Goal: Task Accomplishment & Management: Manage account settings

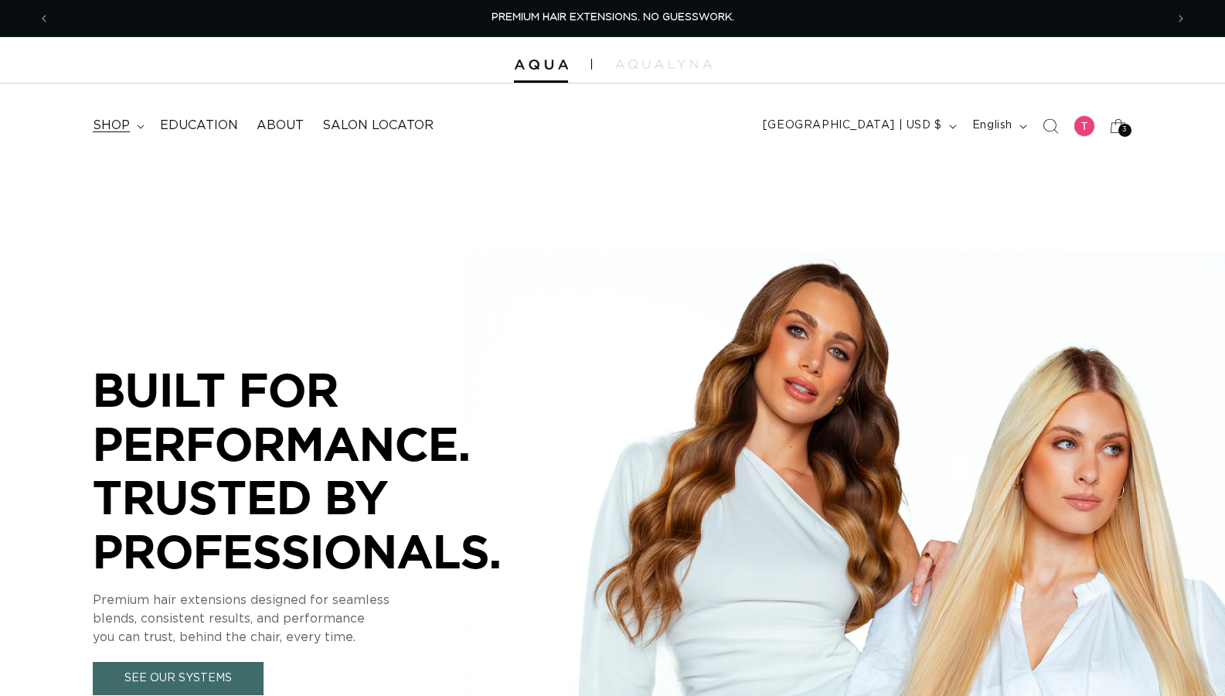
click at [124, 122] on span "shop" at bounding box center [111, 125] width 37 height 16
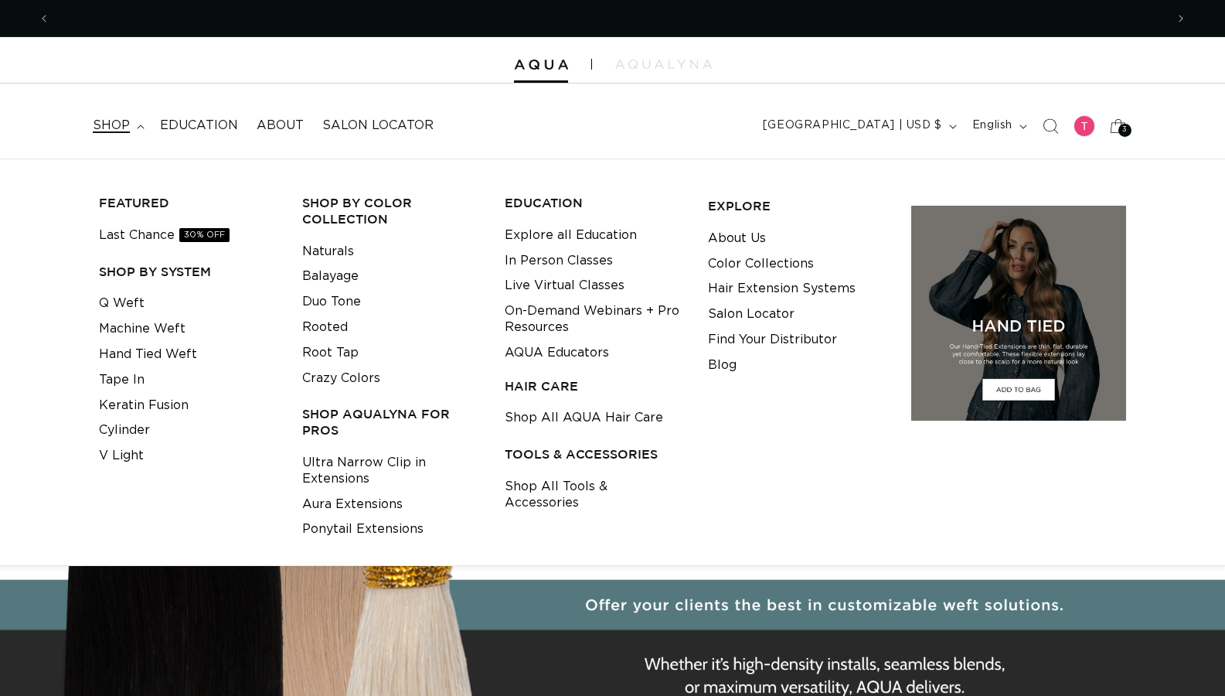
scroll to position [0, 2230]
click at [154, 406] on link "Keratin Fusion" at bounding box center [144, 406] width 90 height 26
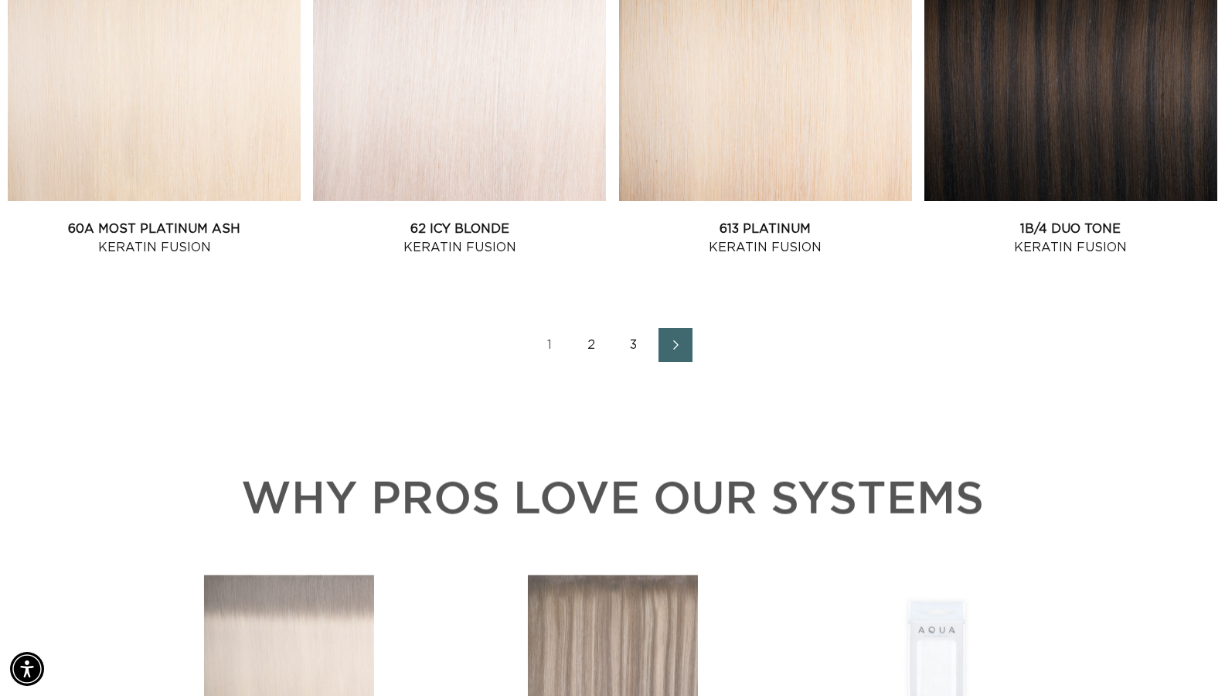
scroll to position [2236, 0]
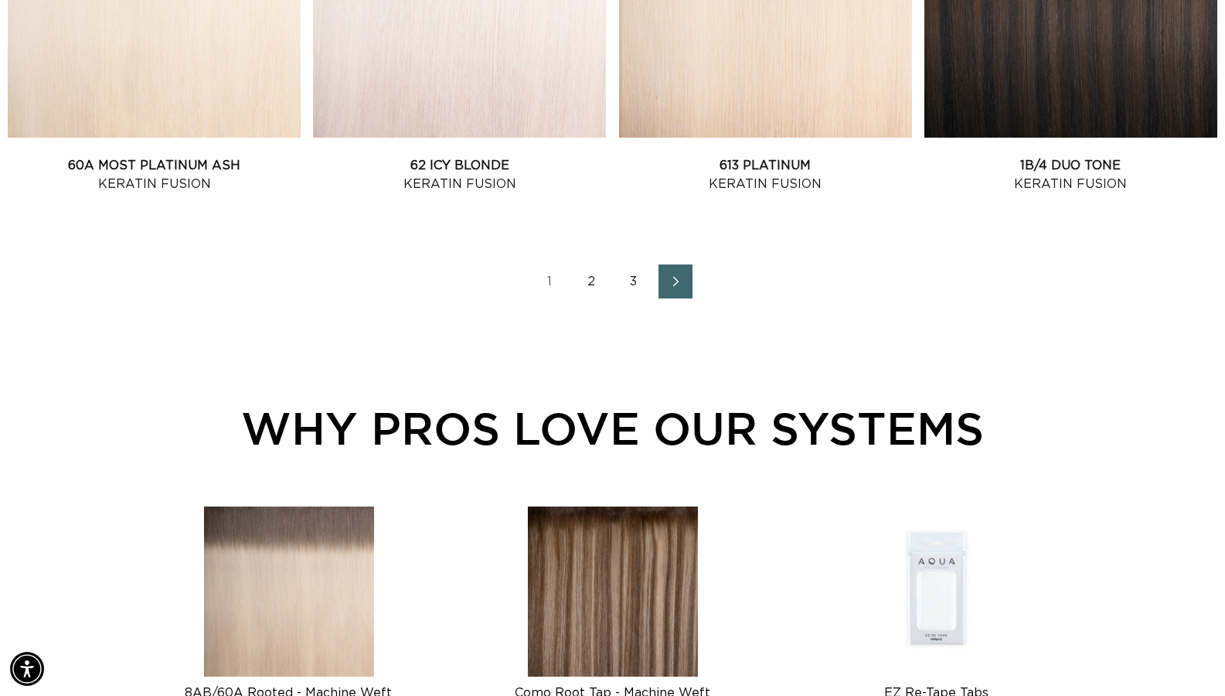
click at [676, 277] on icon "Next page" at bounding box center [676, 281] width 20 height 11
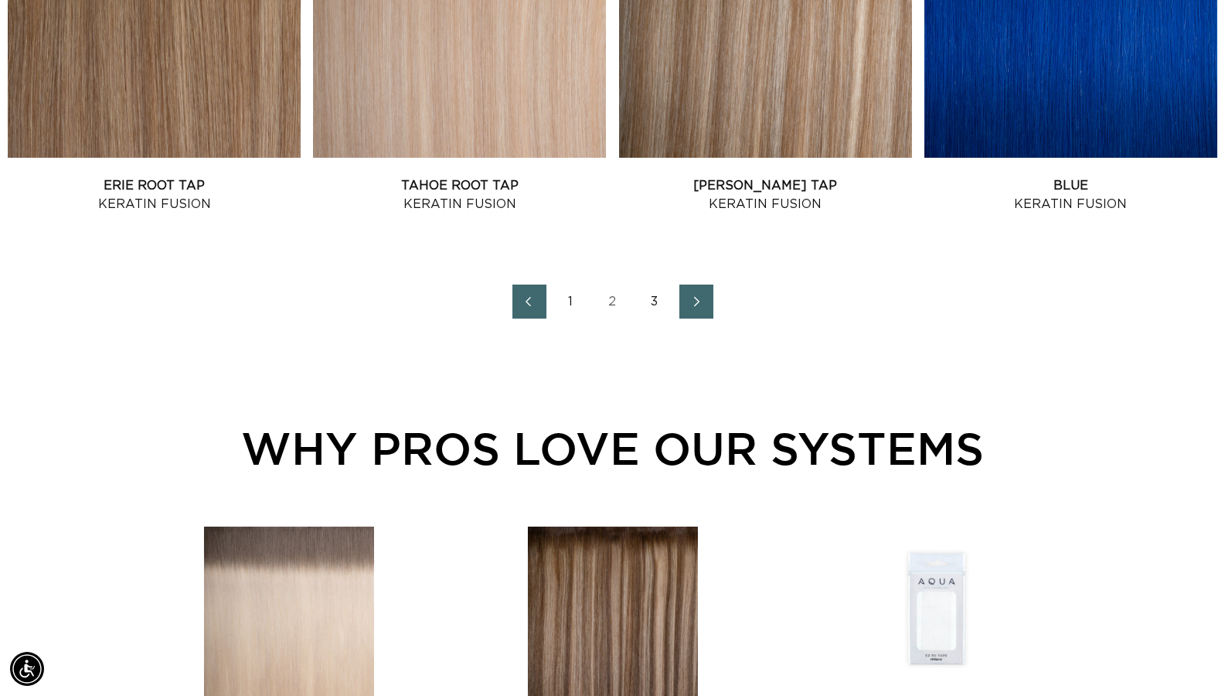
click at [682, 301] on link "Next page" at bounding box center [696, 301] width 34 height 34
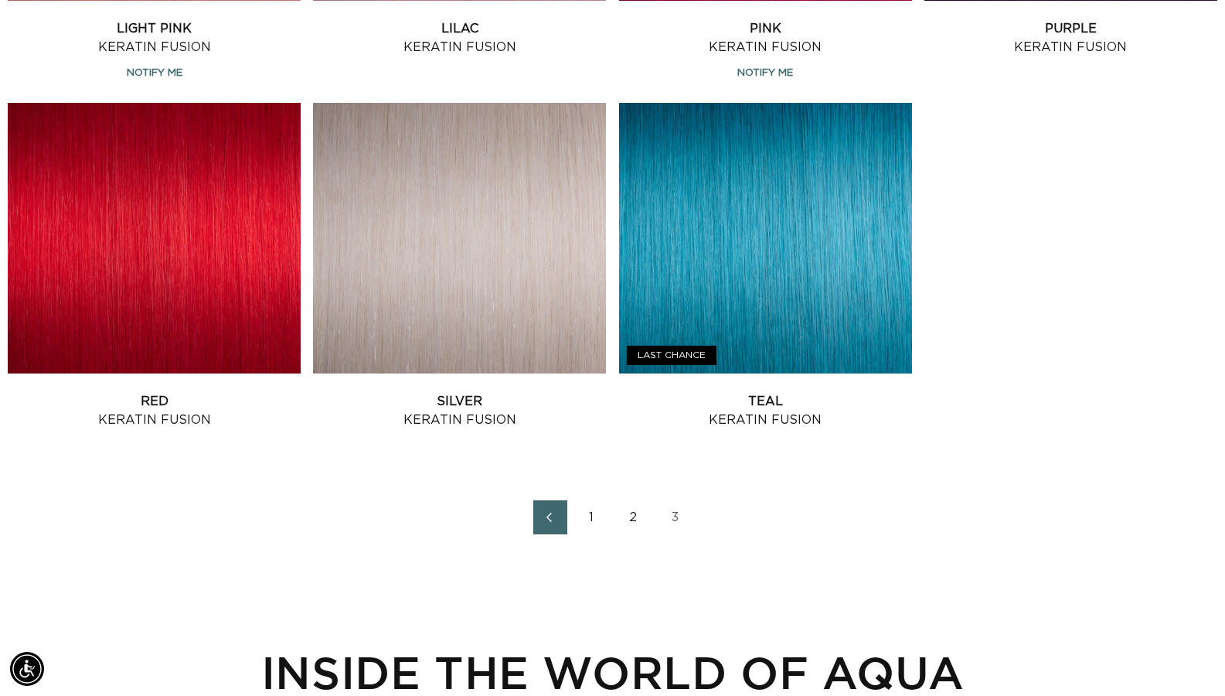
scroll to position [0, 1115]
click at [595, 519] on link "1" at bounding box center [592, 517] width 34 height 34
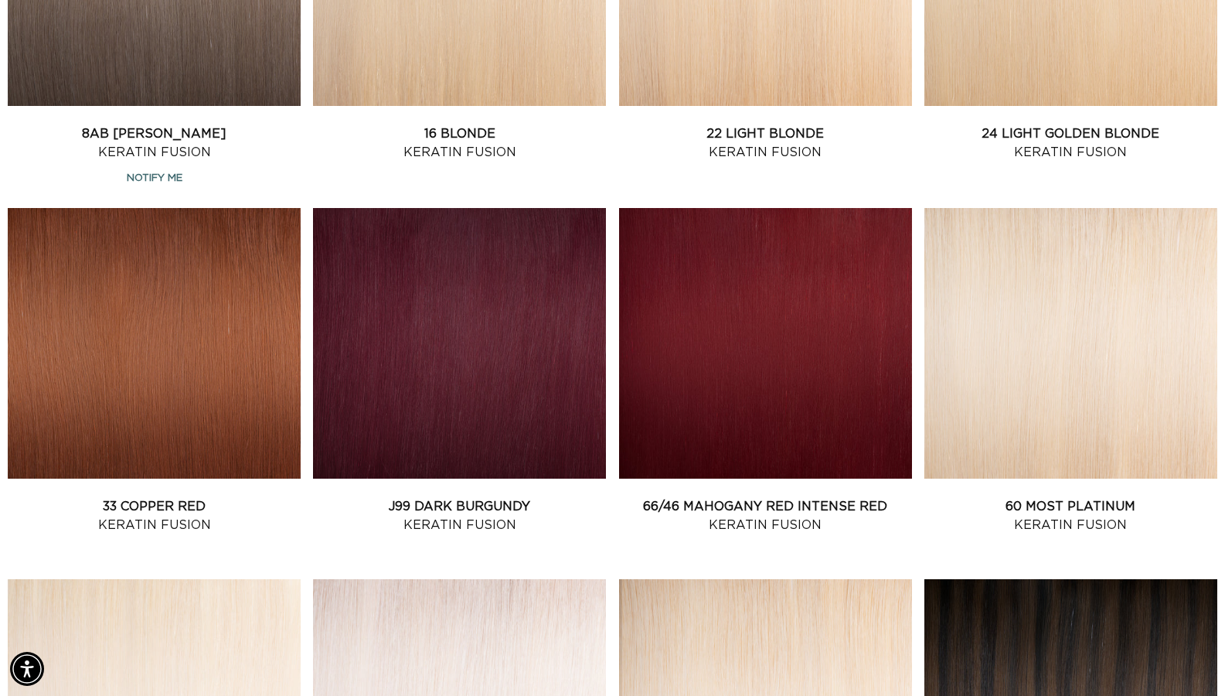
scroll to position [1570, 0]
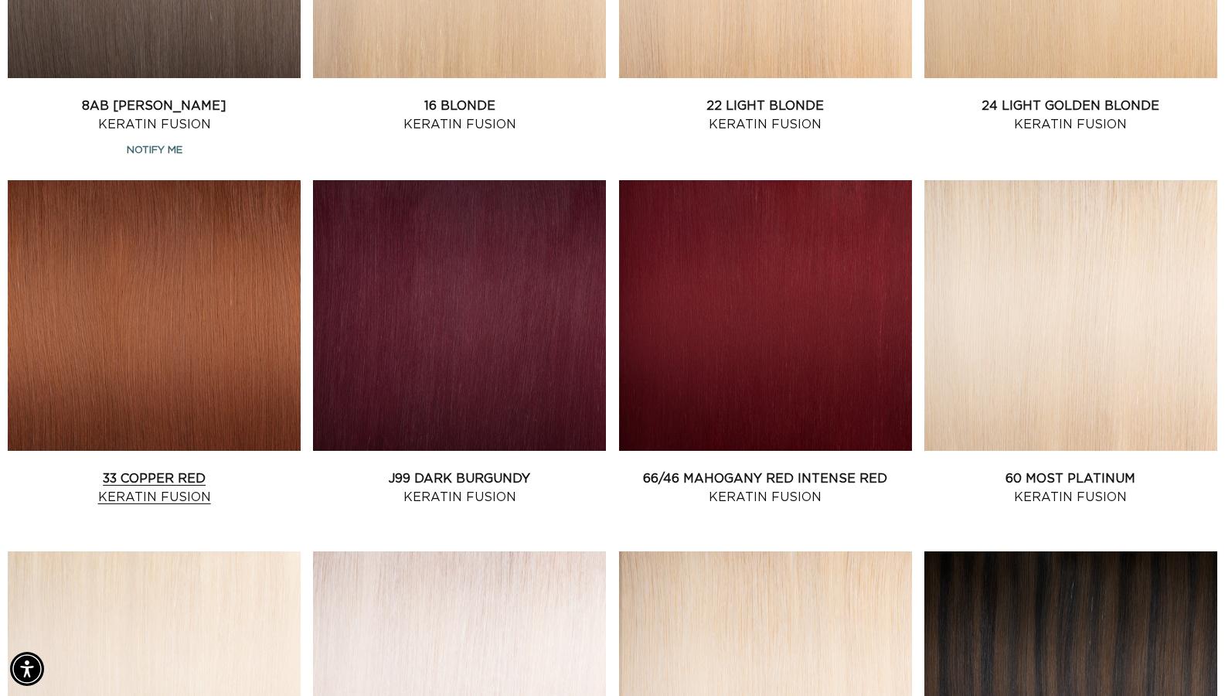
click at [270, 469] on link "33 Copper Red Keratin Fusion" at bounding box center [154, 487] width 293 height 37
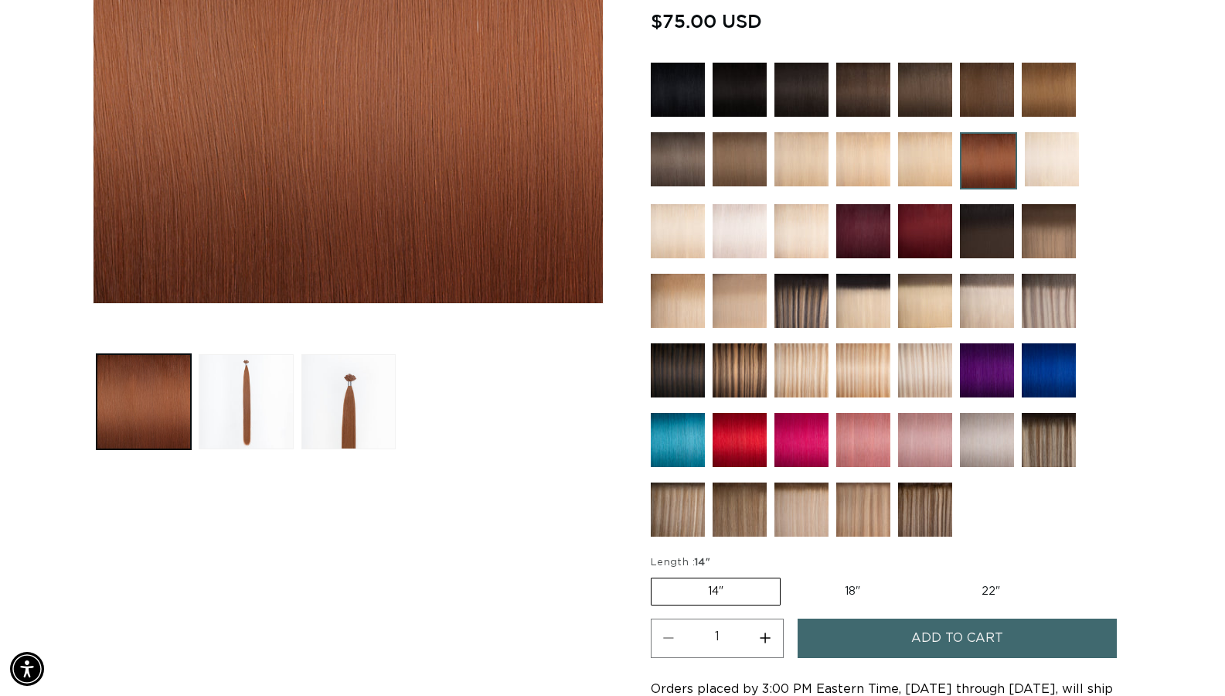
scroll to position [566, 0]
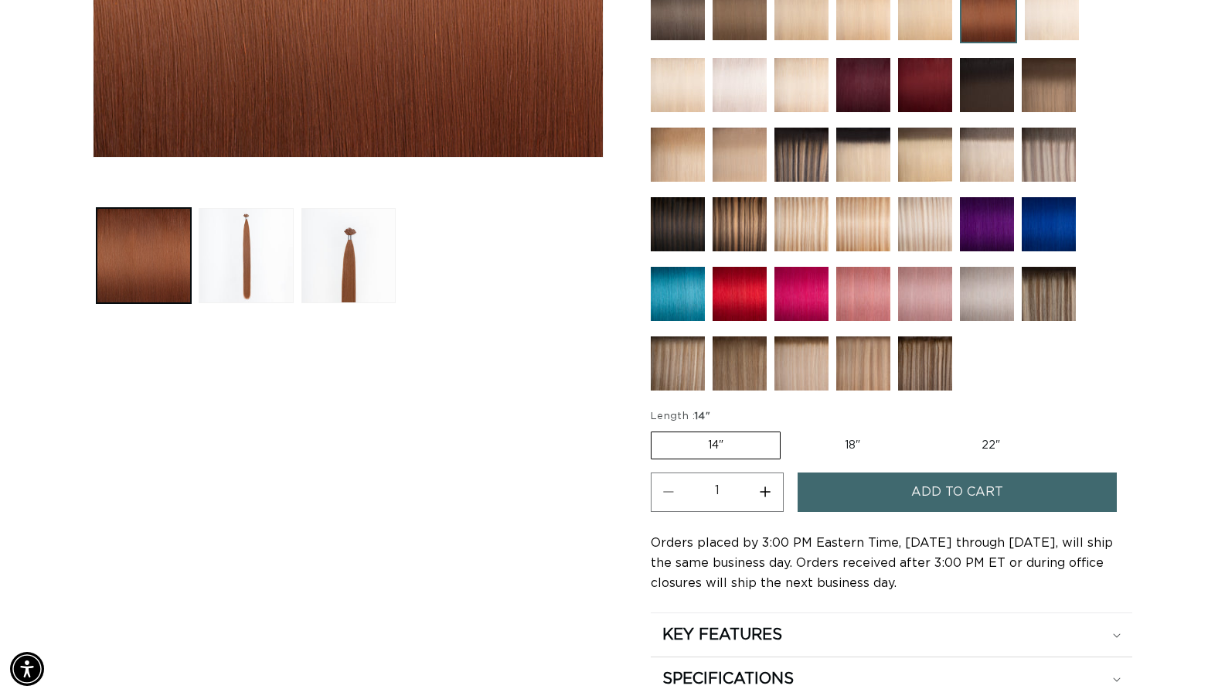
click at [851, 444] on label "18" Variant sold out or unavailable" at bounding box center [852, 445] width 128 height 26
click at [789, 429] on input "18" Variant sold out or unavailable" at bounding box center [788, 428] width 1 height 1
radio input "true"
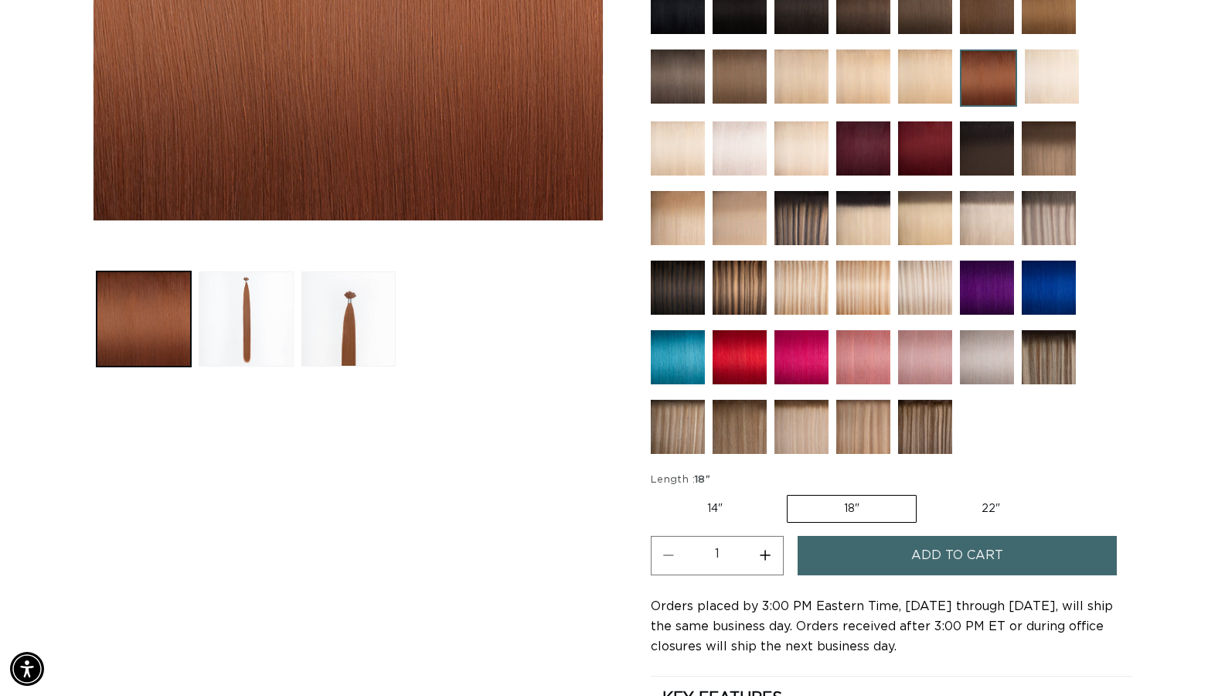
click at [949, 549] on span "Add to cart" at bounding box center [957, 555] width 92 height 39
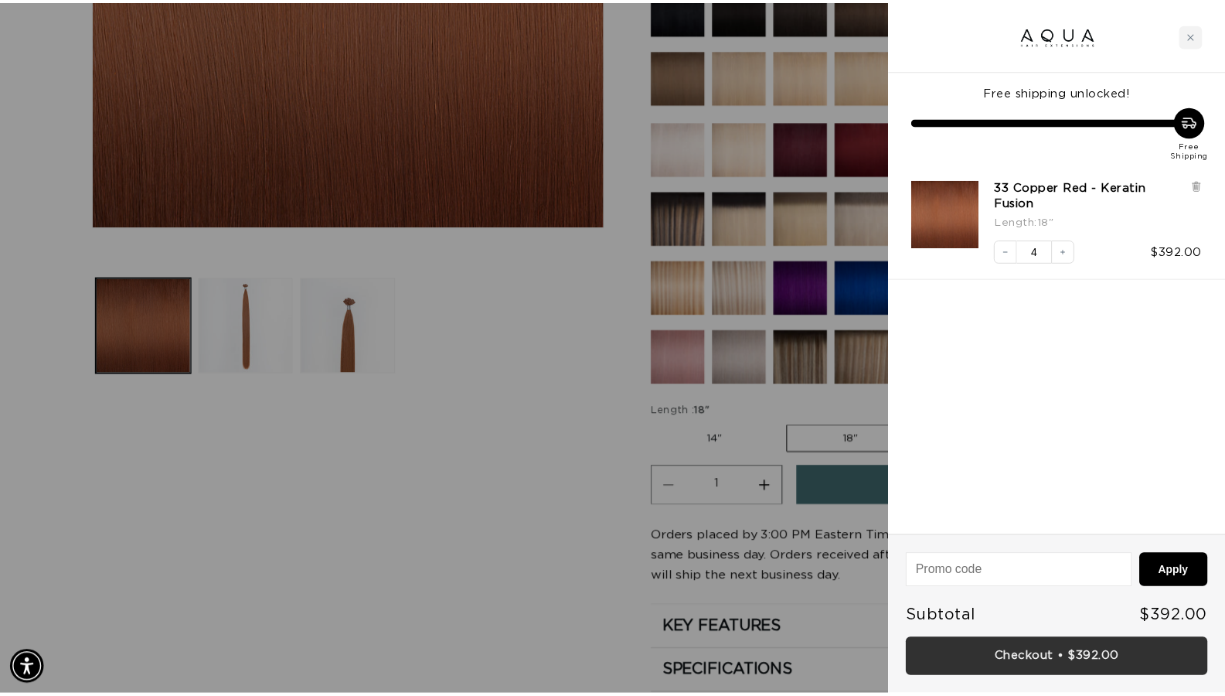
scroll to position [0, 1127]
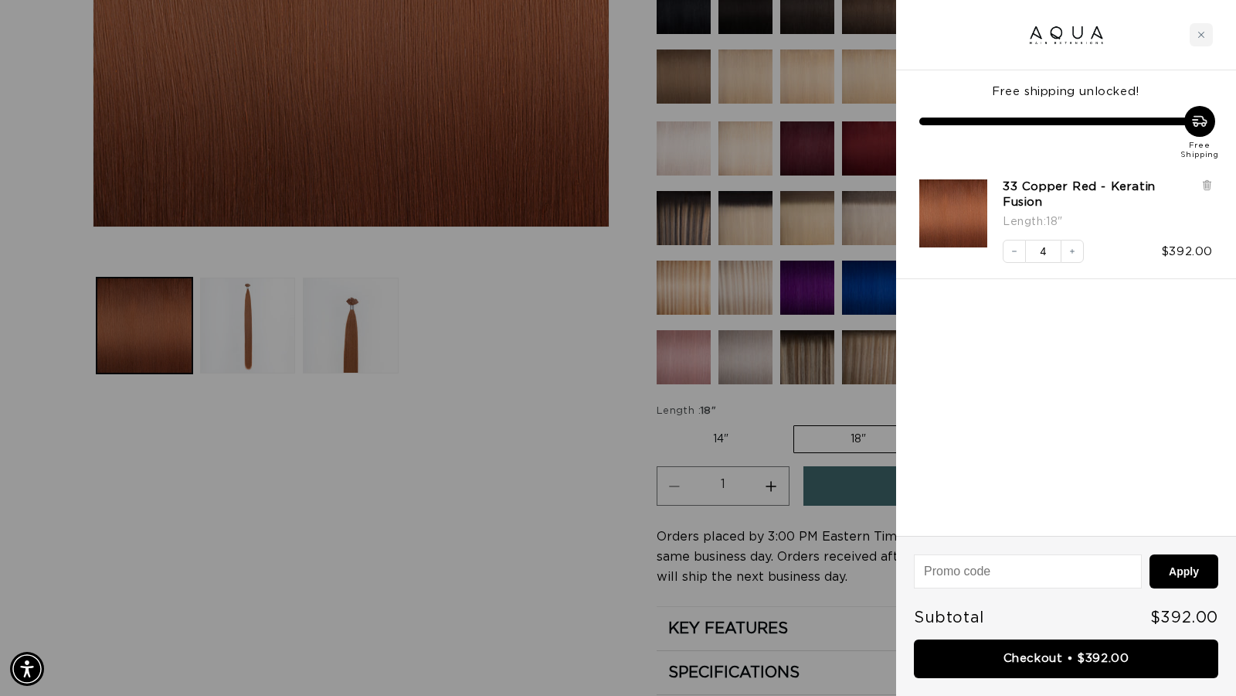
click at [569, 475] on div at bounding box center [618, 348] width 1236 height 696
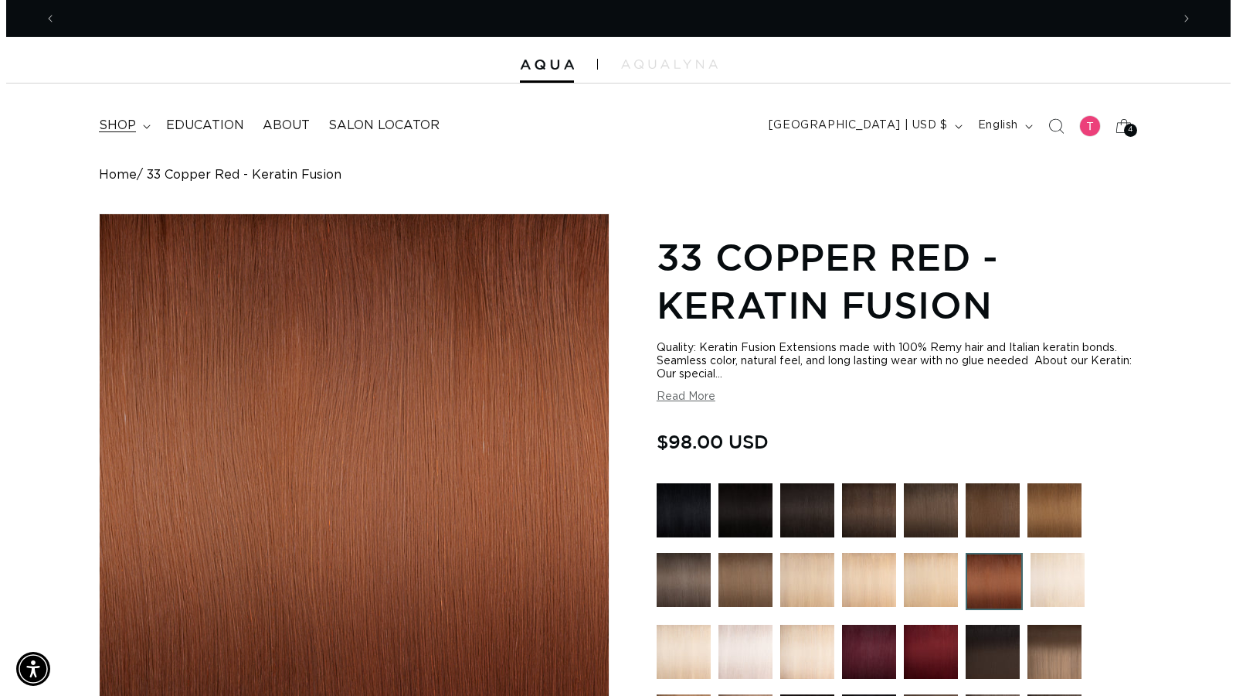
scroll to position [0, 0]
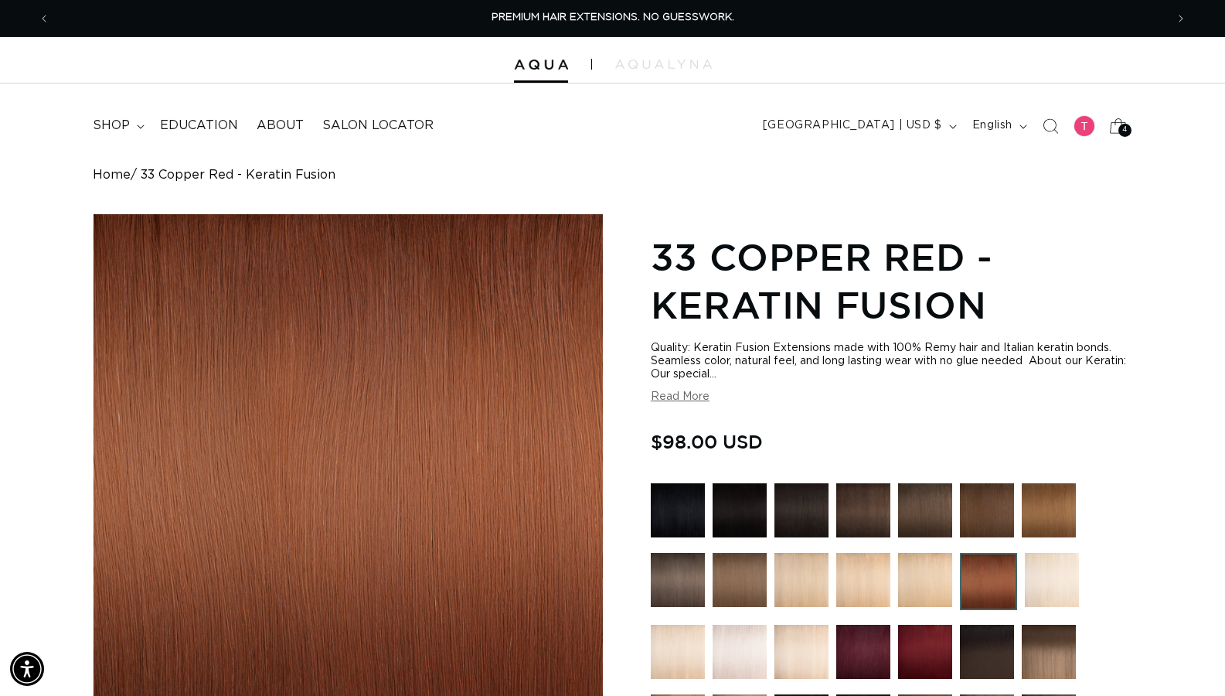
click at [1115, 132] on icon at bounding box center [1118, 125] width 17 height 15
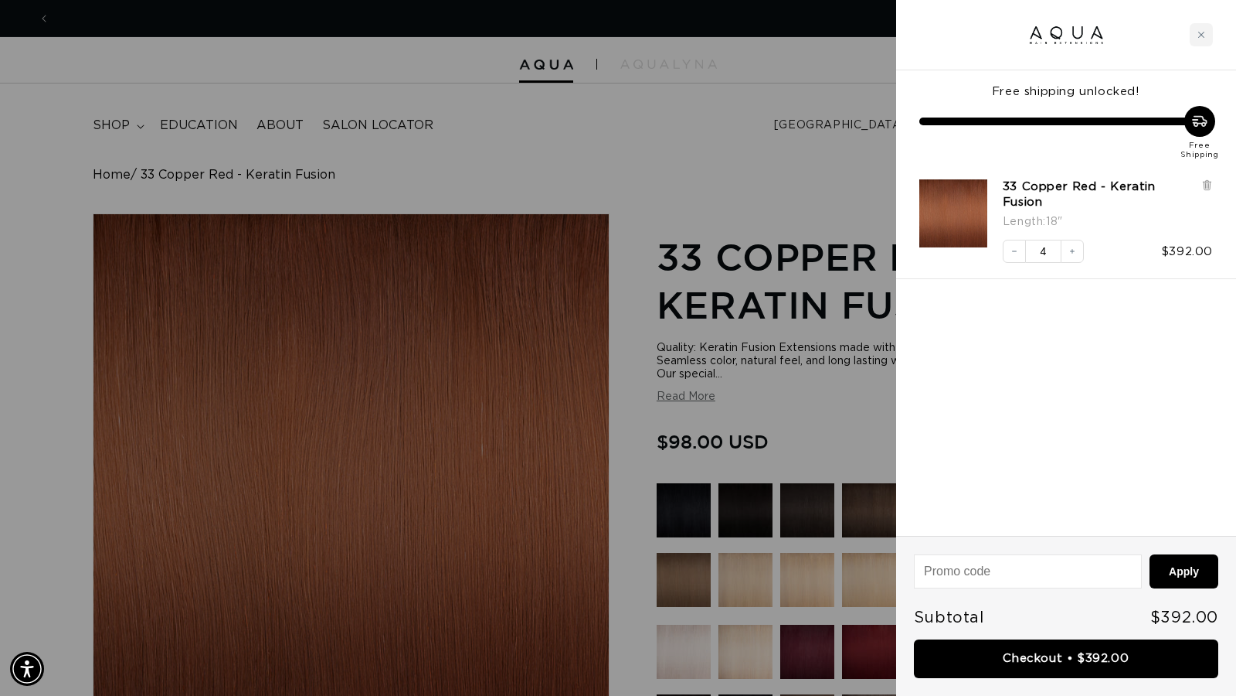
scroll to position [0, 1127]
click at [1019, 247] on icon "Decrease quantity" at bounding box center [1014, 251] width 9 height 9
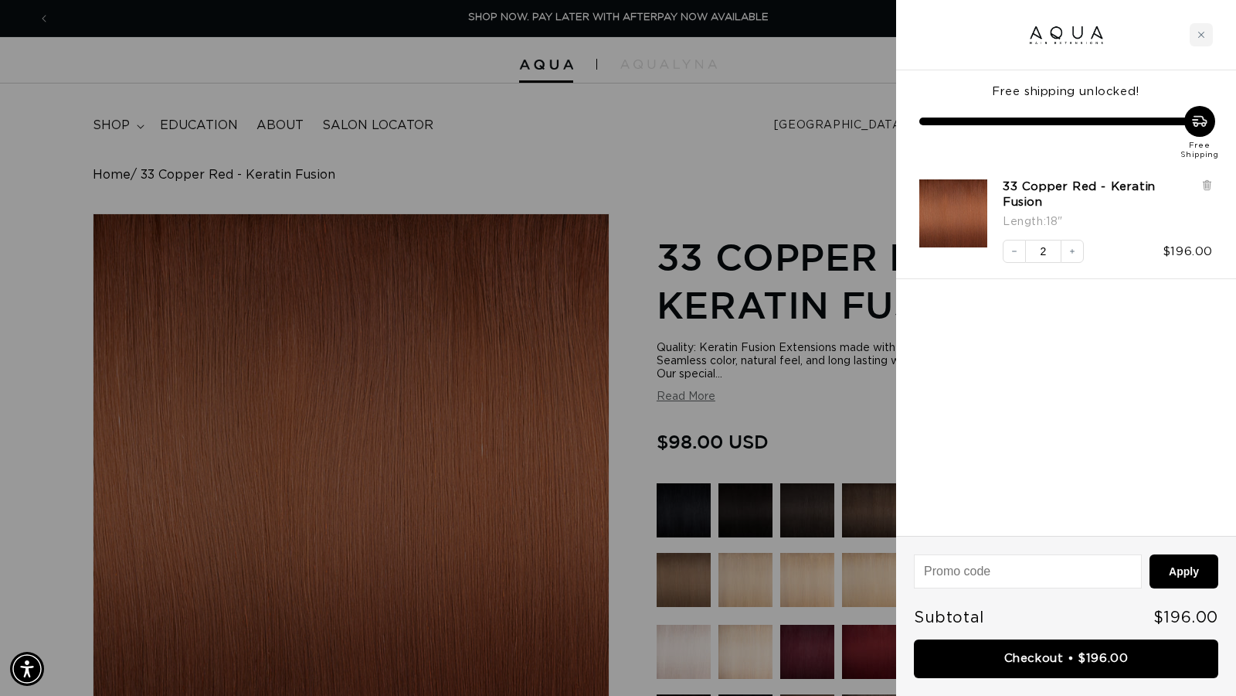
click at [740, 118] on div at bounding box center [618, 348] width 1236 height 696
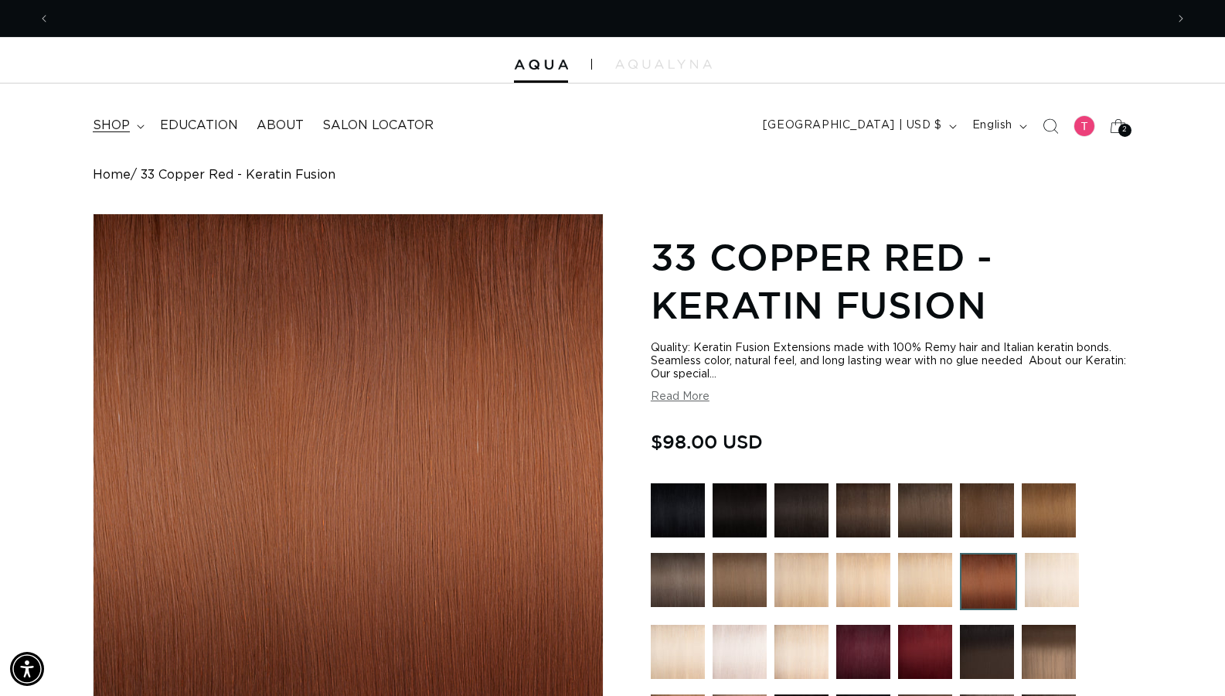
scroll to position [0, 2230]
click at [108, 121] on span "shop" at bounding box center [111, 125] width 37 height 16
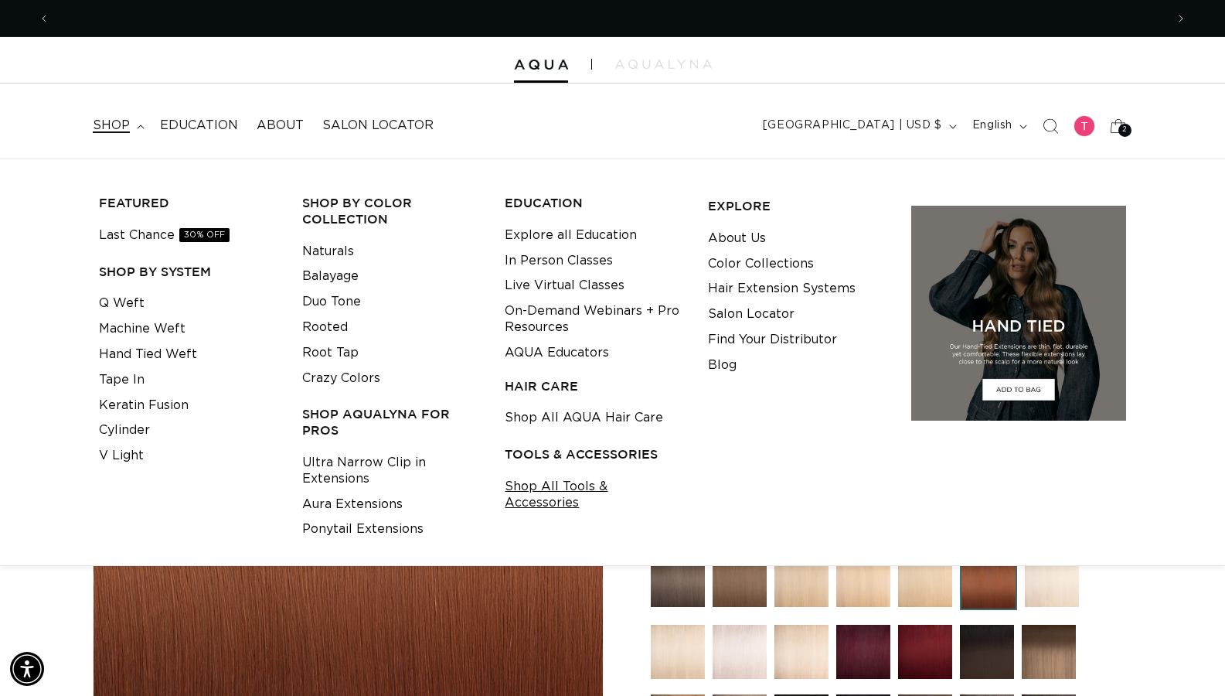
scroll to position [0, 0]
click at [611, 480] on link "Shop All Tools & Accessories" at bounding box center [594, 495] width 179 height 42
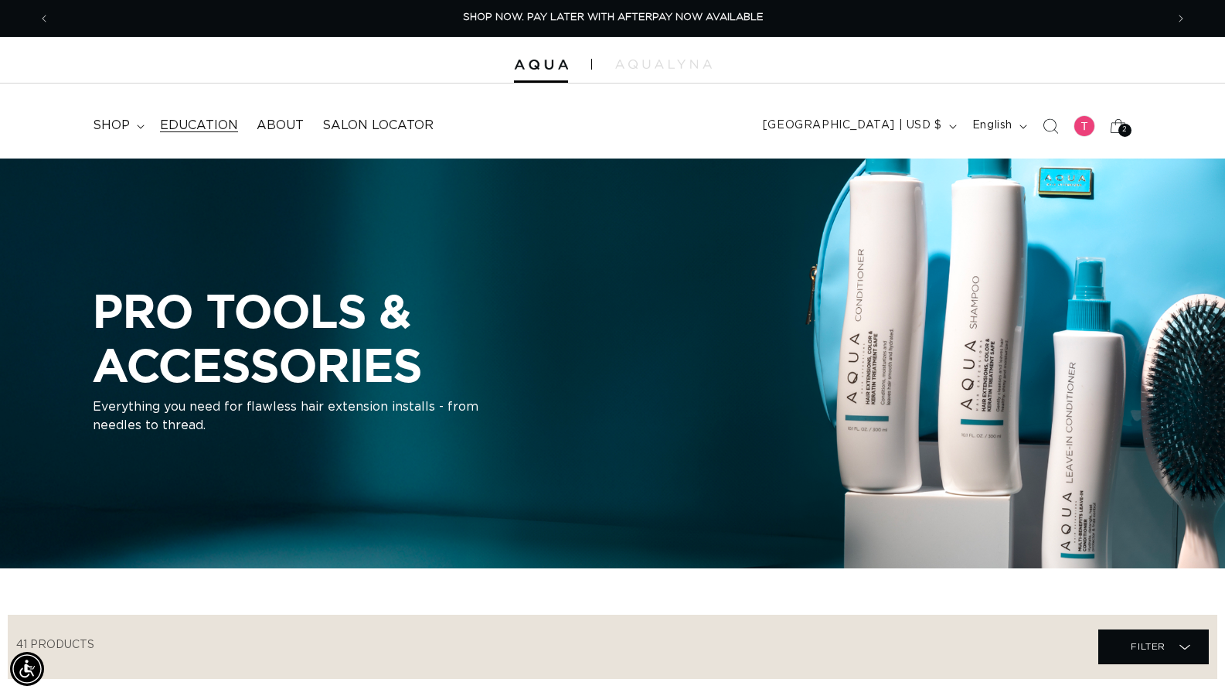
scroll to position [0, 2230]
click at [120, 121] on span "shop" at bounding box center [111, 125] width 37 height 16
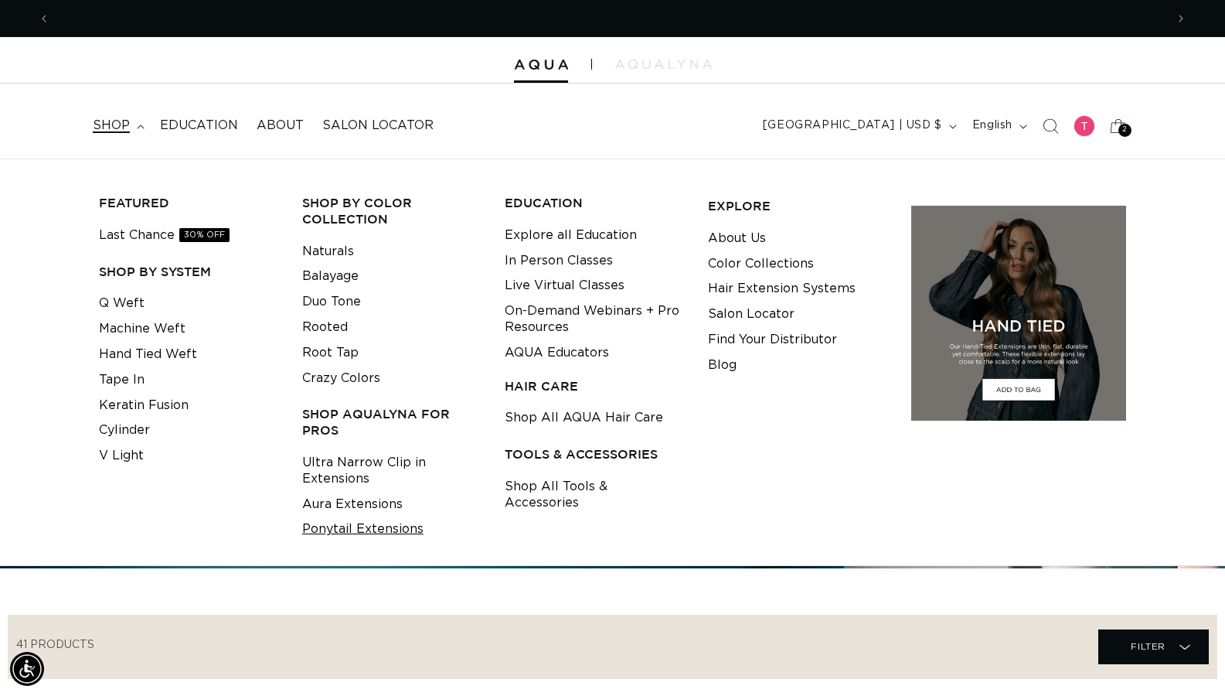
scroll to position [0, 0]
click at [361, 525] on link "Ponytail Extensions" at bounding box center [362, 529] width 121 height 26
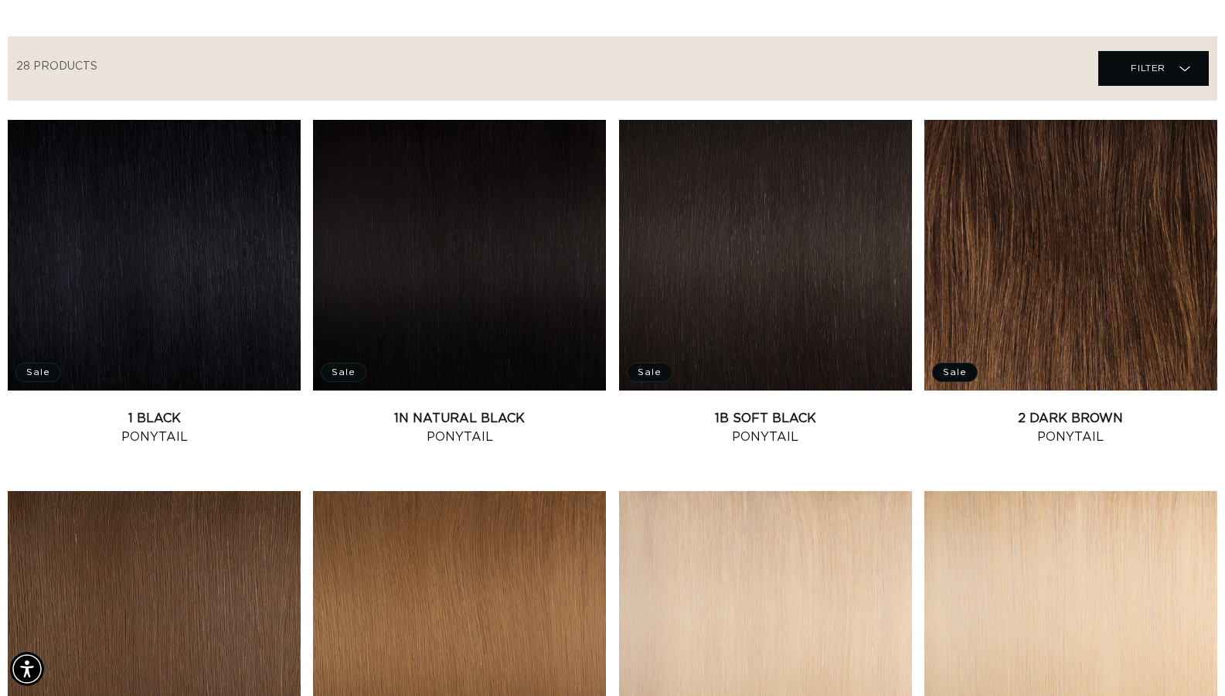
scroll to position [0, 2230]
click at [1021, 409] on link "2 Dark Brown Ponytail" at bounding box center [1070, 427] width 293 height 37
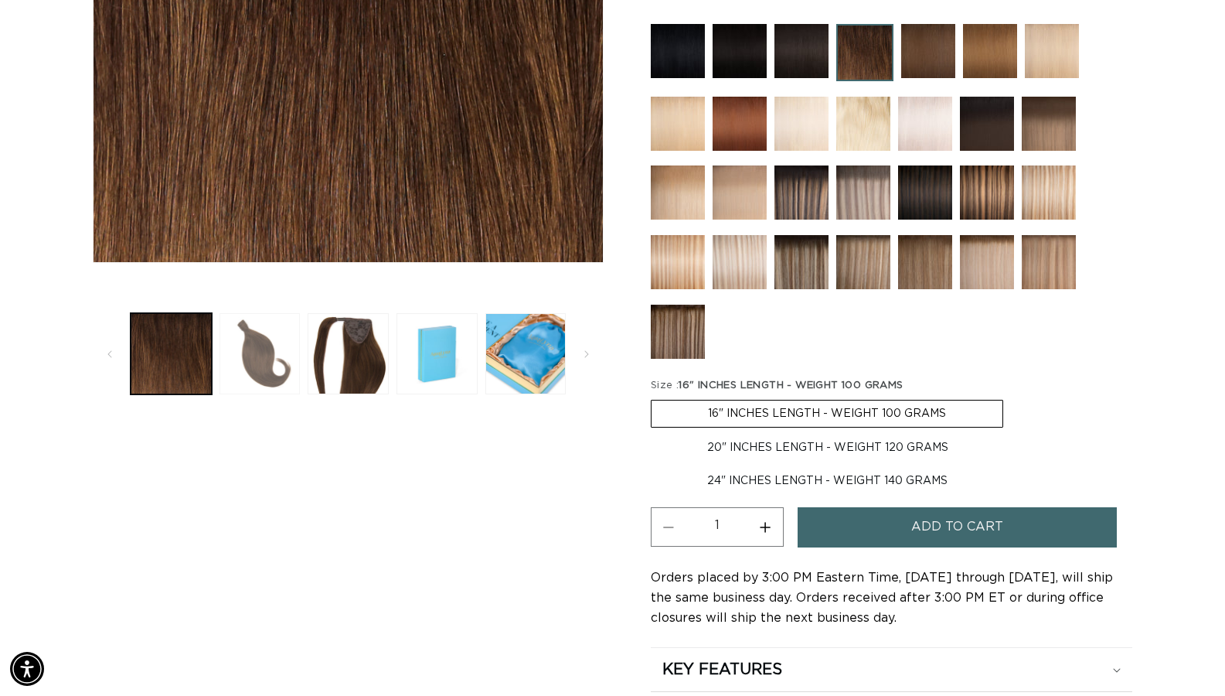
scroll to position [0, 1115]
click at [253, 379] on button "Load image 2 in gallery view" at bounding box center [259, 353] width 81 height 81
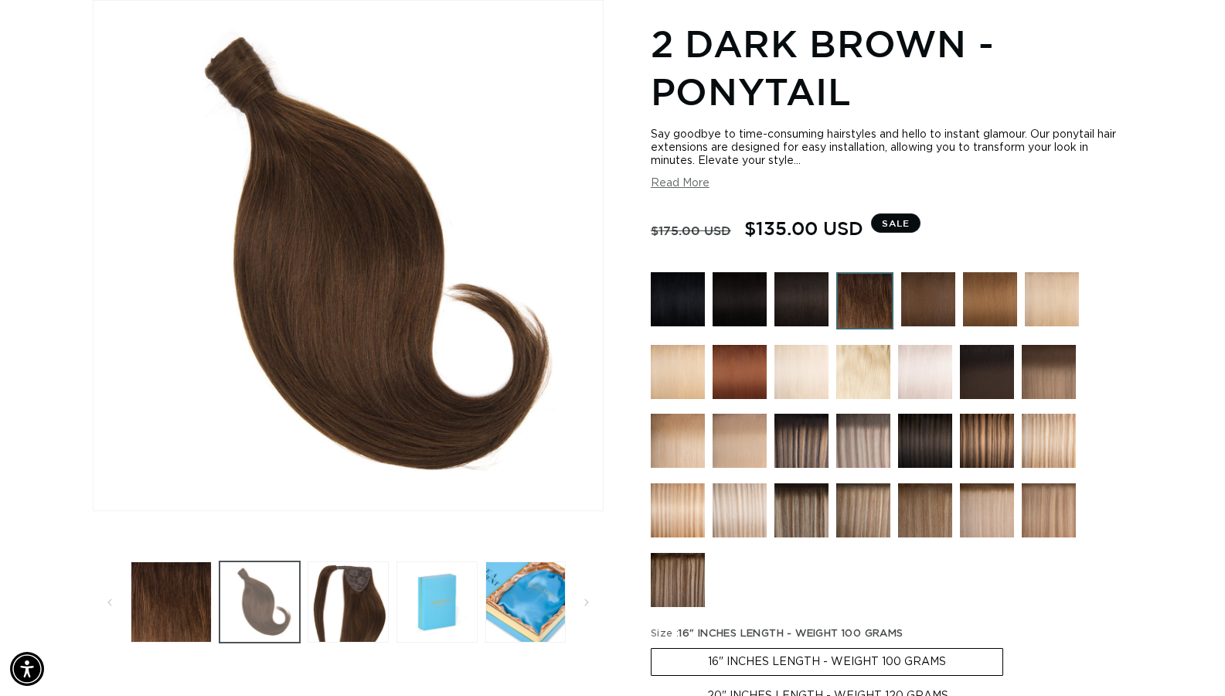
scroll to position [0, 2230]
click at [346, 583] on button "Load image 3 in gallery view" at bounding box center [348, 601] width 81 height 81
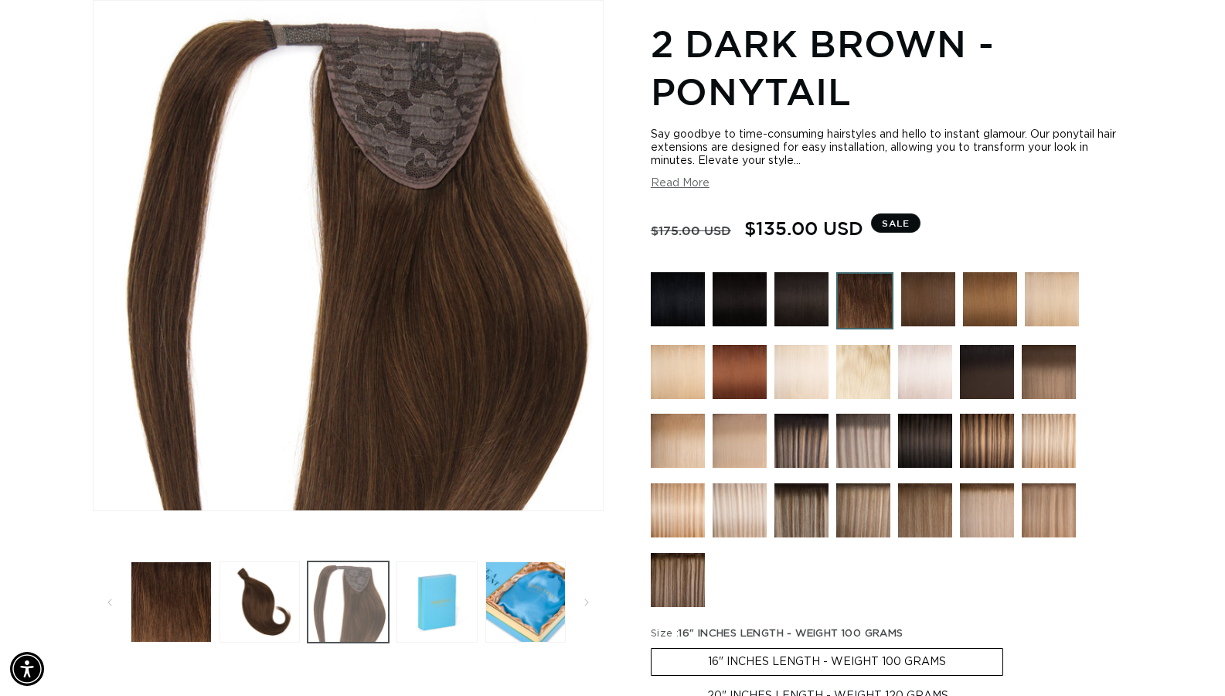
scroll to position [0, 1115]
click at [436, 595] on button "Load image 4 in gallery view" at bounding box center [436, 601] width 81 height 81
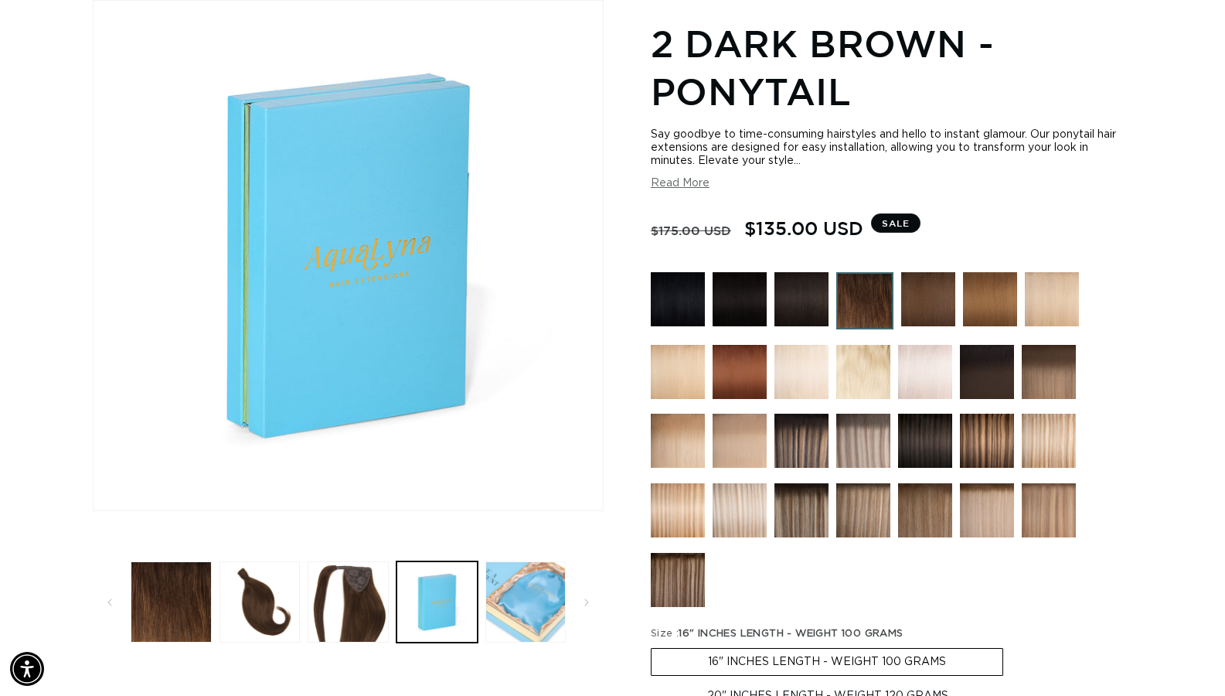
click at [530, 599] on button "Load image 5 in gallery view" at bounding box center [525, 601] width 81 height 81
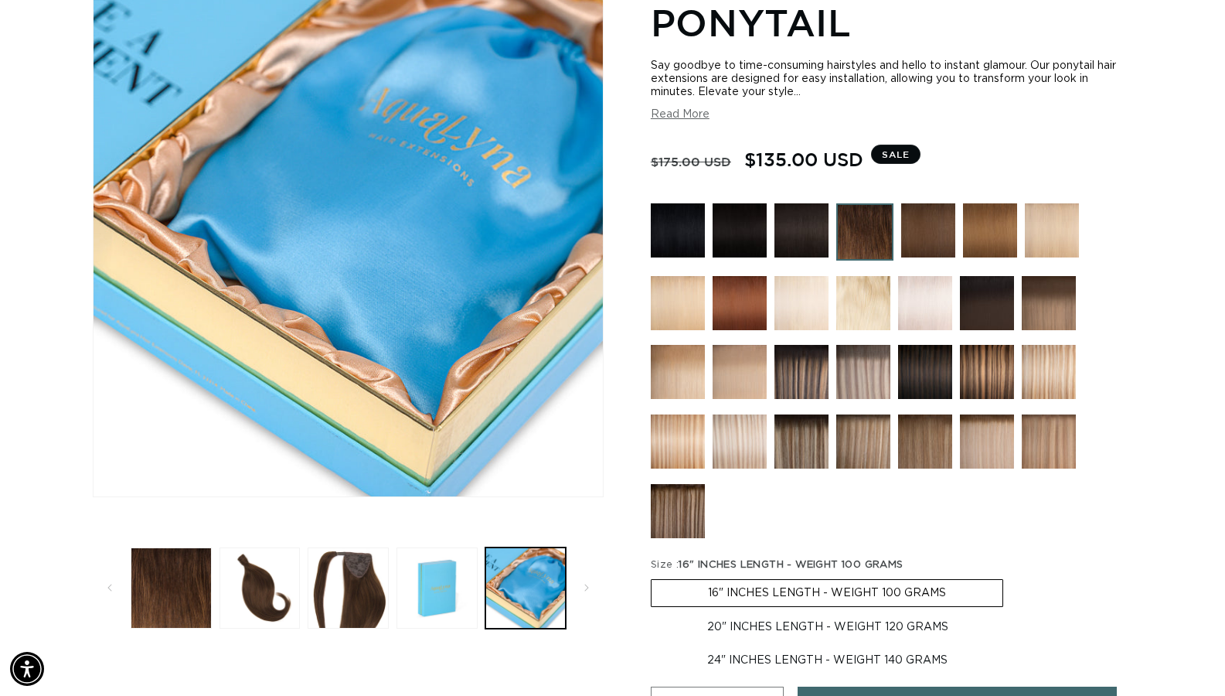
scroll to position [292, 0]
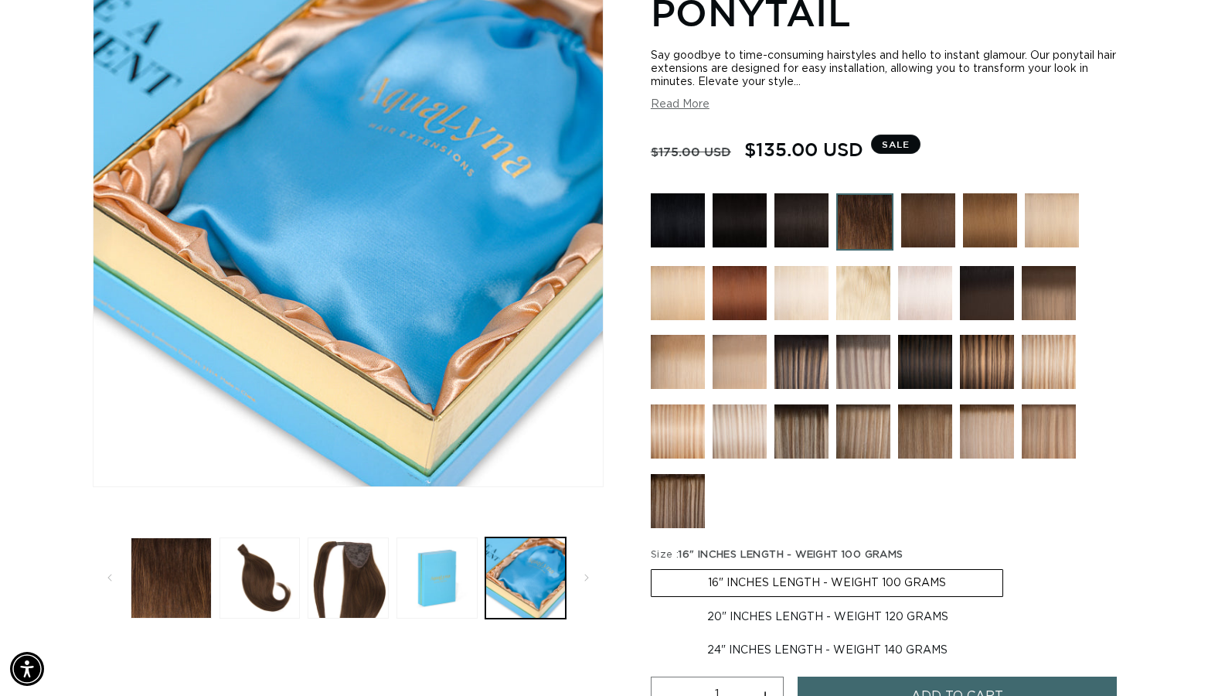
click at [696, 103] on button "Read More" at bounding box center [680, 104] width 59 height 13
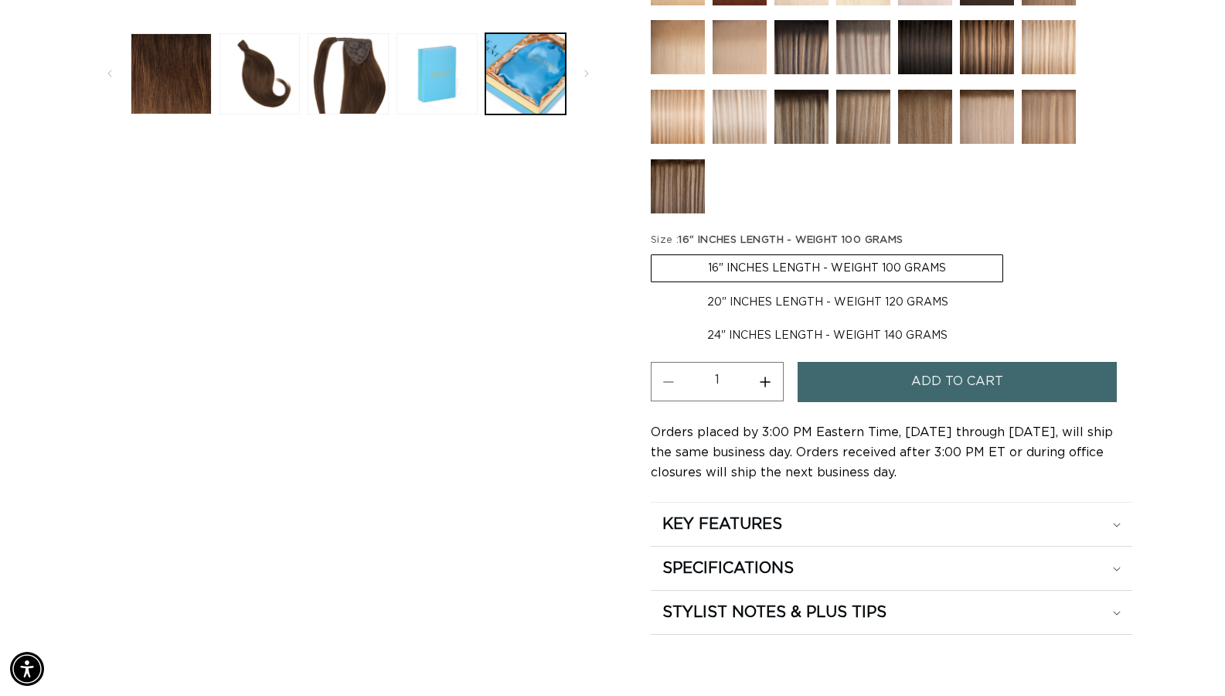
scroll to position [0, 2230]
click at [847, 529] on div "KEY FEATURES" at bounding box center [891, 524] width 458 height 20
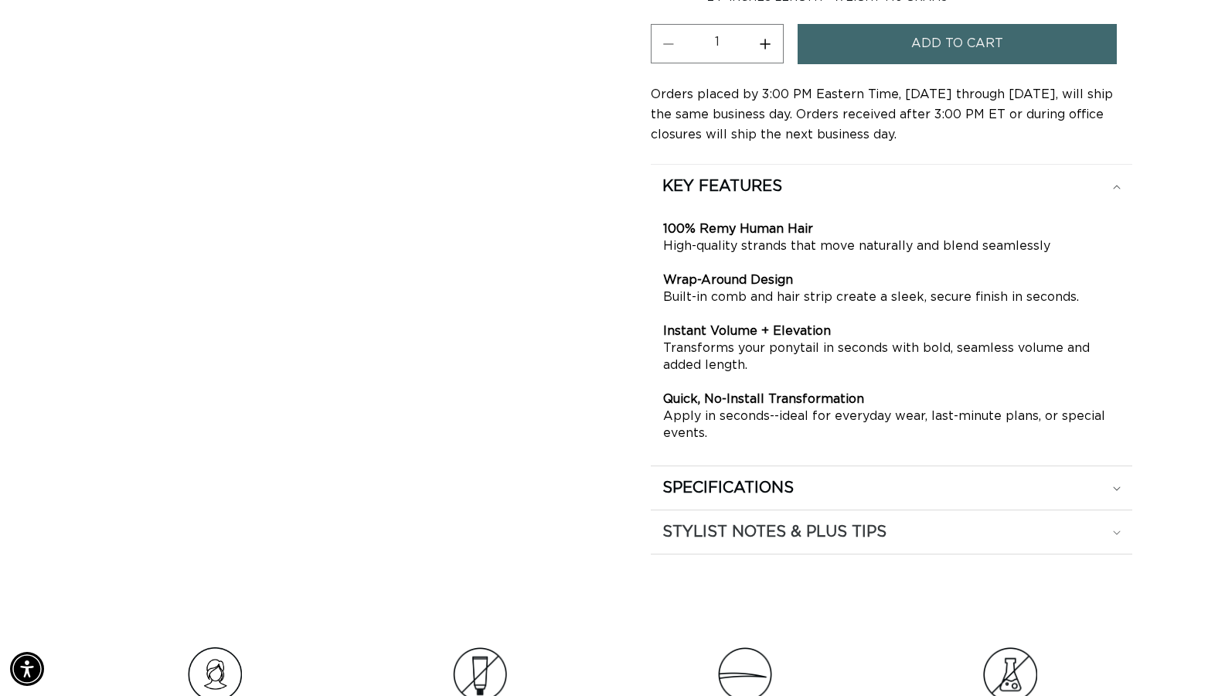
scroll to position [0, 0]
click at [850, 524] on h2 "STYLIST NOTES & PLUS TIPS" at bounding box center [774, 532] width 224 height 20
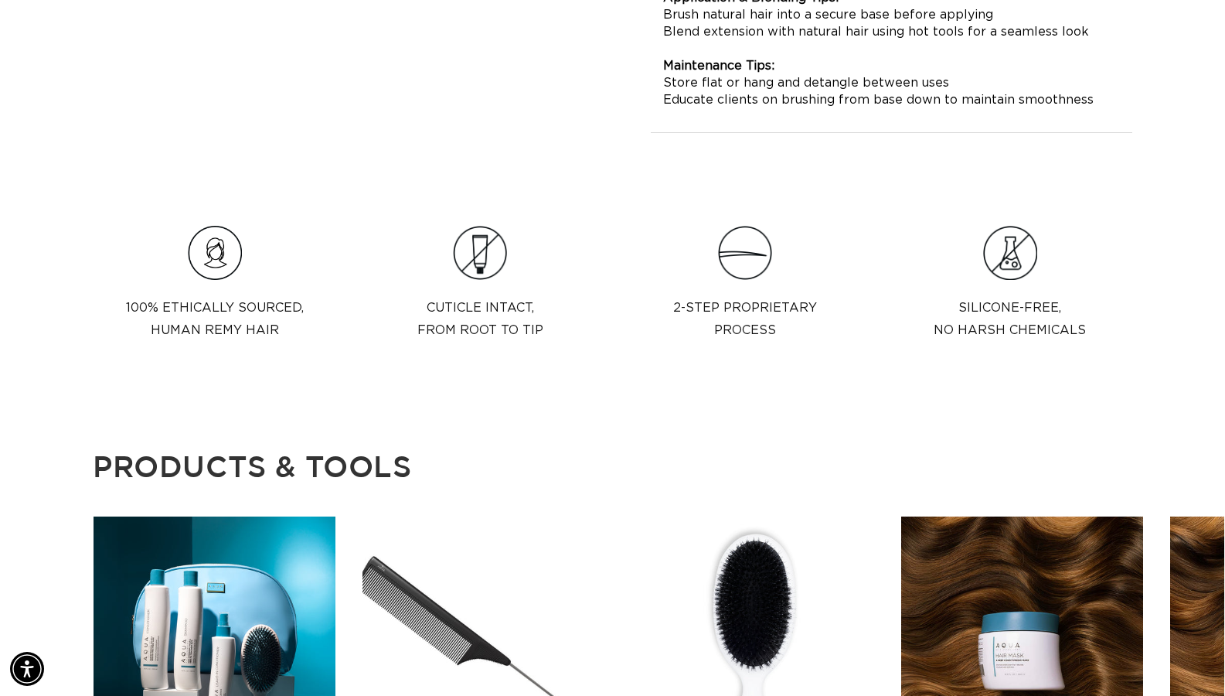
scroll to position [1775, 0]
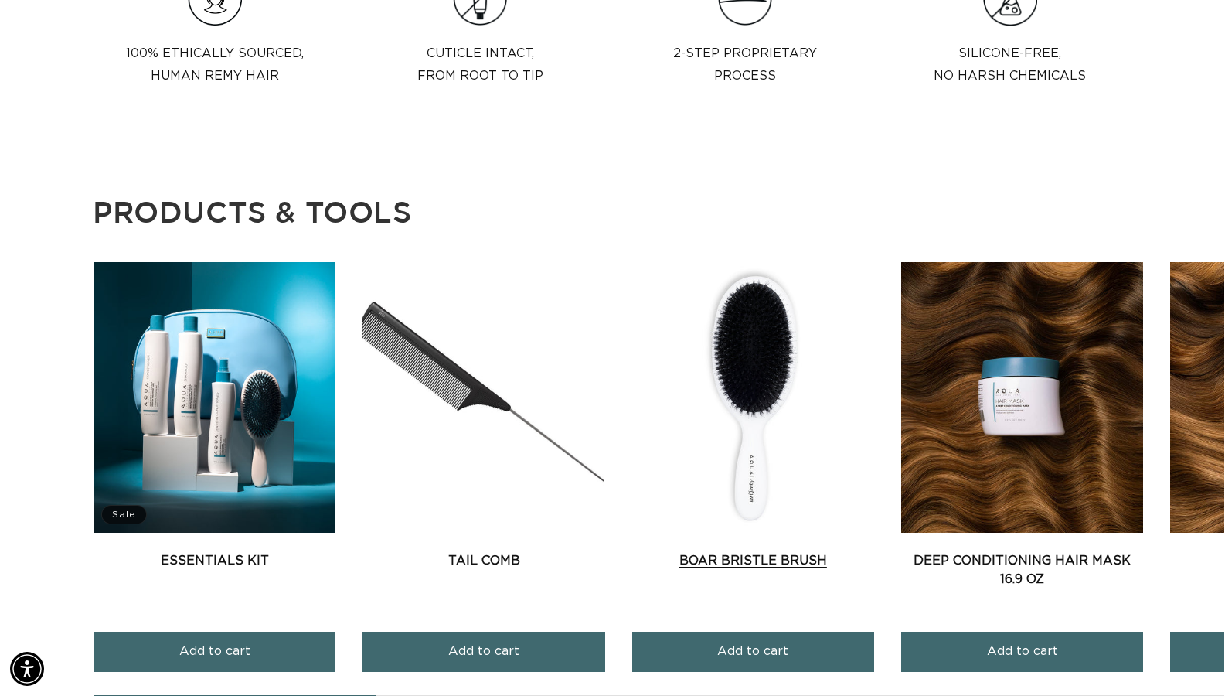
click at [764, 556] on link "Boar Bristle Brush" at bounding box center [753, 560] width 242 height 19
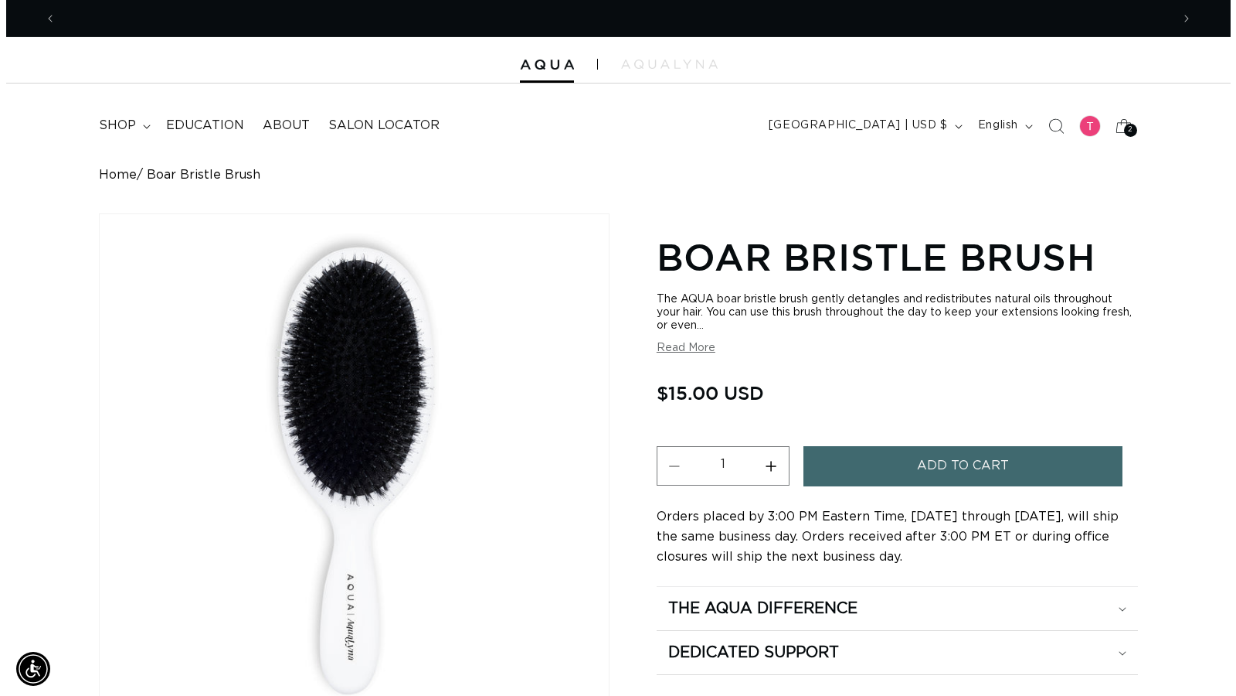
scroll to position [0, 1115]
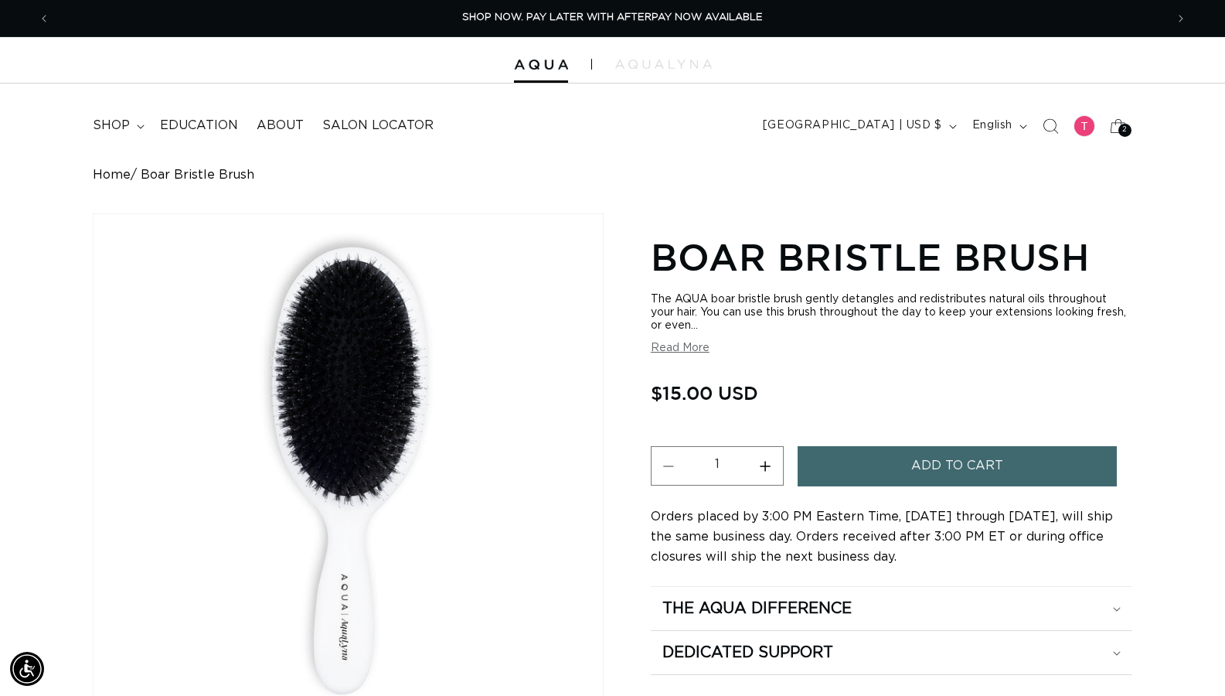
click at [777, 478] on button "Increase quantity for Boar Bristle Brush" at bounding box center [765, 465] width 35 height 39
type input "4"
click at [857, 473] on button "Add to cart" at bounding box center [958, 465] width 320 height 39
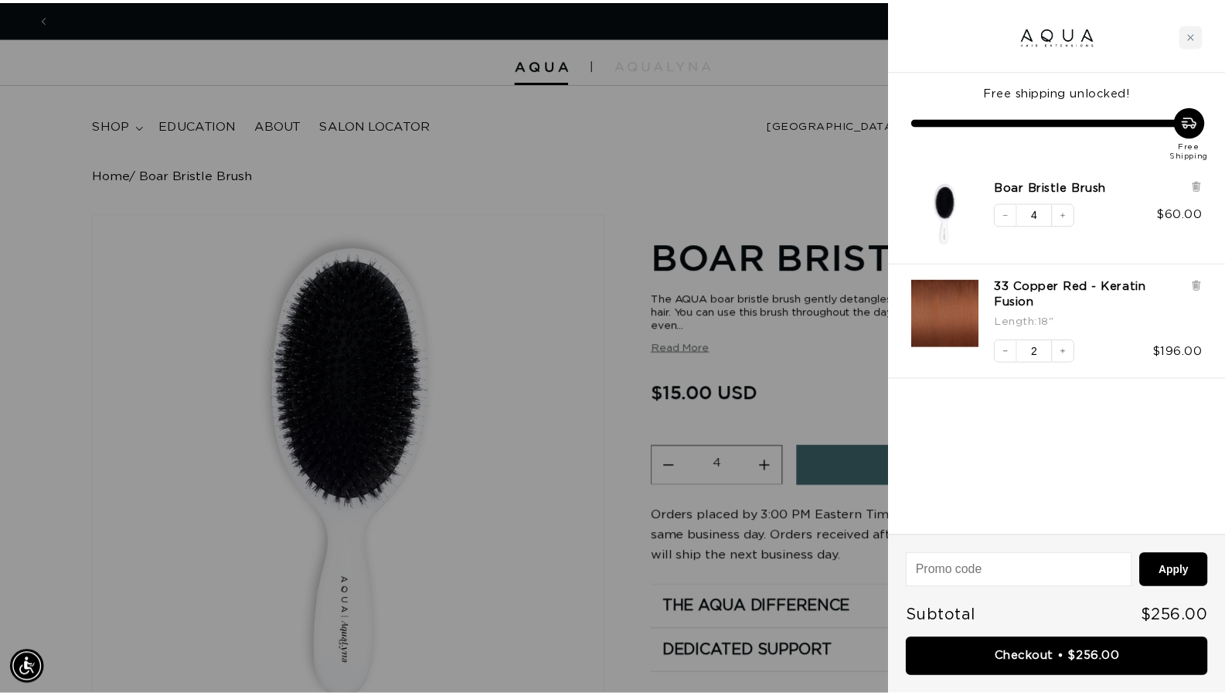
scroll to position [0, 0]
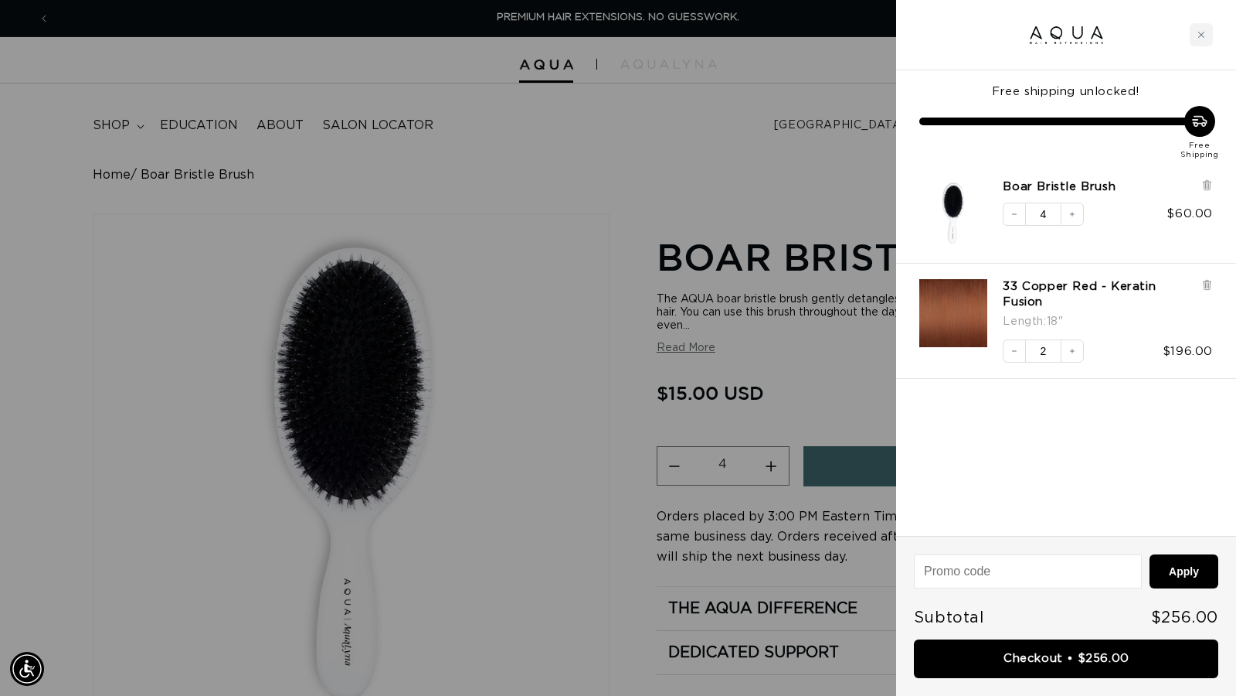
click at [587, 277] on div at bounding box center [618, 348] width 1236 height 696
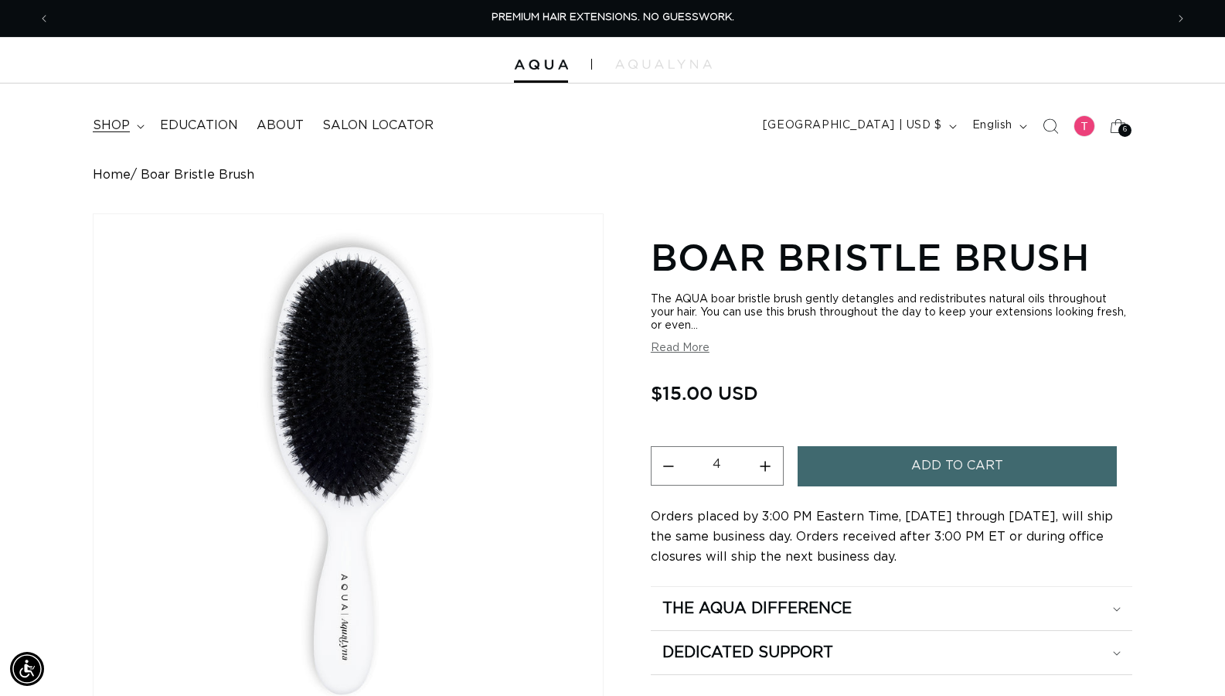
click at [102, 128] on span "shop" at bounding box center [111, 125] width 37 height 16
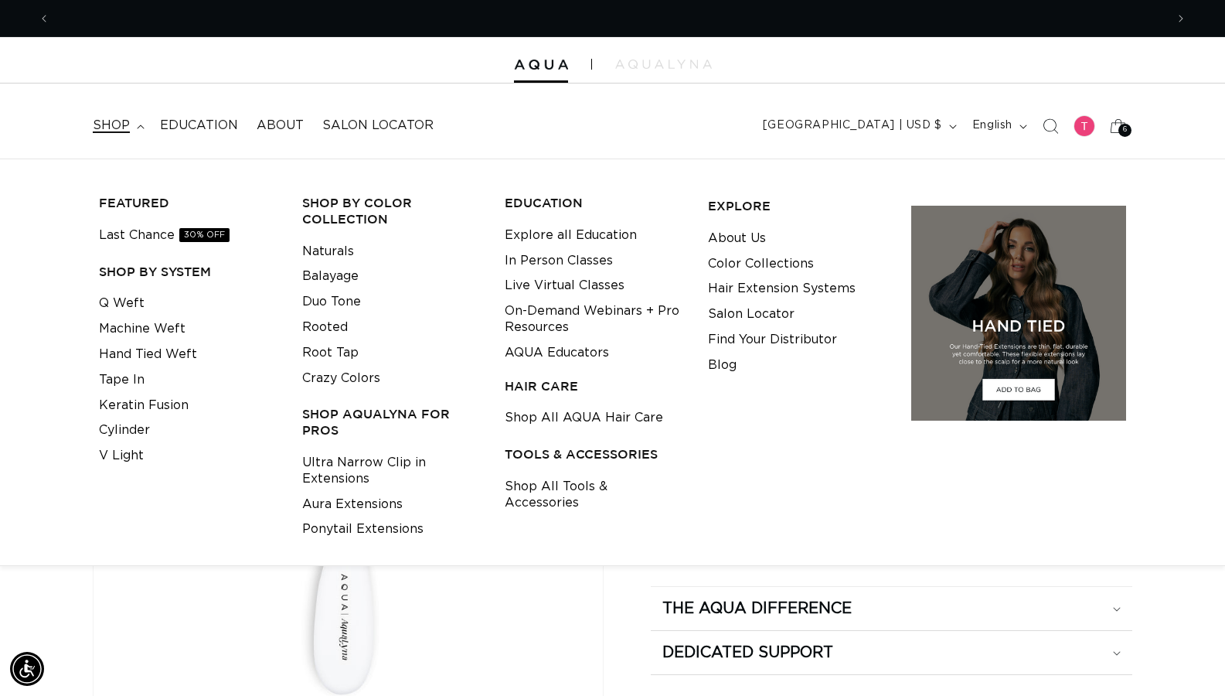
scroll to position [0, 1115]
click at [388, 469] on link "Ultra Narrow Clip in Extensions" at bounding box center [391, 471] width 179 height 42
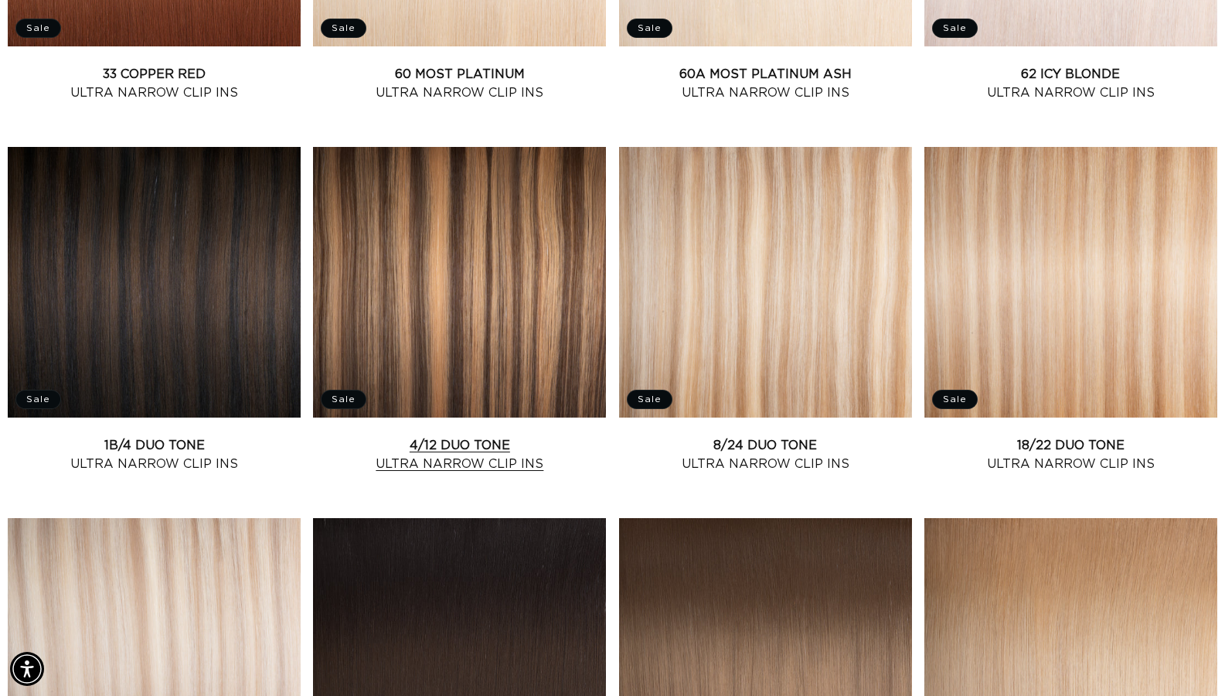
scroll to position [0, 1115]
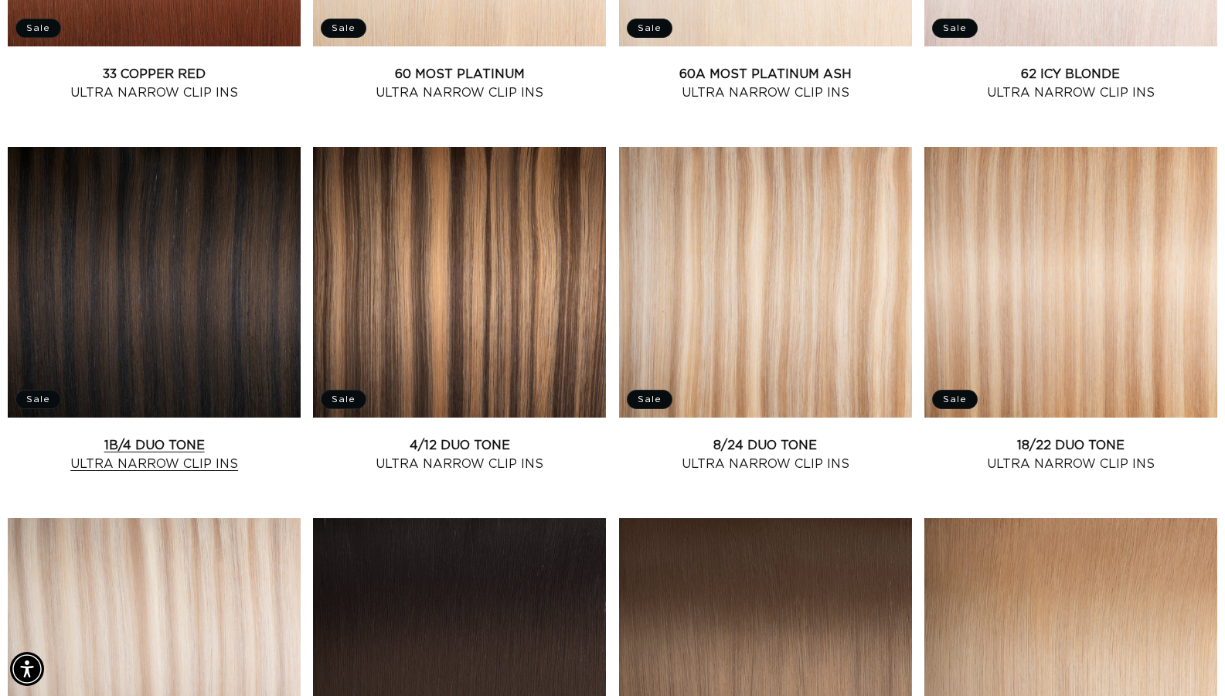
click at [240, 436] on link "1B/4 Duo Tone Ultra Narrow Clip Ins" at bounding box center [154, 454] width 293 height 37
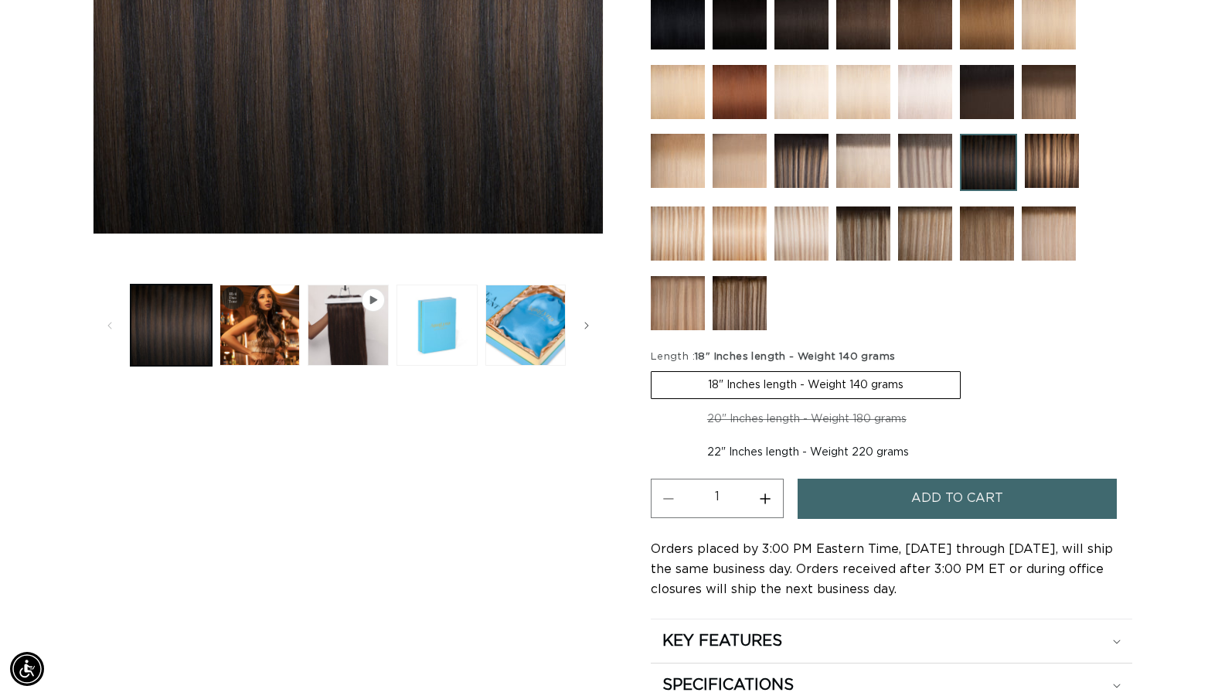
scroll to position [0, 1115]
click at [247, 327] on button "Load image 2 in gallery view" at bounding box center [259, 324] width 81 height 81
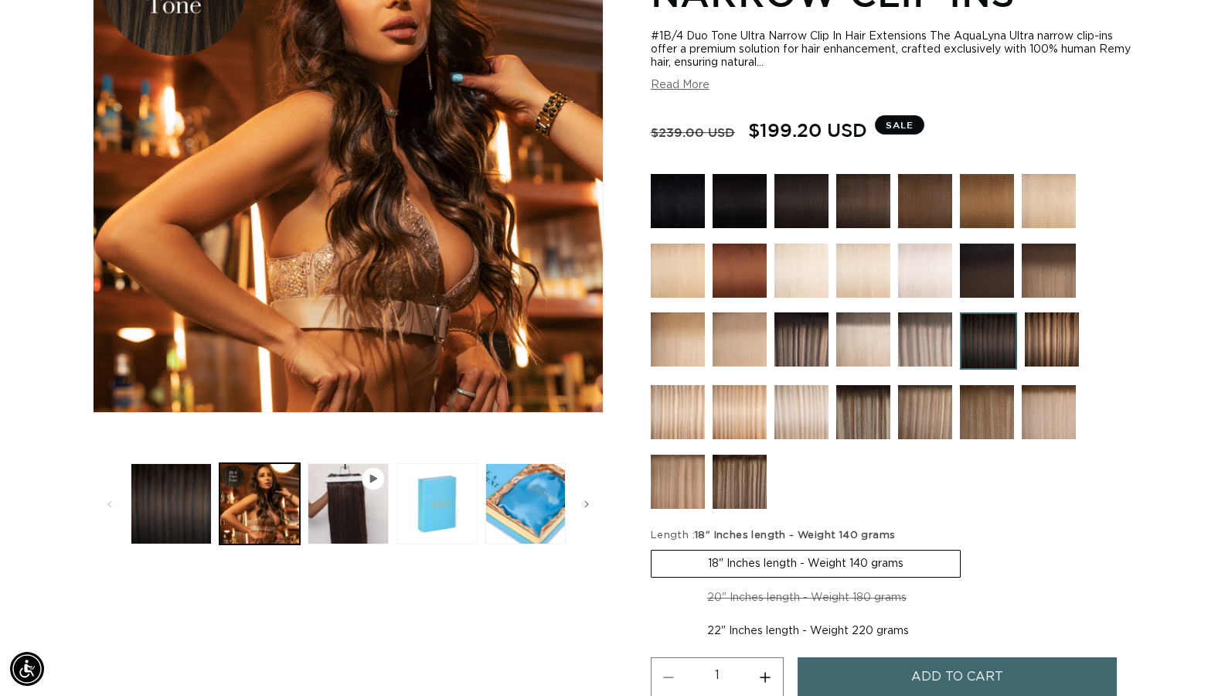
scroll to position [481, 0]
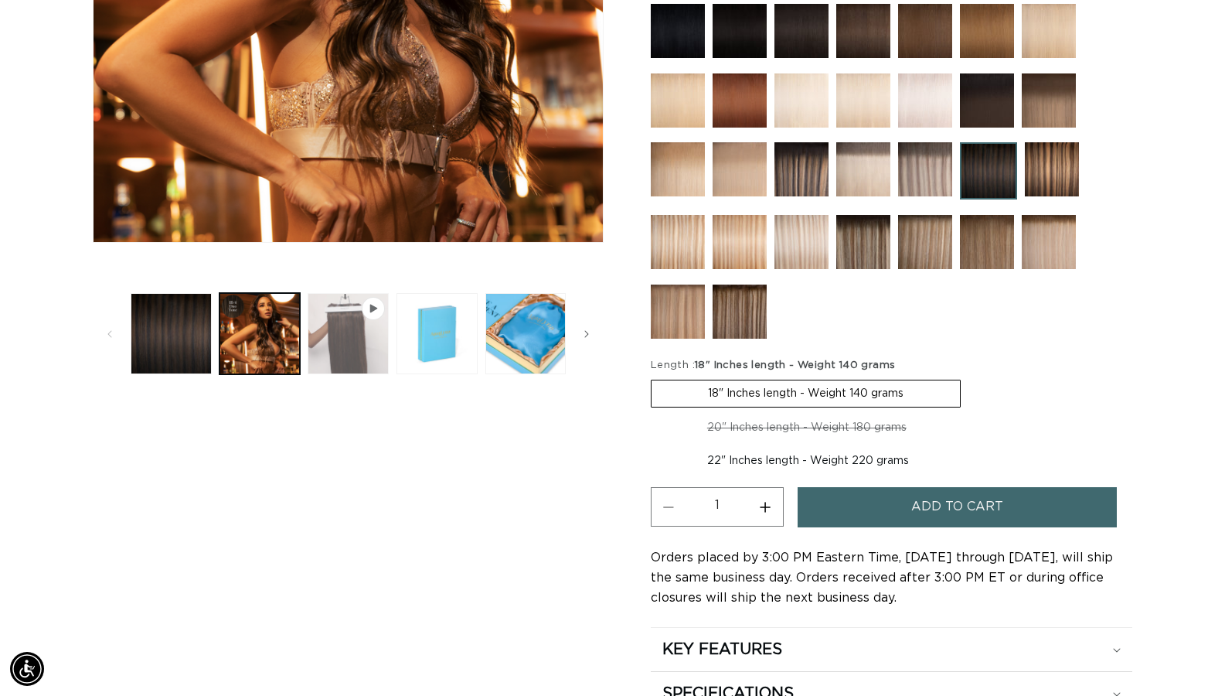
click at [339, 358] on button "Play video 1 in gallery view" at bounding box center [348, 333] width 81 height 81
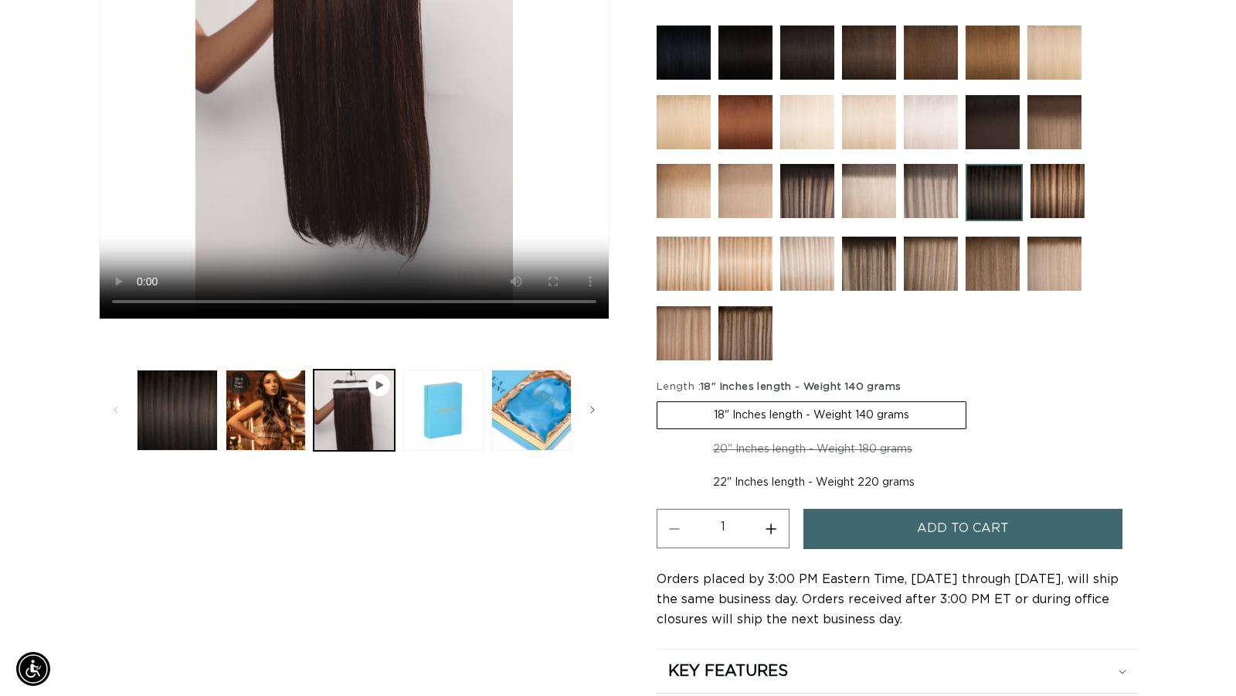
scroll to position [0, 0]
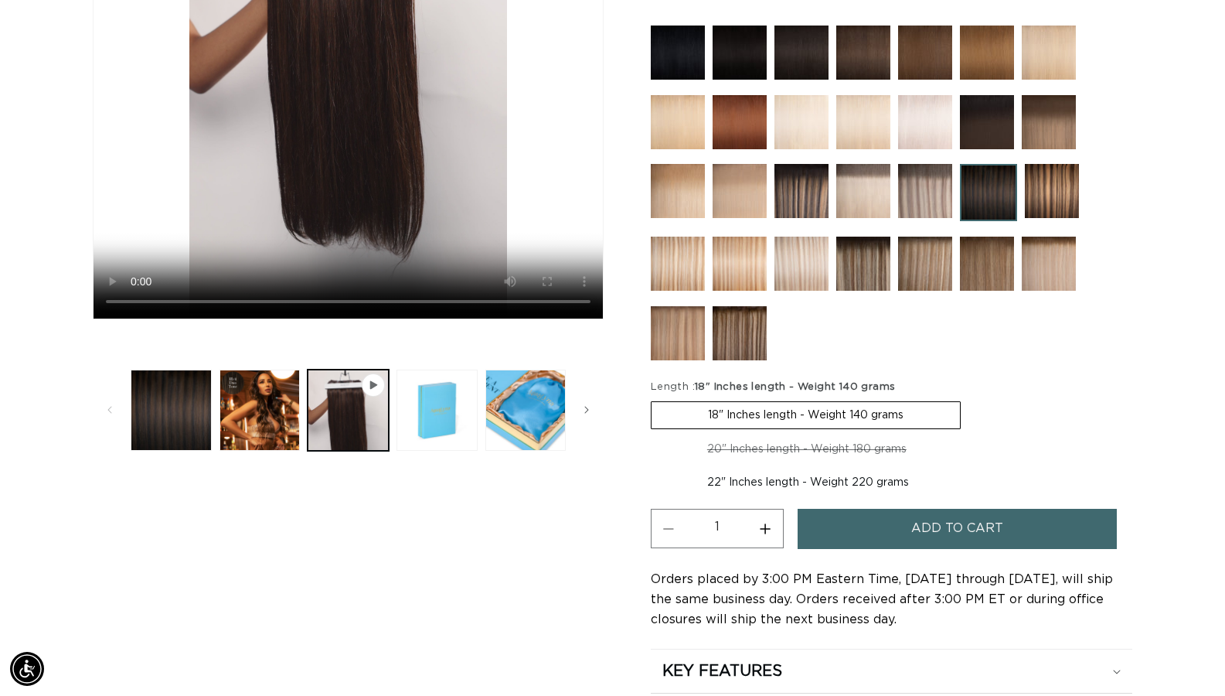
click at [896, 516] on button "Add to cart" at bounding box center [958, 528] width 320 height 39
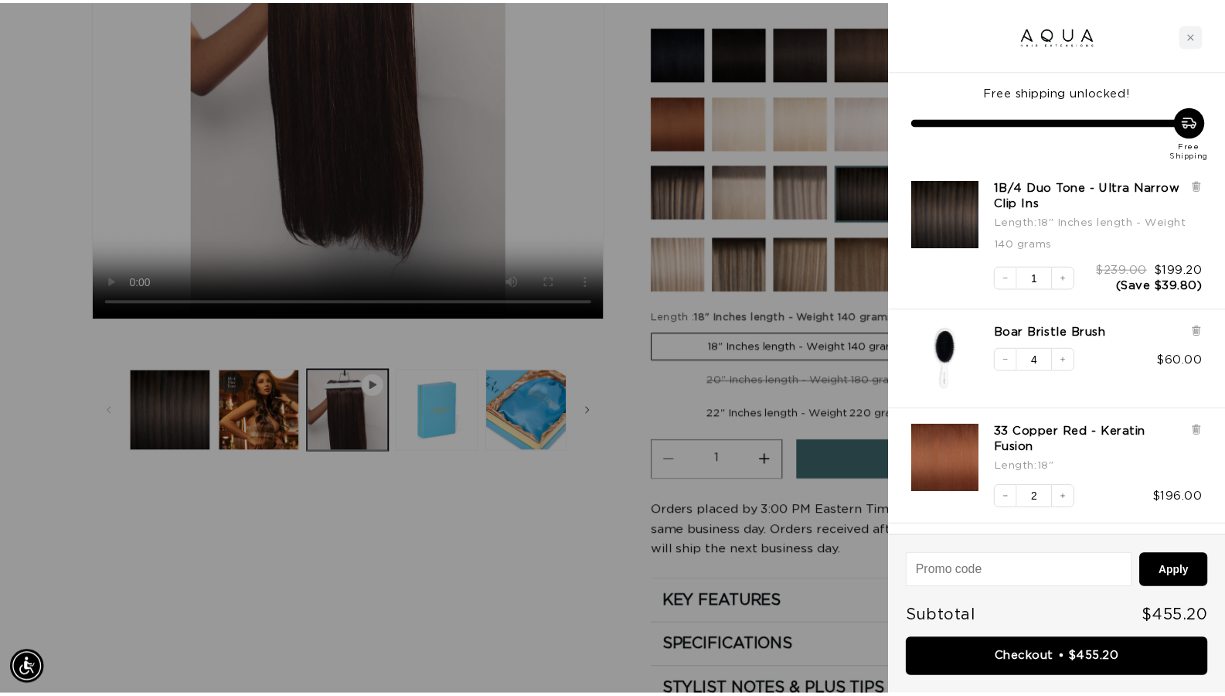
scroll to position [0, 1127]
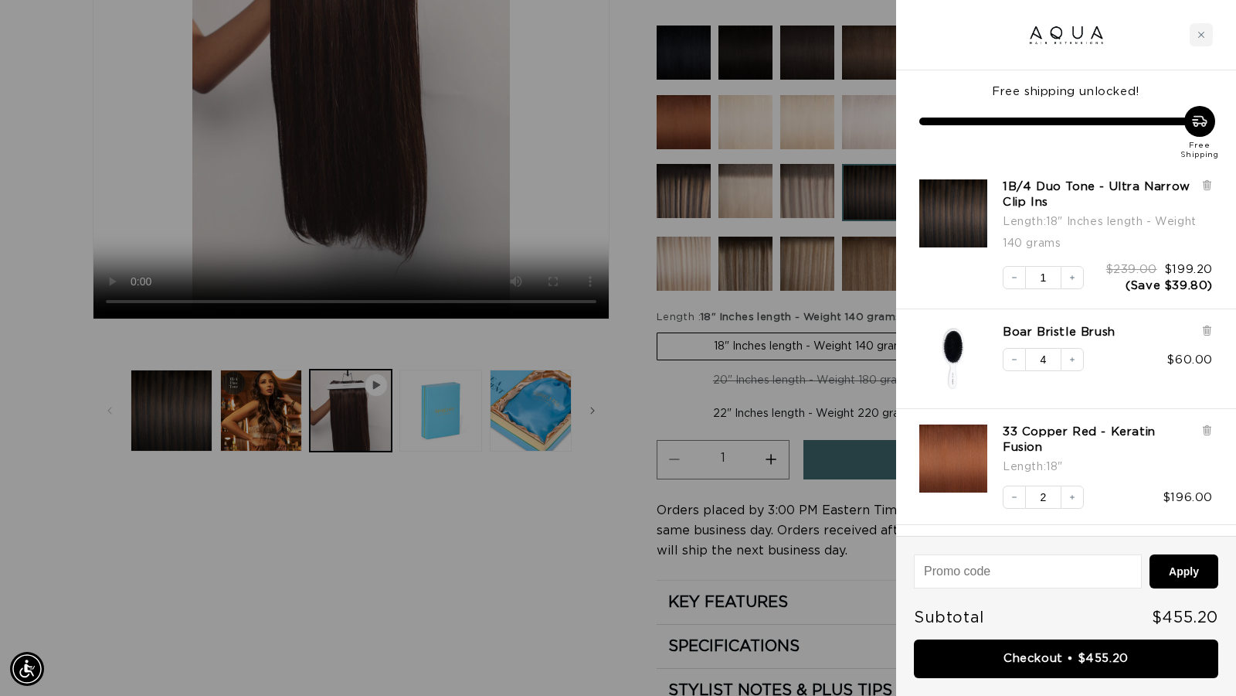
click at [471, 488] on div at bounding box center [618, 348] width 1236 height 696
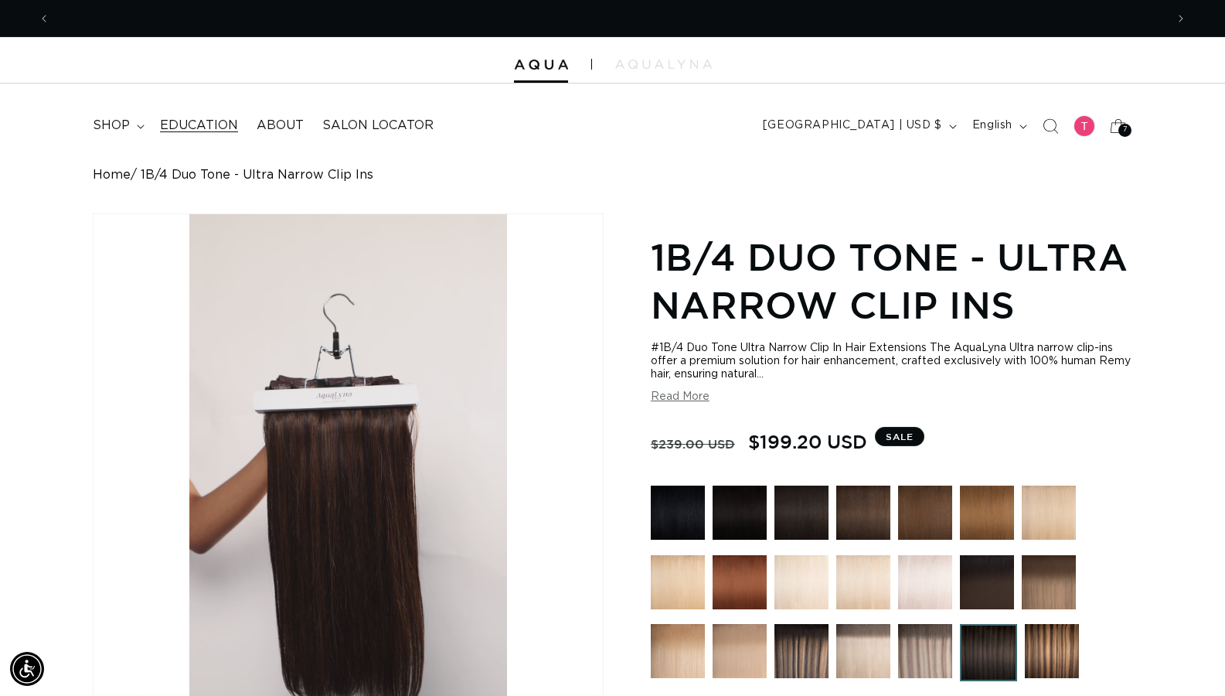
scroll to position [0, 0]
click at [229, 127] on span "Education" at bounding box center [199, 125] width 78 height 16
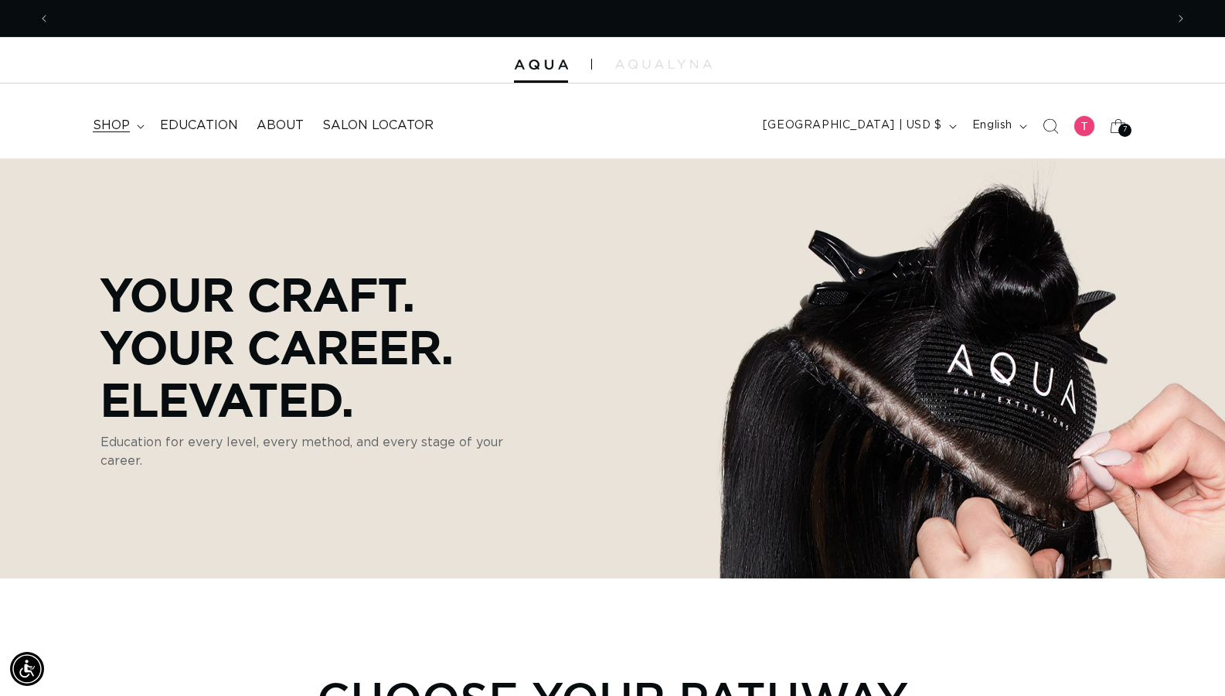
scroll to position [0, 1115]
click at [121, 124] on span "shop" at bounding box center [111, 125] width 37 height 16
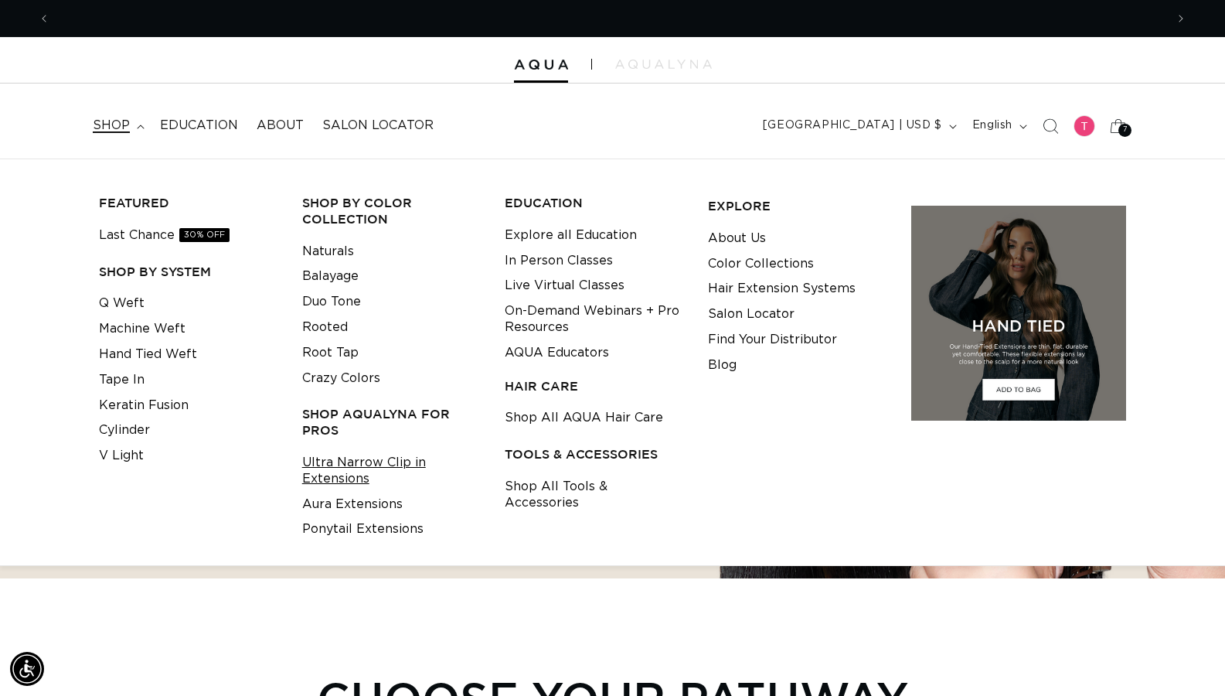
scroll to position [0, 0]
click link "Aura Extensions"
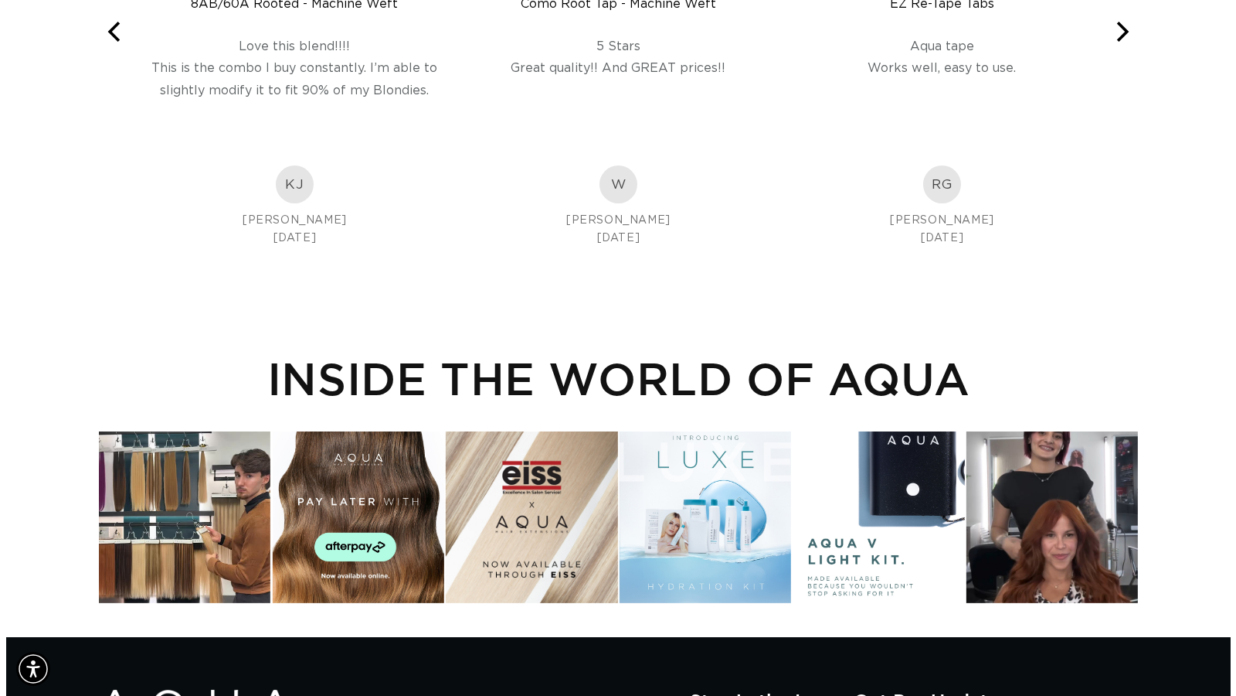
scroll to position [0, 2230]
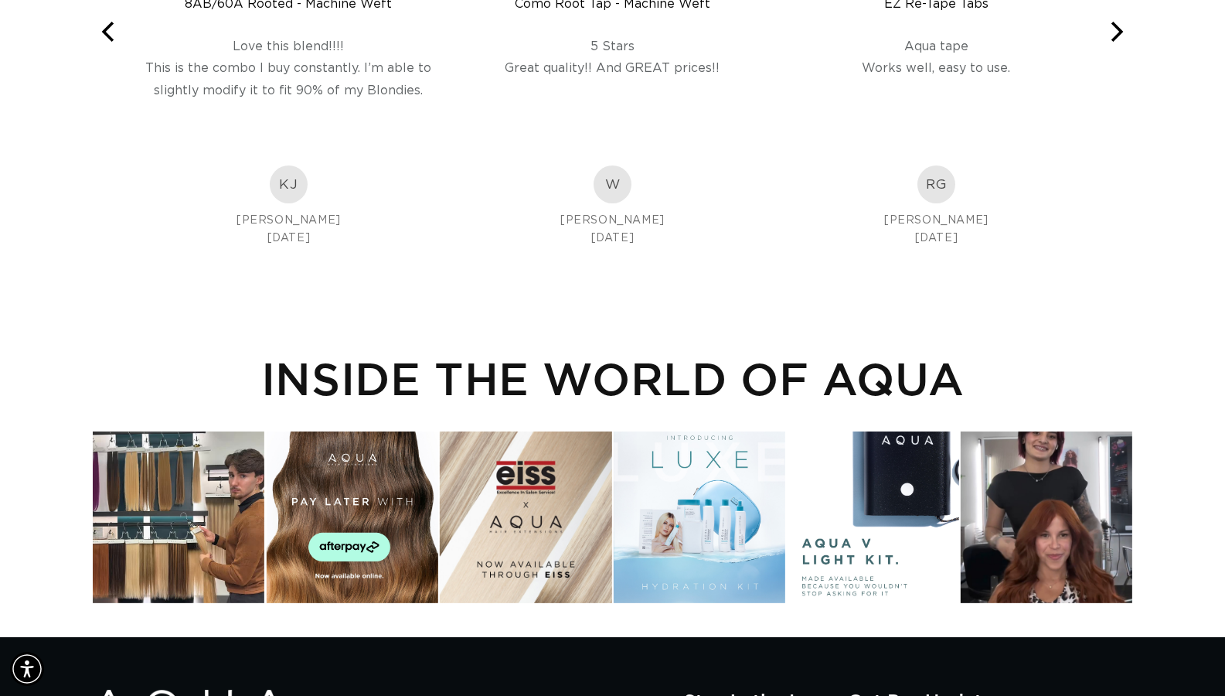
click at [1057, 529] on div "Instagram post opens in a popup" at bounding box center [1047, 517] width 172 height 172
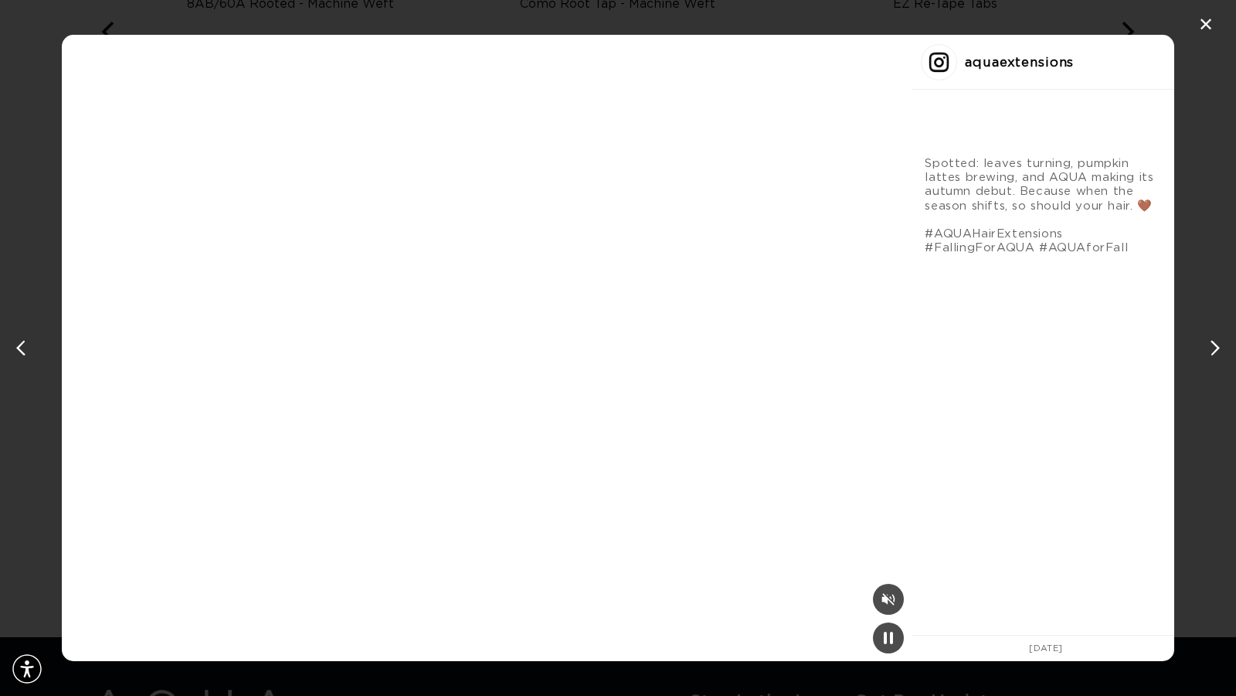
scroll to position [0, 0]
click at [873, 597] on div "Mute" at bounding box center [888, 598] width 31 height 31
click at [873, 632] on div "Instagram post #6 details" at bounding box center [888, 637] width 31 height 31
click at [1209, 344] on div "next post" at bounding box center [1212, 347] width 25 height 25
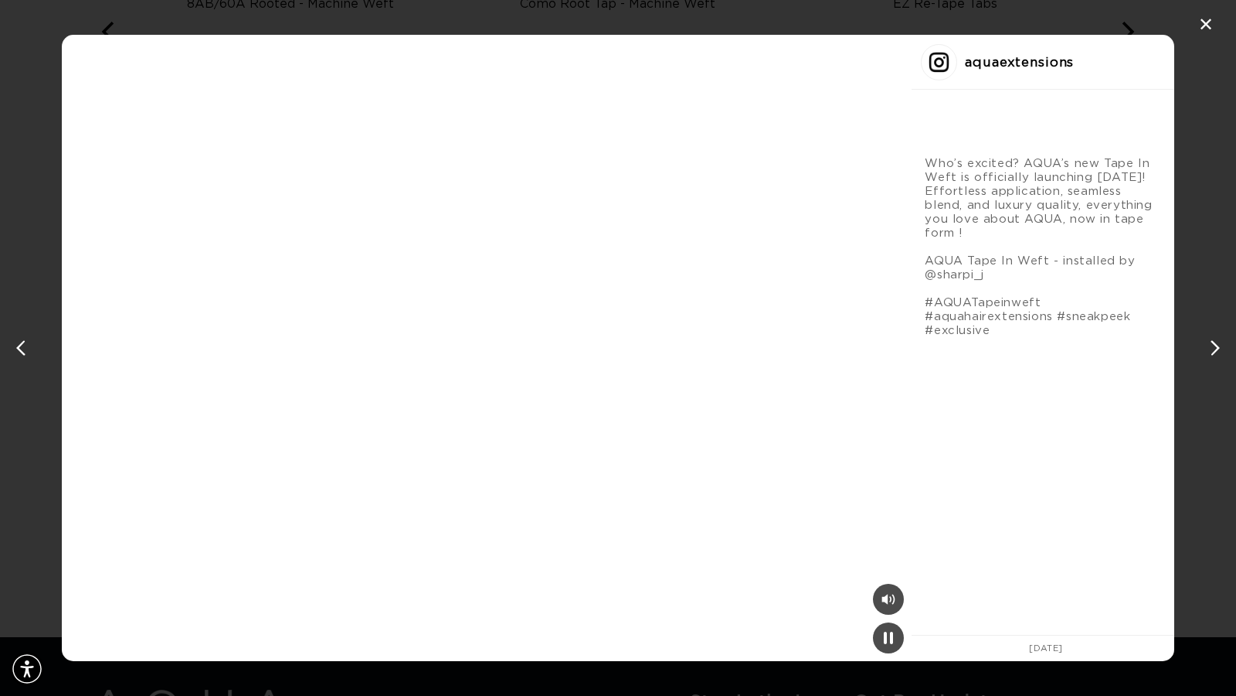
click at [1209, 344] on div "next post" at bounding box center [1212, 347] width 25 height 25
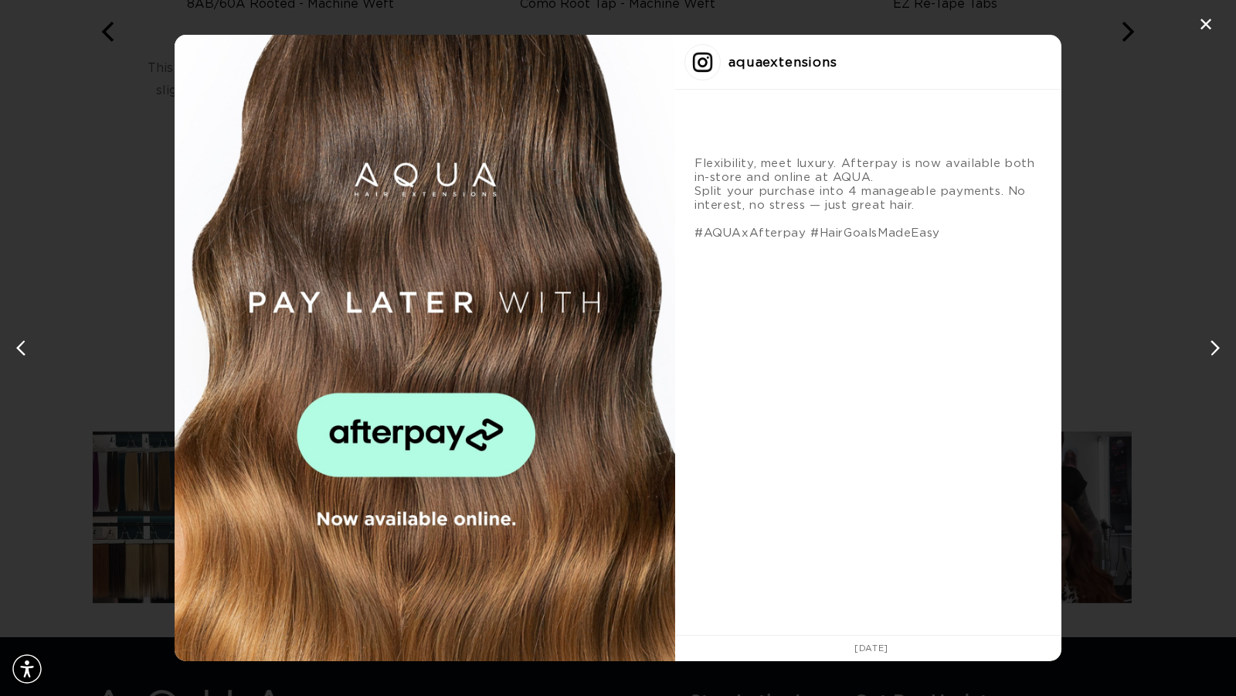
click at [1209, 344] on div "next post" at bounding box center [1212, 347] width 25 height 25
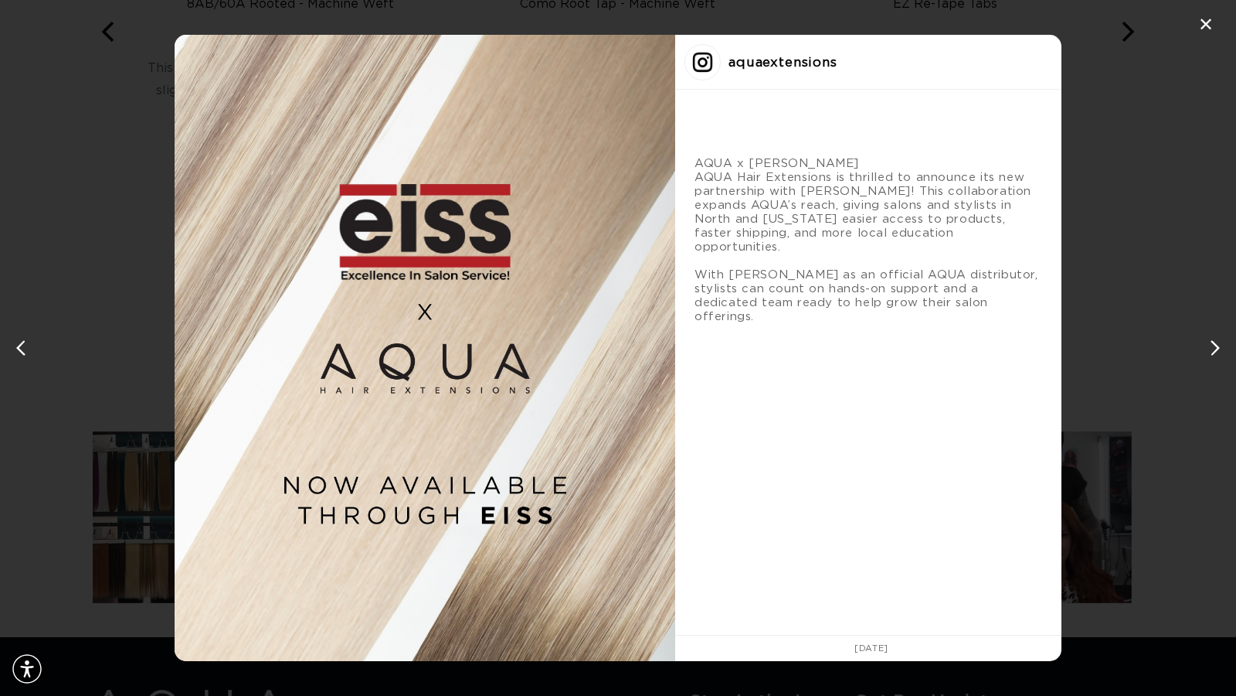
scroll to position [0, 1127]
click at [1209, 344] on div "next post" at bounding box center [1212, 347] width 25 height 25
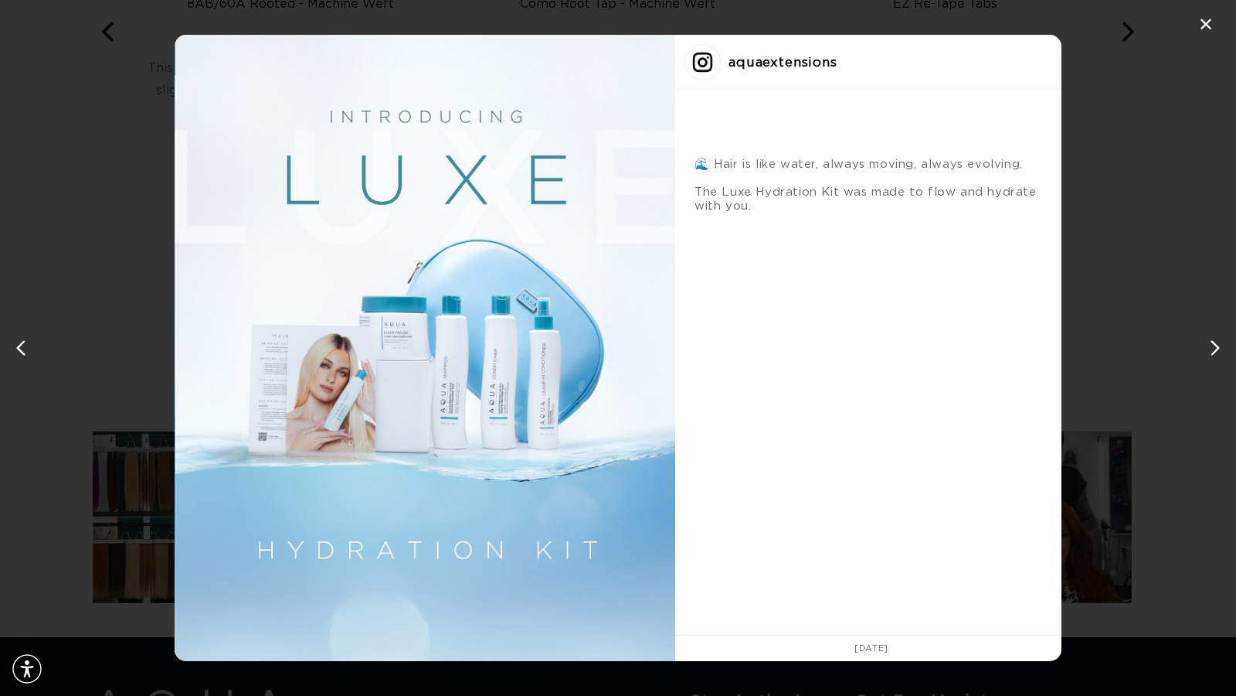
click at [1209, 344] on div "next post" at bounding box center [1212, 347] width 25 height 25
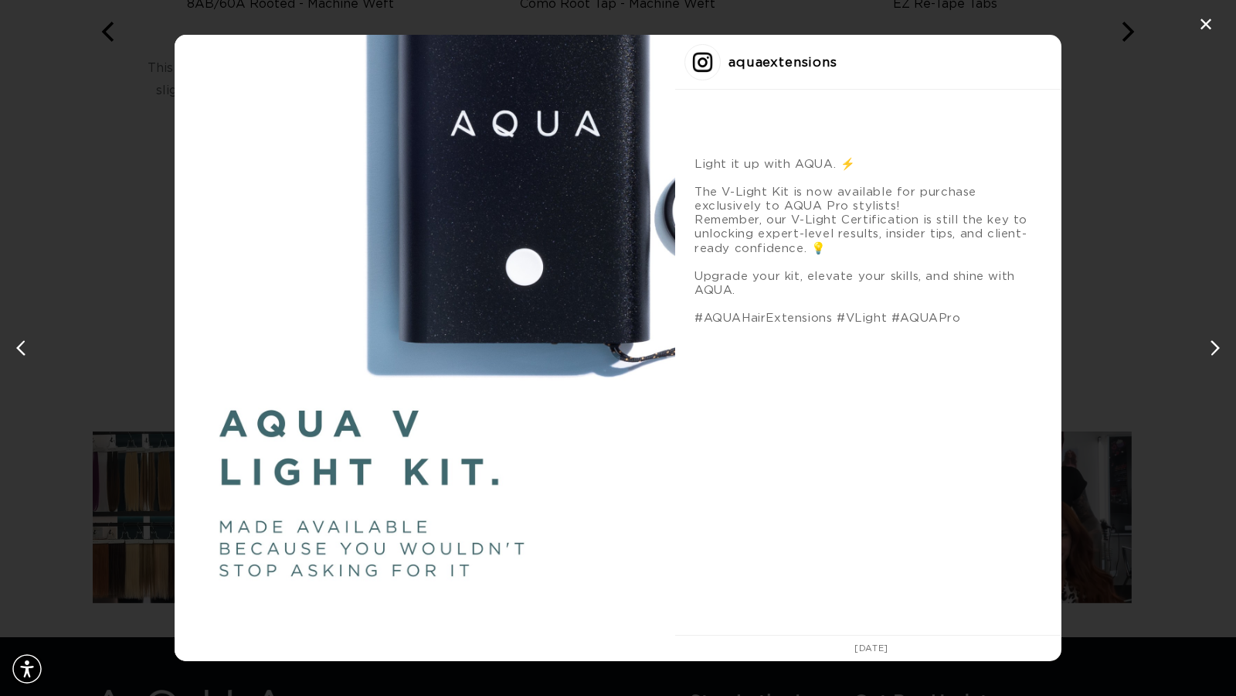
click at [1209, 344] on div "next post" at bounding box center [1212, 347] width 25 height 25
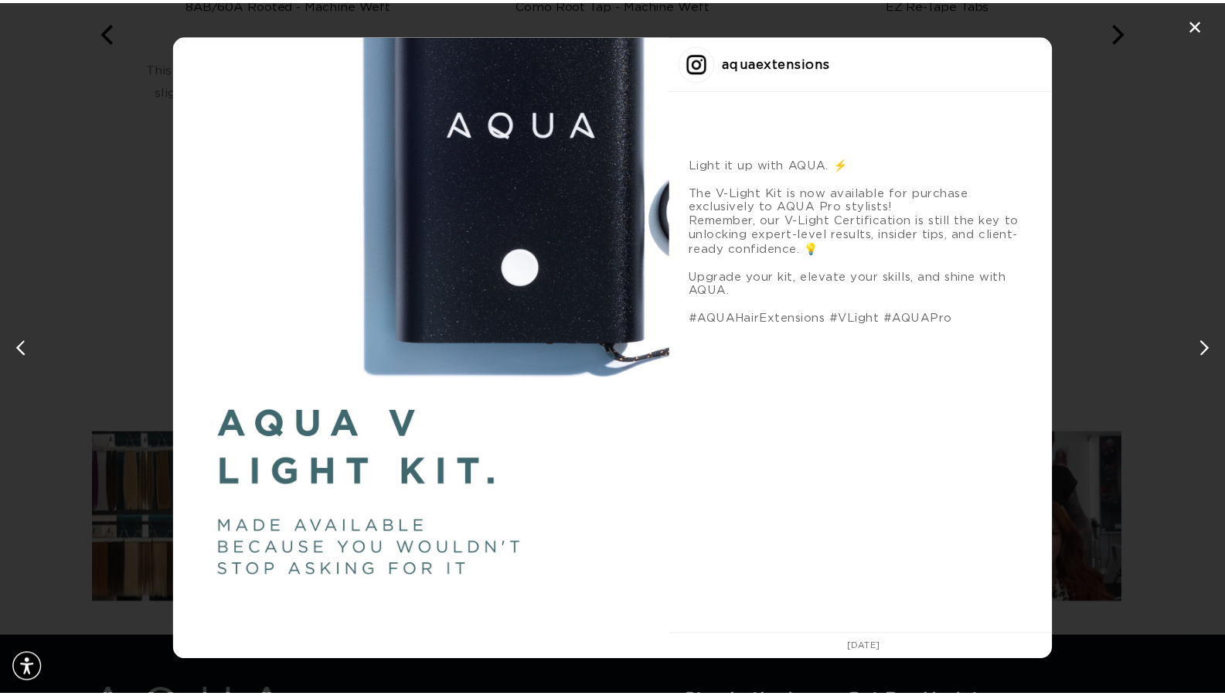
scroll to position [0, 2254]
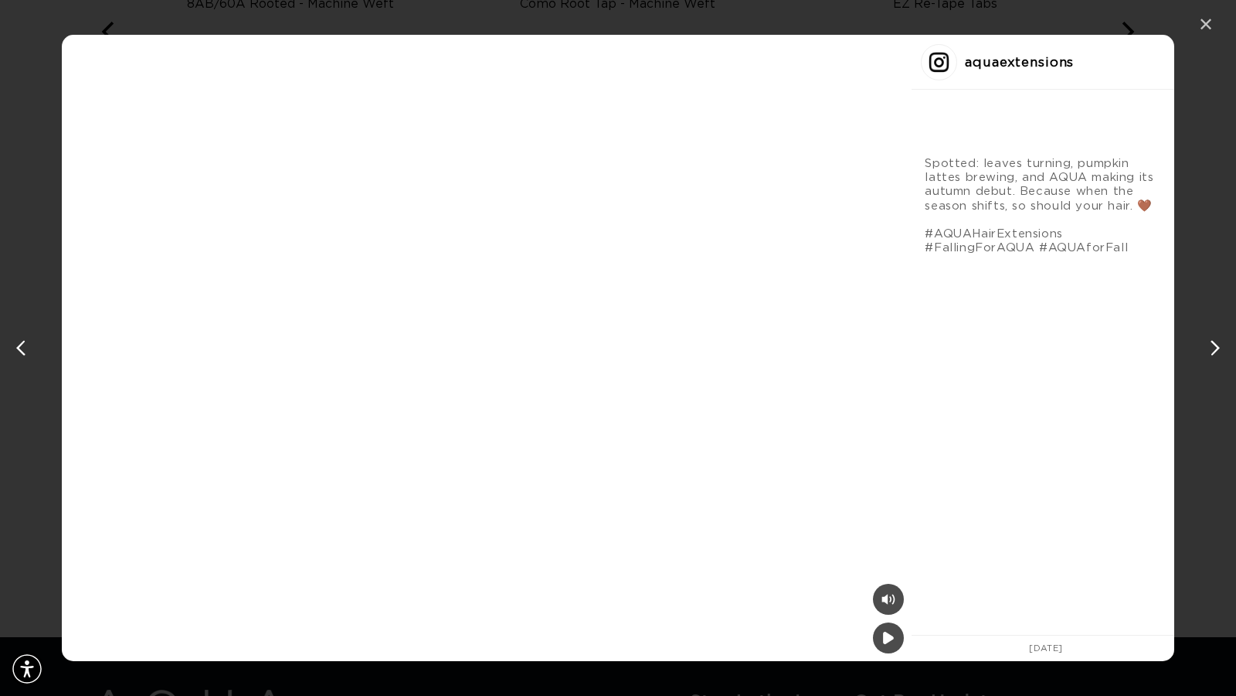
click at [1208, 19] on div "✕" at bounding box center [1206, 24] width 23 height 23
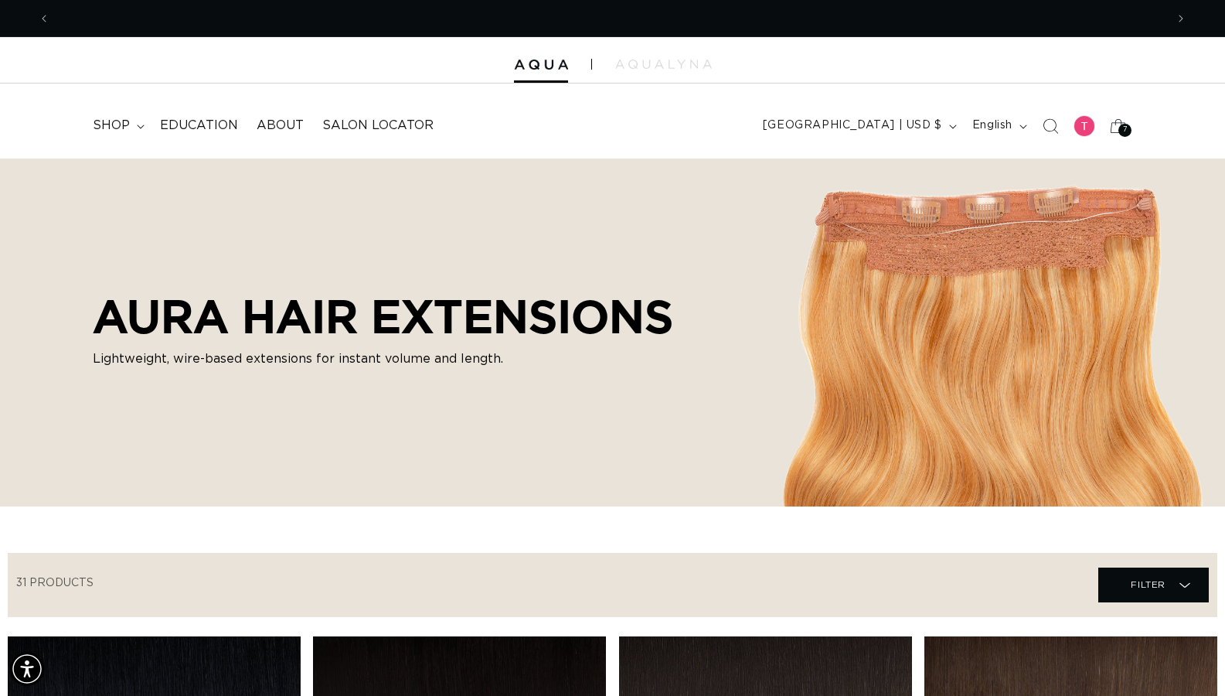
scroll to position [0, 2230]
click at [119, 124] on span "shop" at bounding box center [111, 125] width 37 height 16
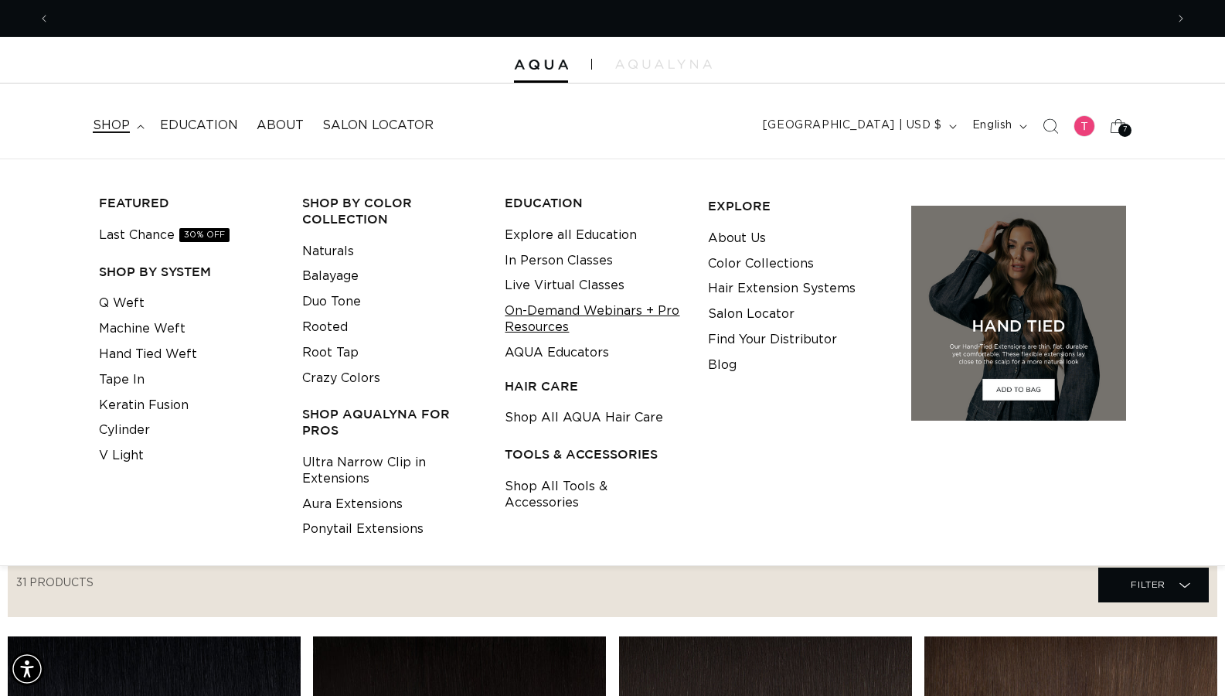
scroll to position [0, 0]
click at [550, 331] on link "On-Demand Webinars + Pro Resources" at bounding box center [594, 319] width 179 height 42
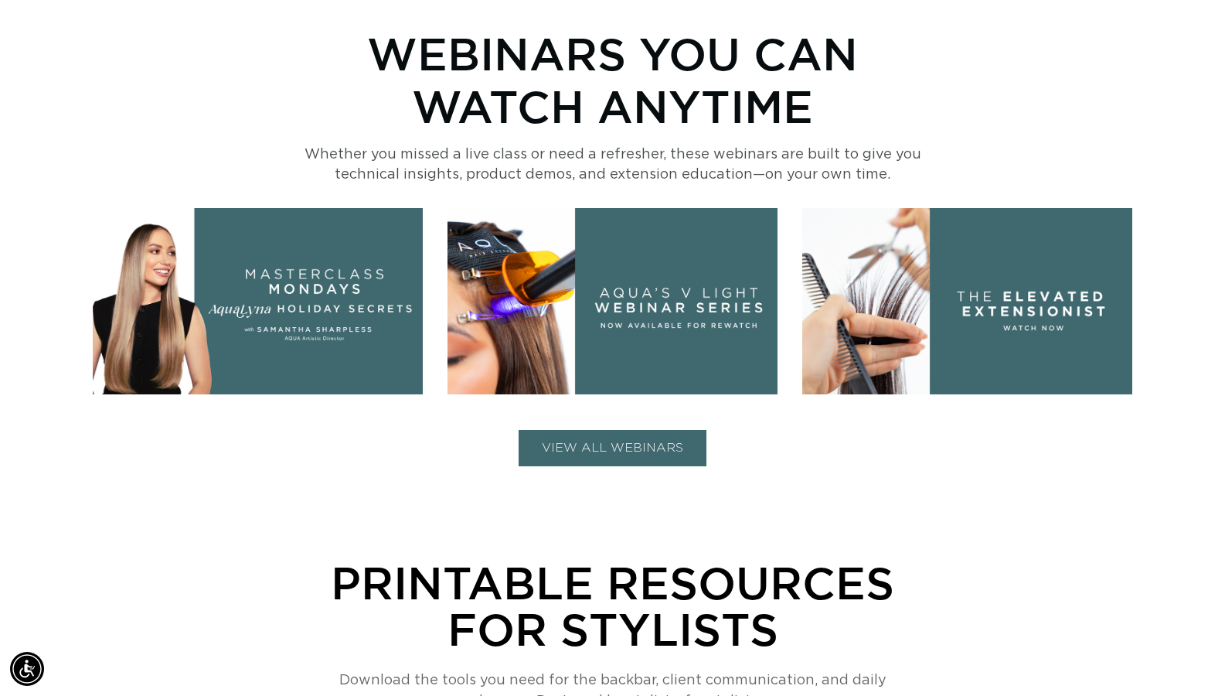
scroll to position [0, 1115]
click at [580, 453] on button "VIEW ALL WEBINARS" at bounding box center [613, 448] width 188 height 36
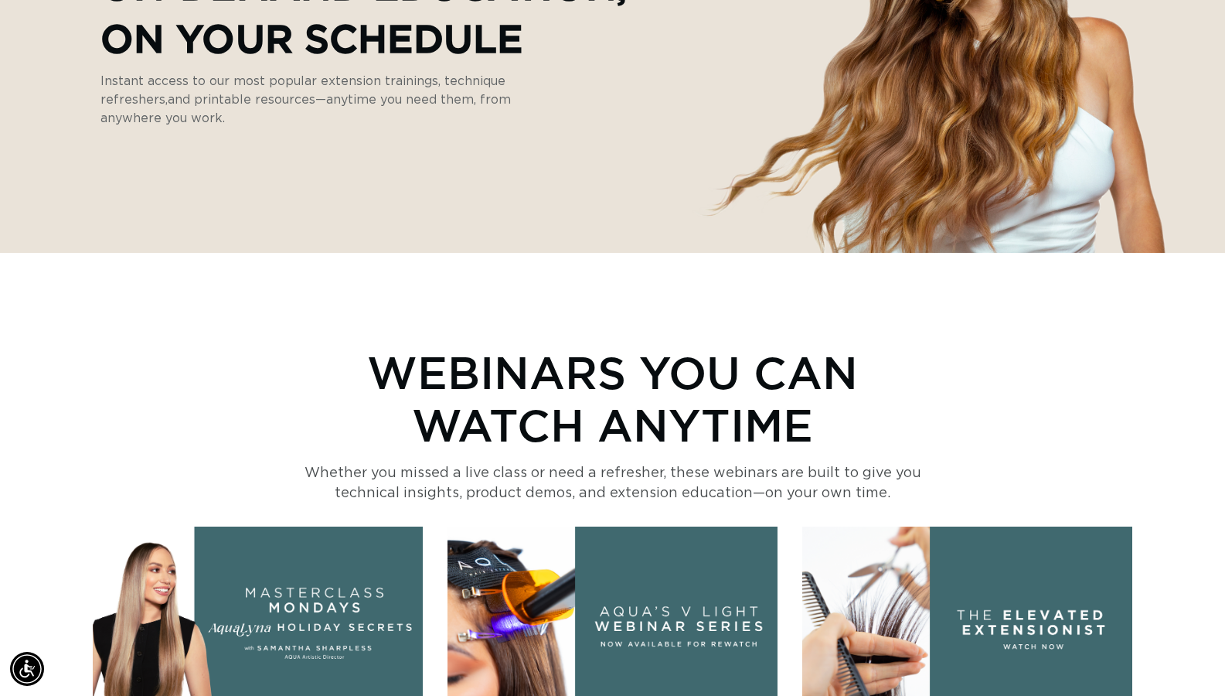
scroll to position [0, 0]
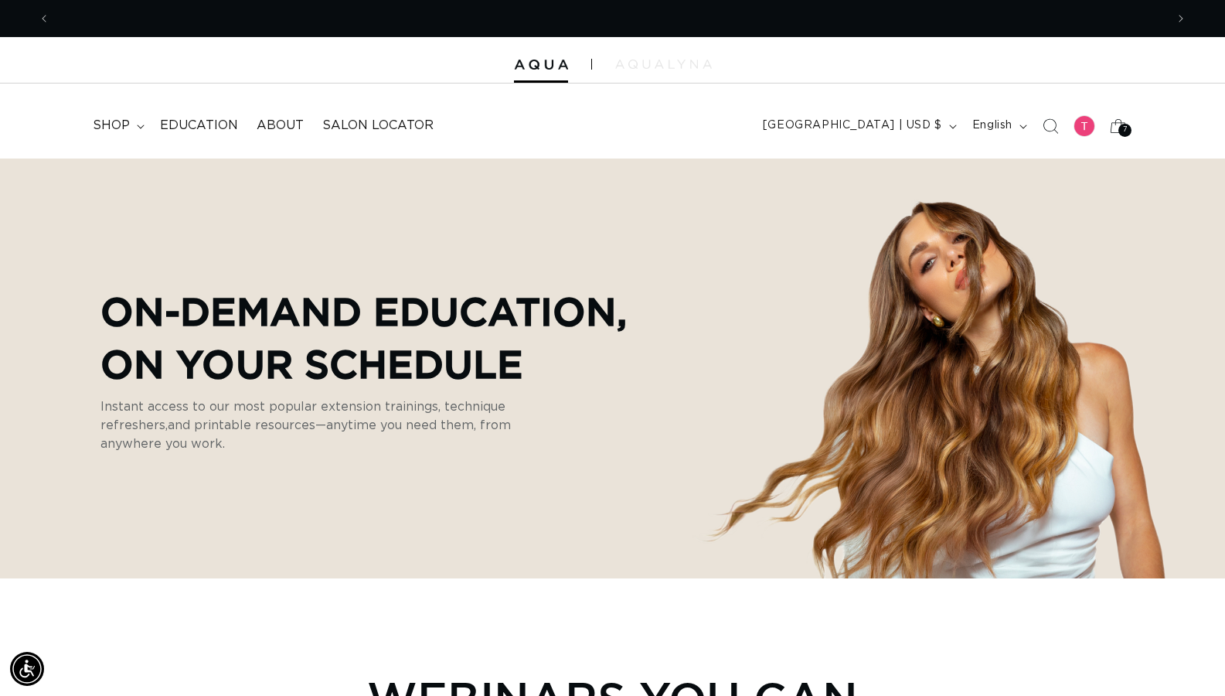
click at [661, 61] on img at bounding box center [663, 64] width 97 height 9
click at [100, 135] on summary "shop" at bounding box center [116, 125] width 67 height 35
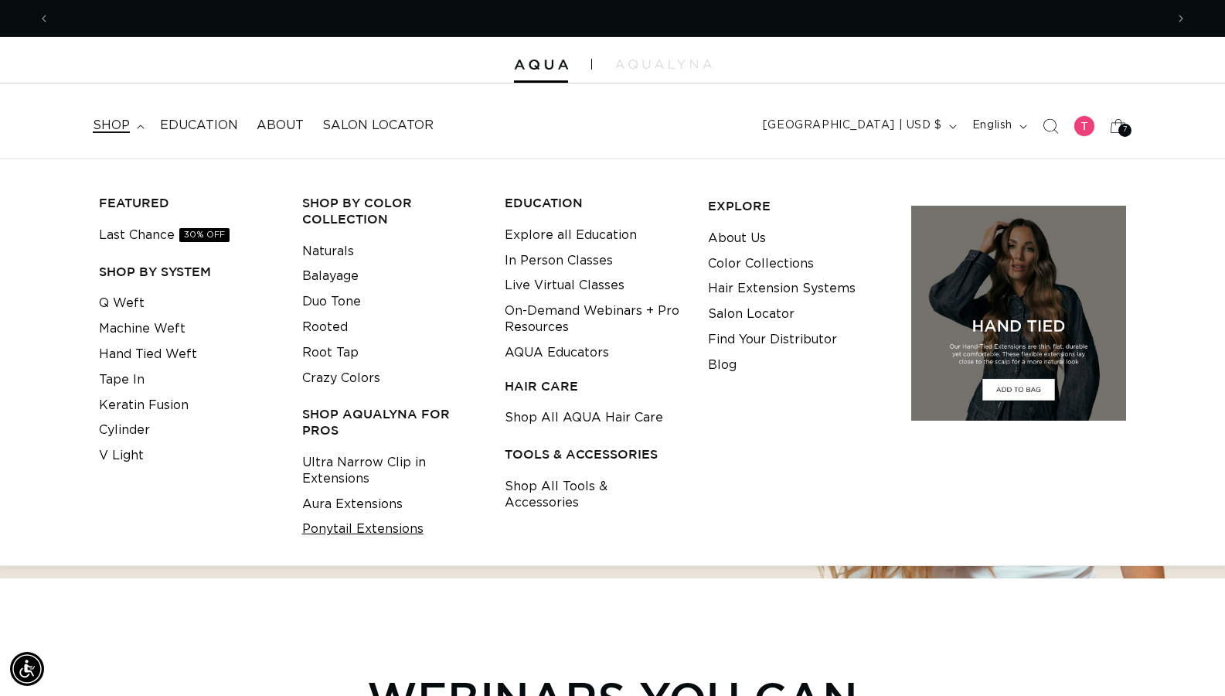
click at [364, 526] on link "Ponytail Extensions" at bounding box center [362, 529] width 121 height 26
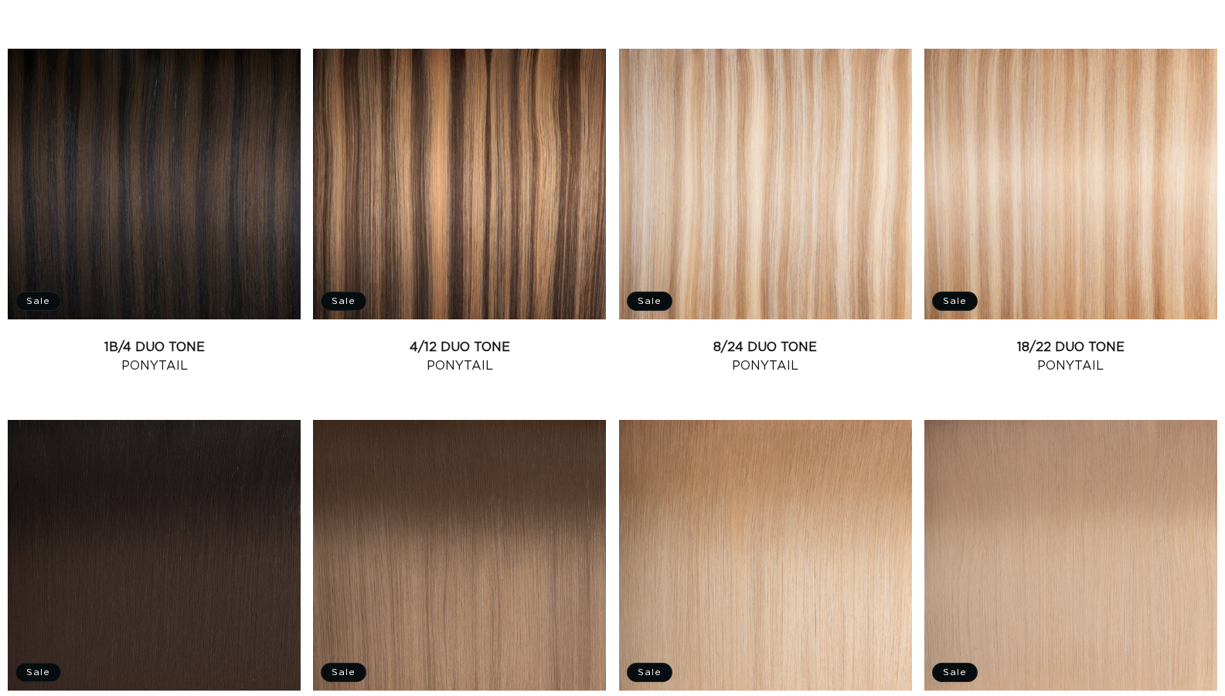
scroll to position [0, 1115]
click at [134, 338] on link "1B/4 Duo Tone Ponytail" at bounding box center [154, 356] width 293 height 37
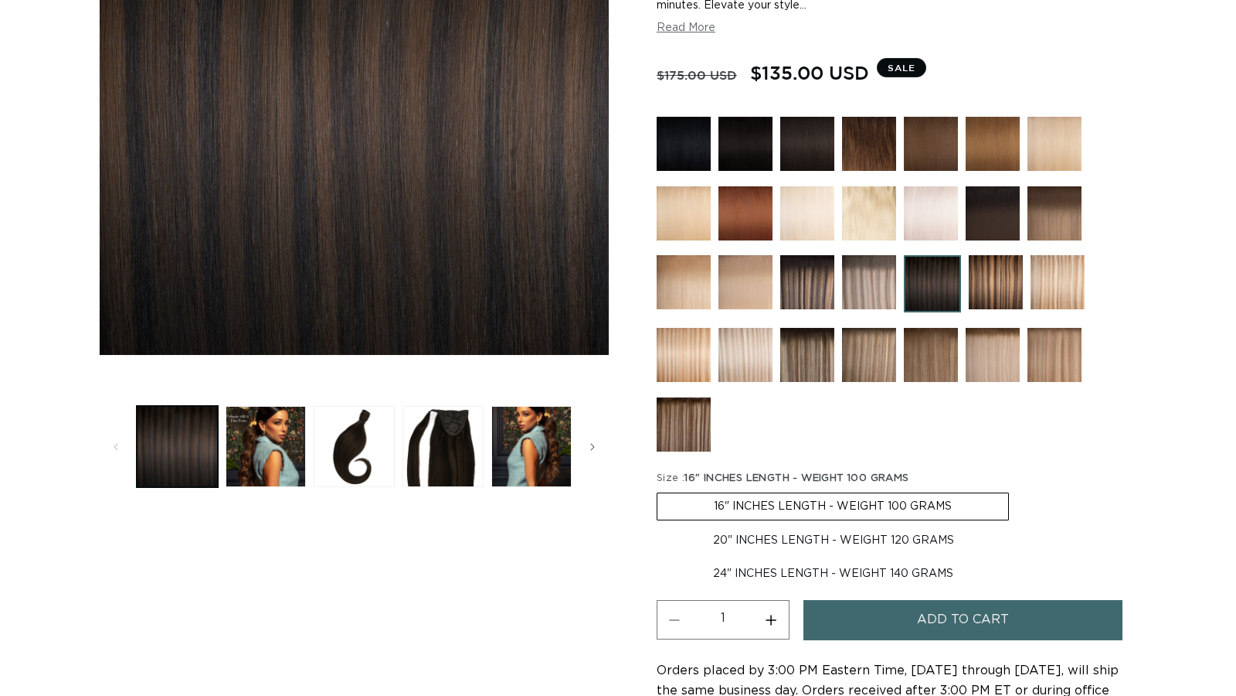
scroll to position [0, 1115]
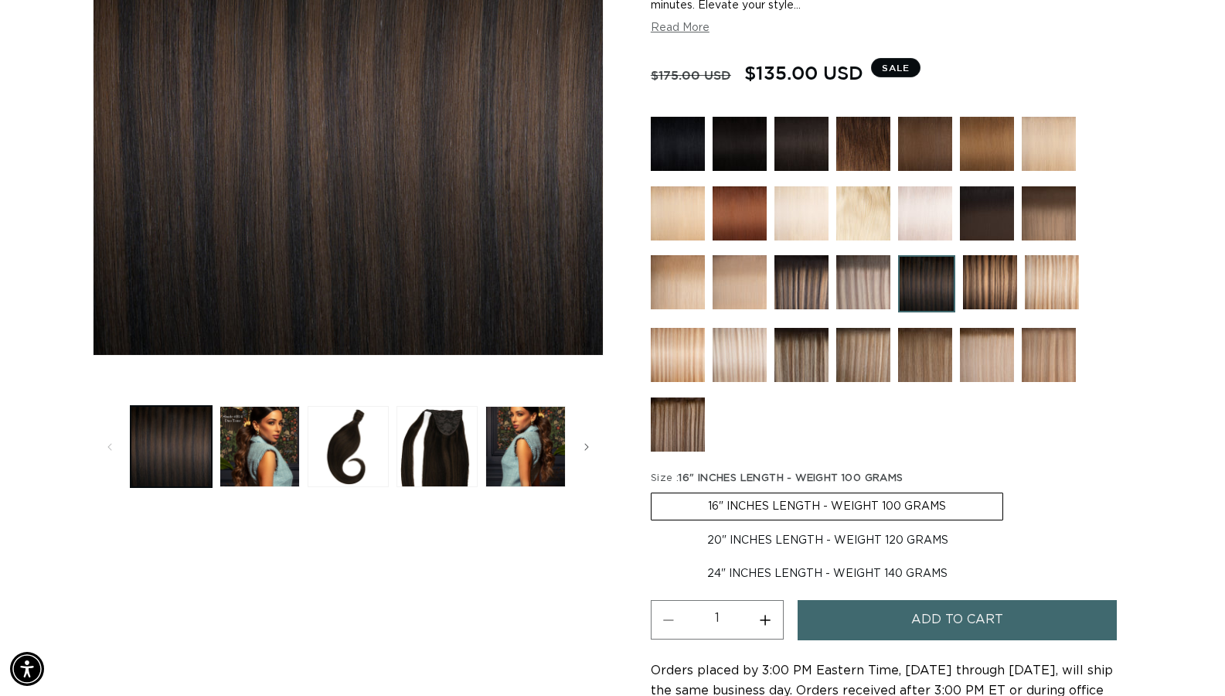
click at [910, 612] on button "Add to cart" at bounding box center [958, 619] width 320 height 39
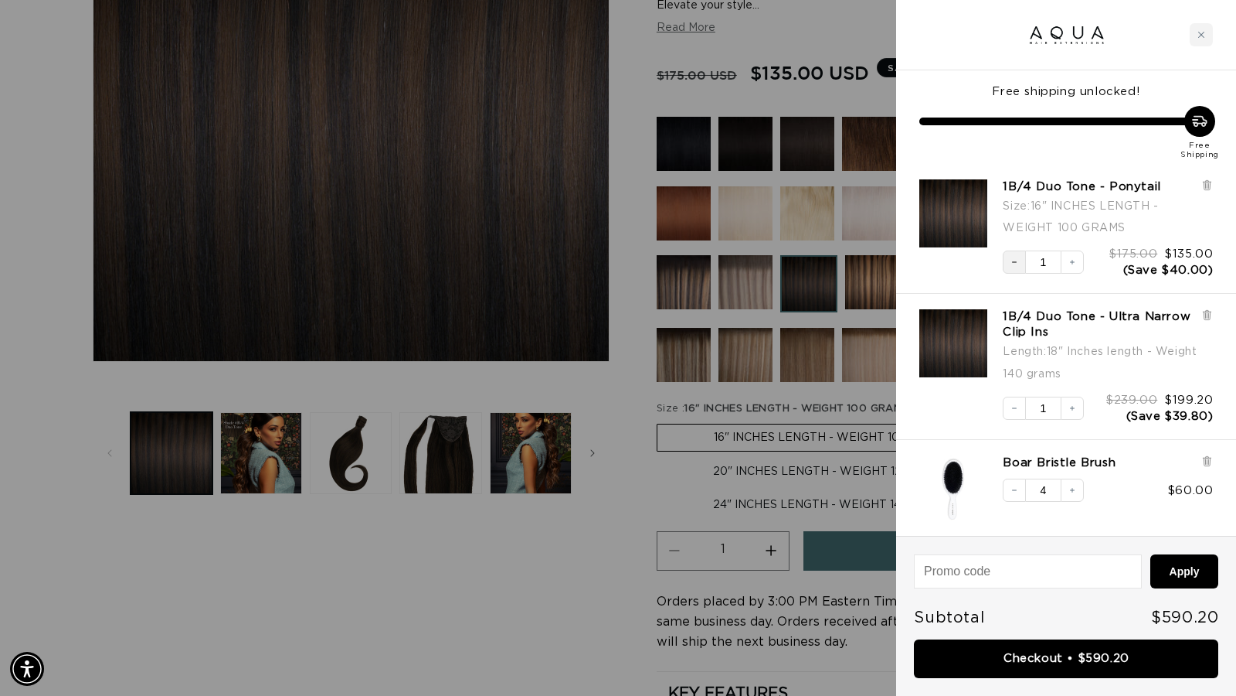
scroll to position [0, 1127]
click at [1027, 321] on link "1B/4 Duo Tone - Ultra Narrow Clip Ins" at bounding box center [1098, 324] width 191 height 31
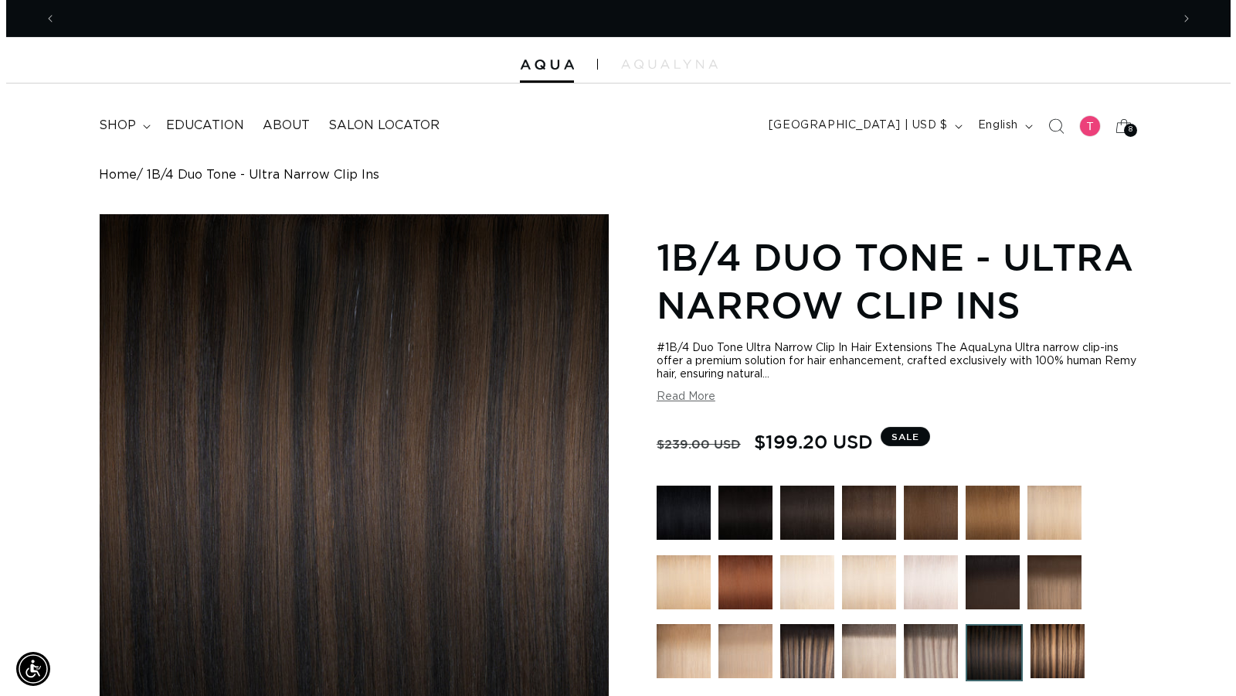
scroll to position [0, 2230]
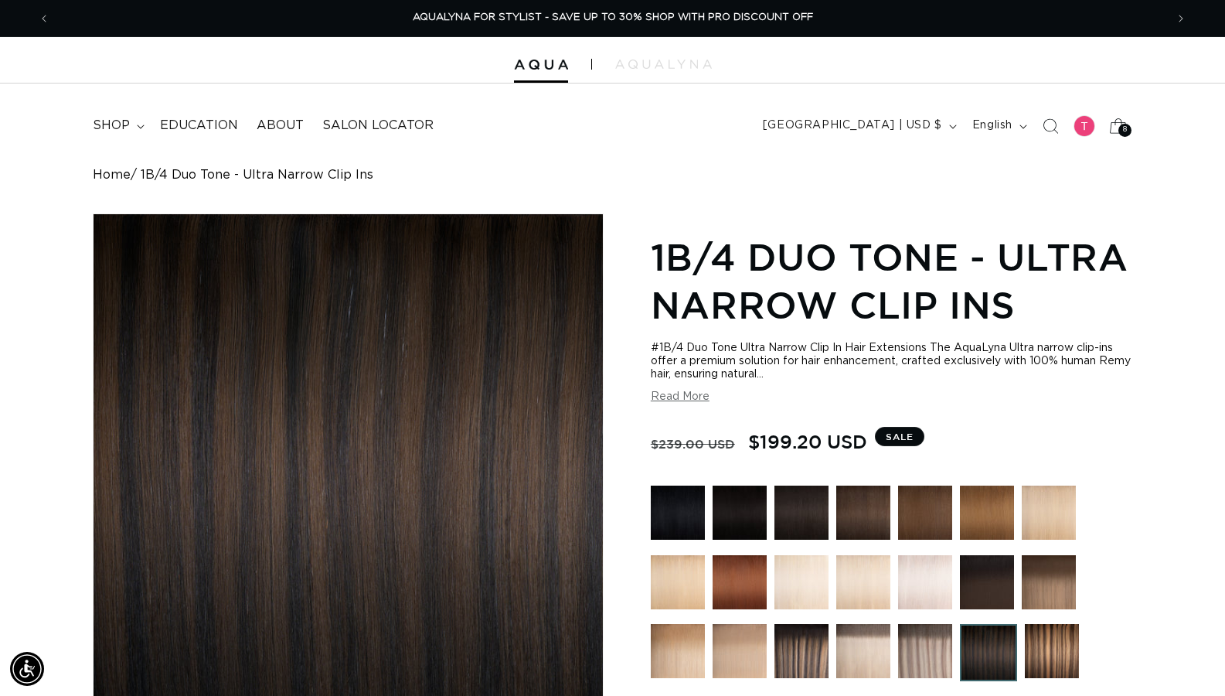
click at [1115, 121] on icon at bounding box center [1118, 125] width 17 height 15
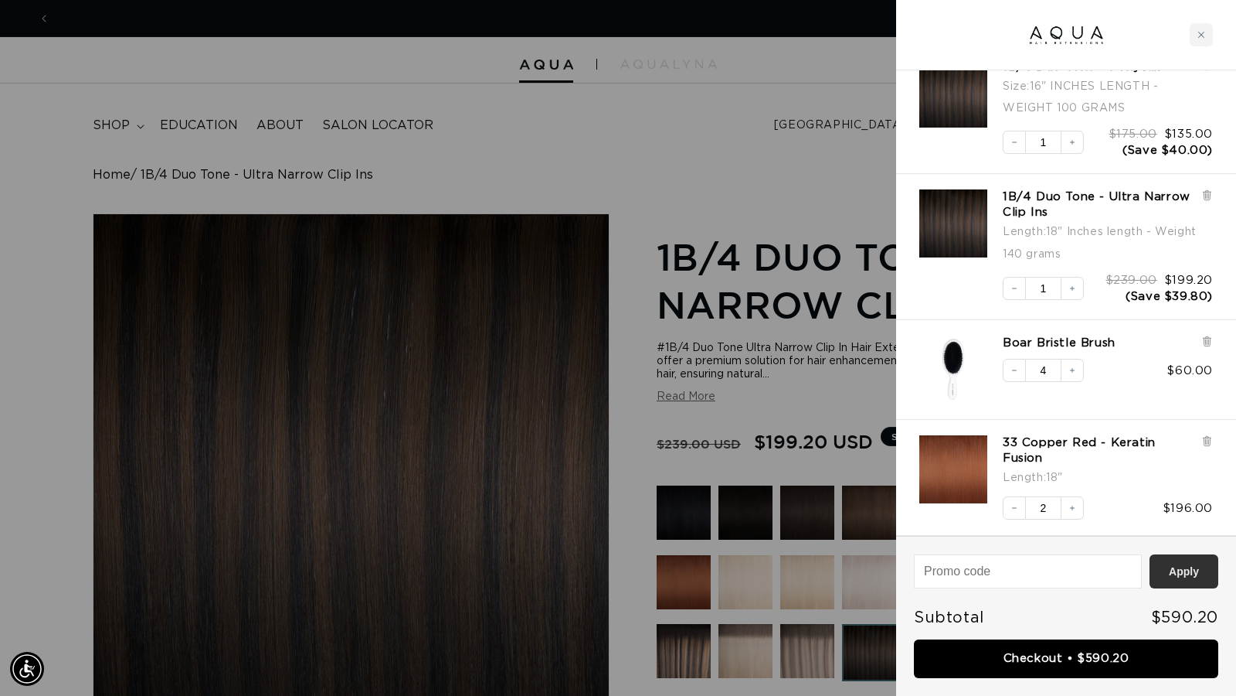
scroll to position [0, 0]
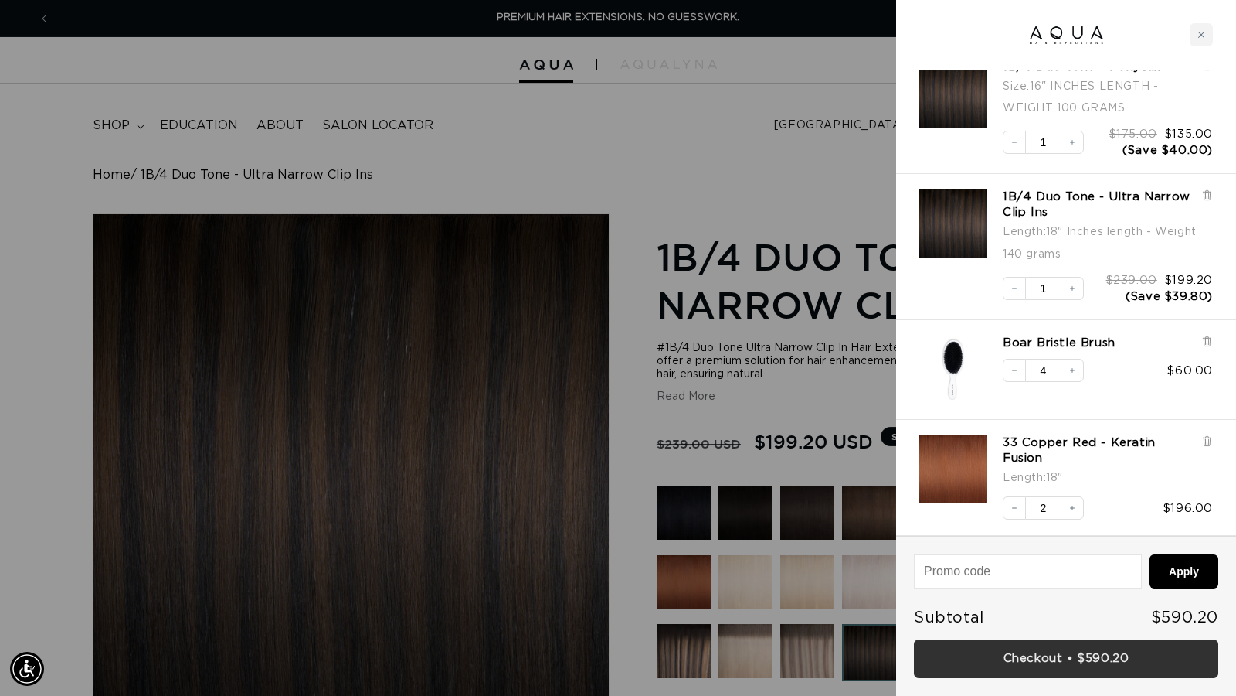
click at [1103, 655] on link "Checkout • $590.20" at bounding box center [1066, 658] width 304 height 39
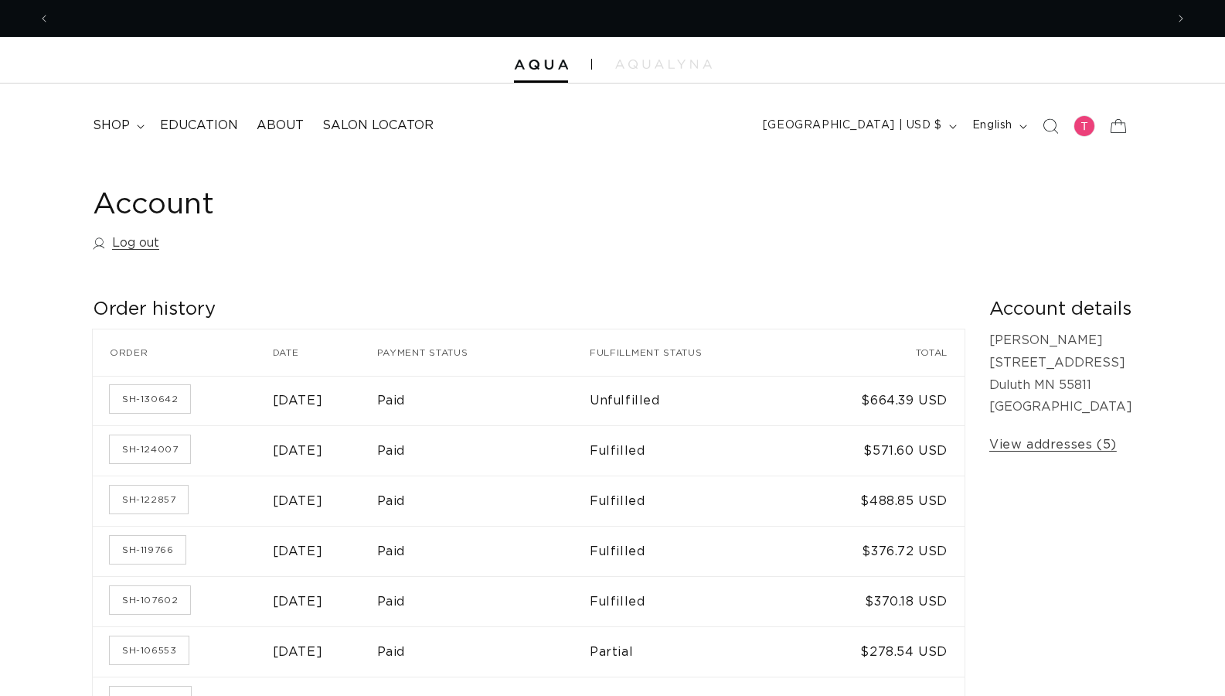
scroll to position [0, 2230]
click at [1083, 126] on div at bounding box center [1084, 126] width 22 height 22
click at [131, 245] on link "Log out" at bounding box center [126, 243] width 66 height 22
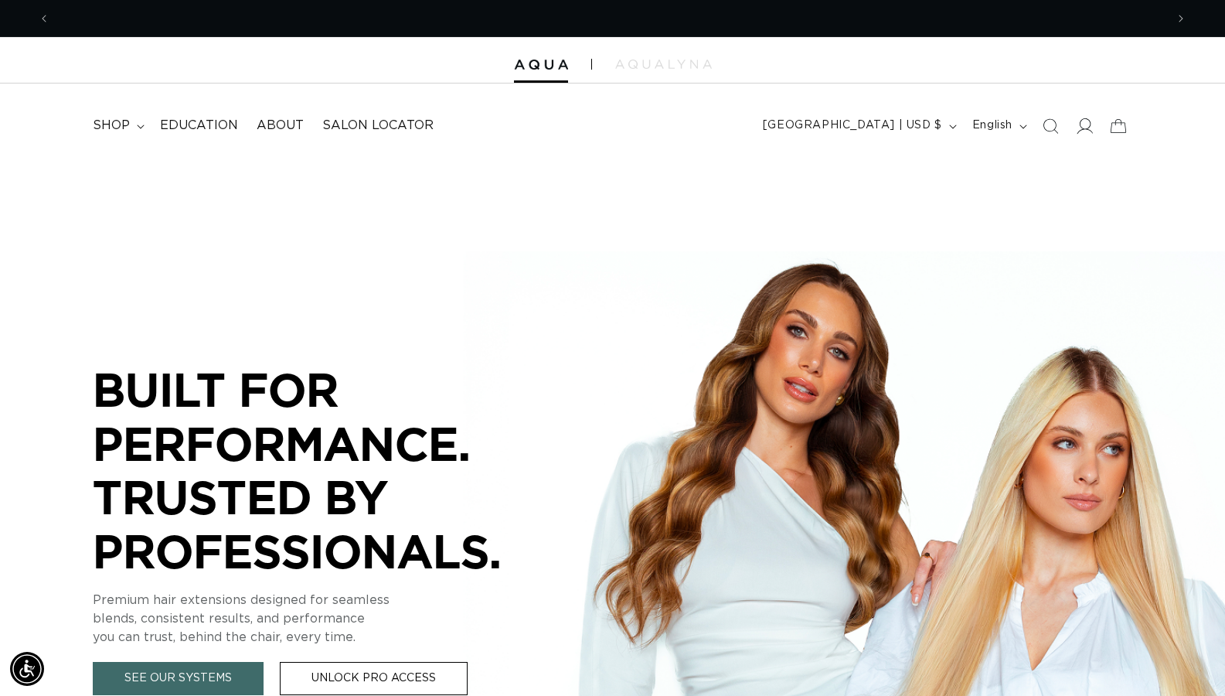
click at [1080, 119] on icon at bounding box center [1084, 125] width 16 height 16
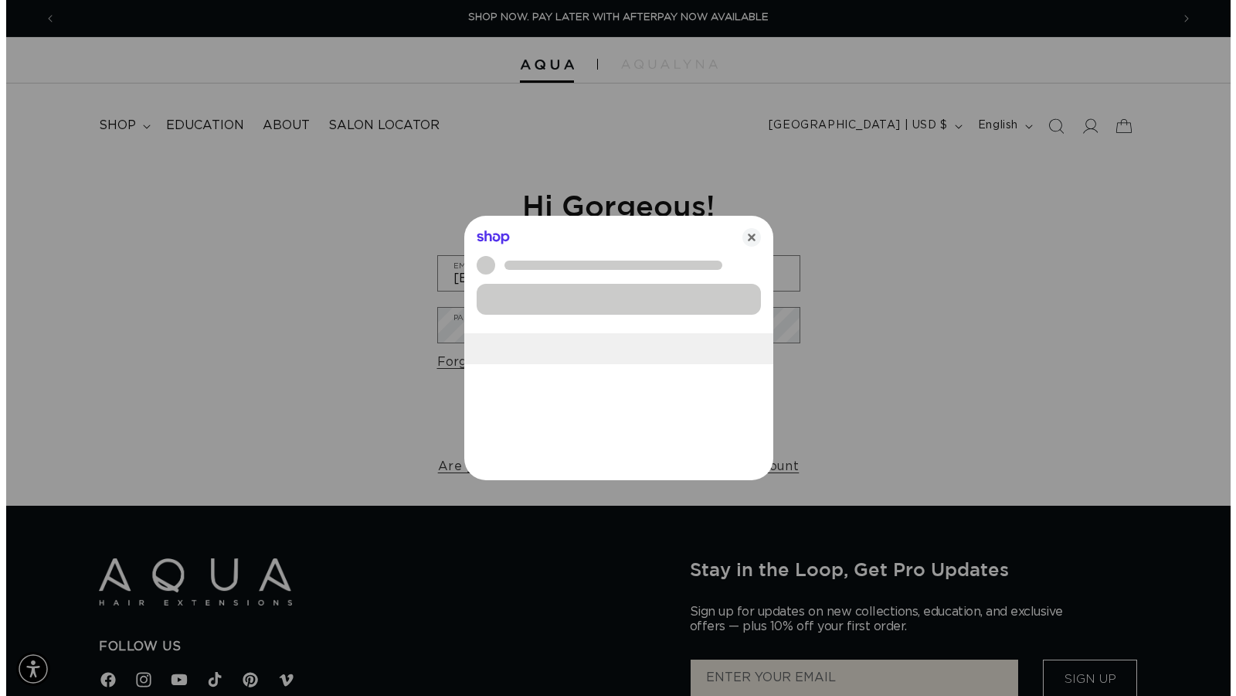
scroll to position [0, 1127]
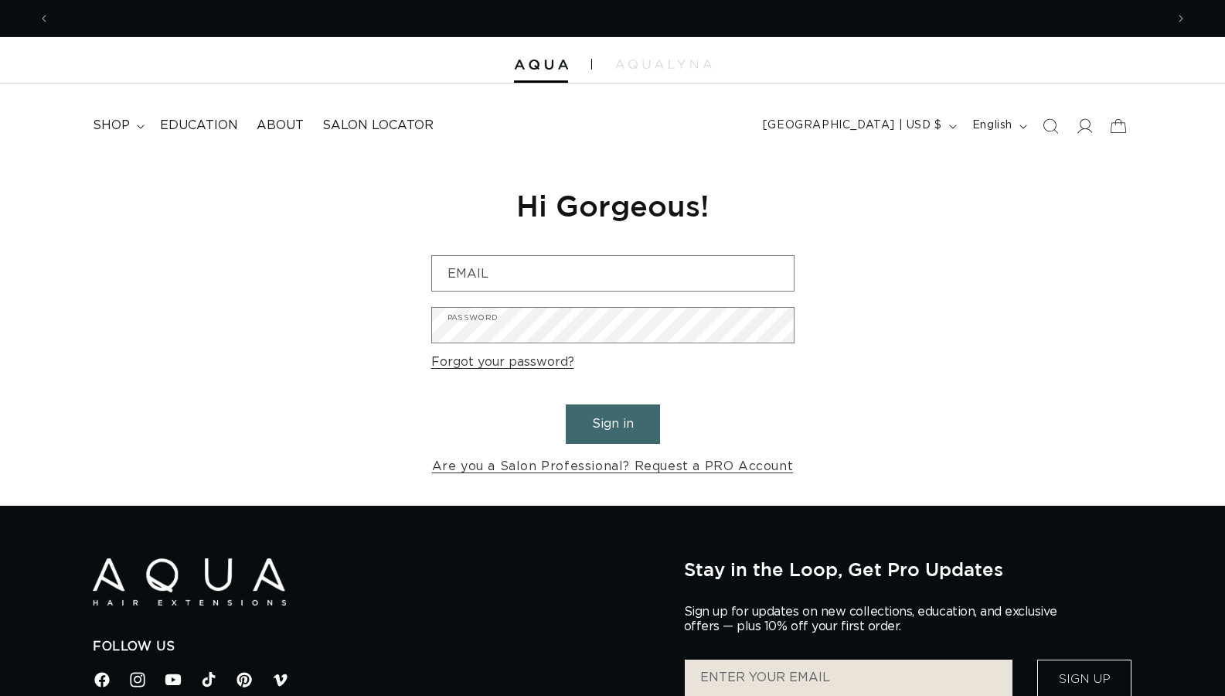
scroll to position [0, 1115]
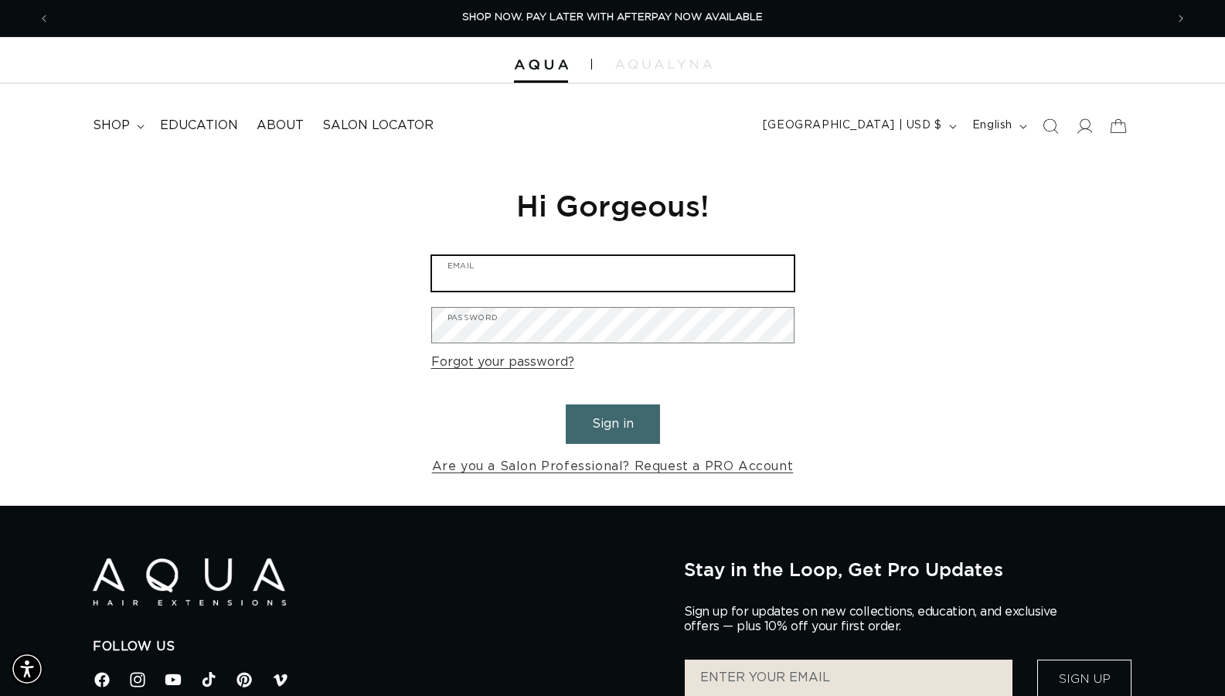
type input "[EMAIL_ADDRESS][DOMAIN_NAME]"
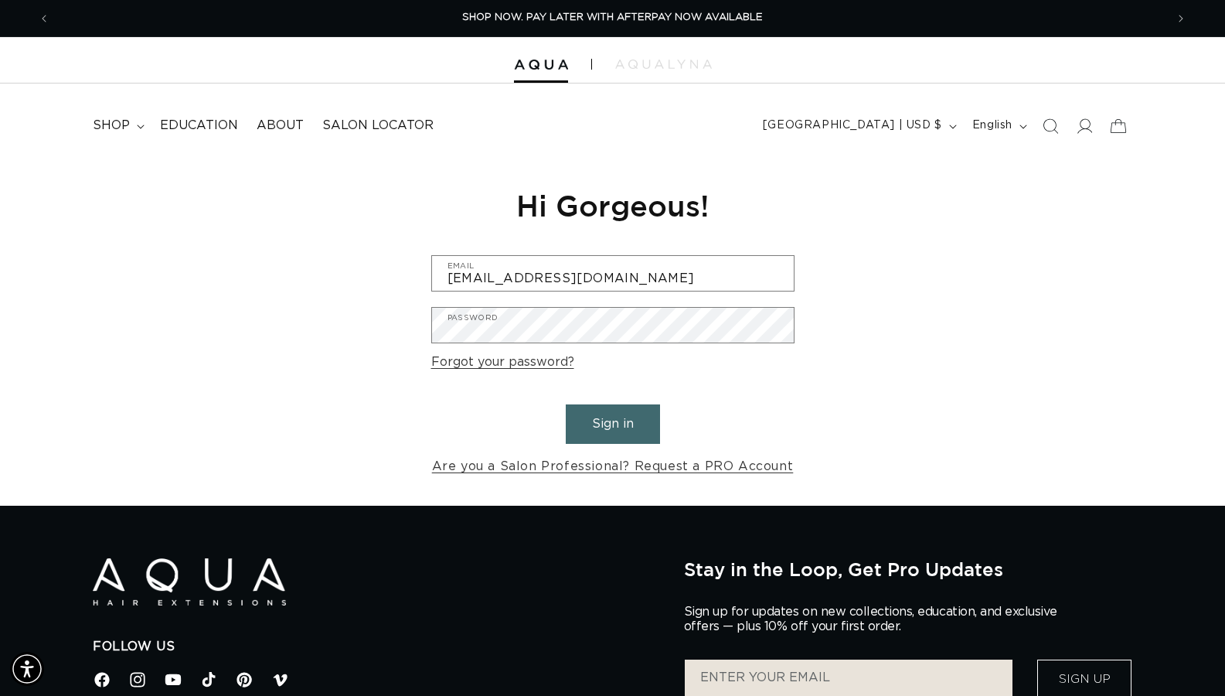
click at [614, 429] on button "Sign in" at bounding box center [613, 423] width 94 height 39
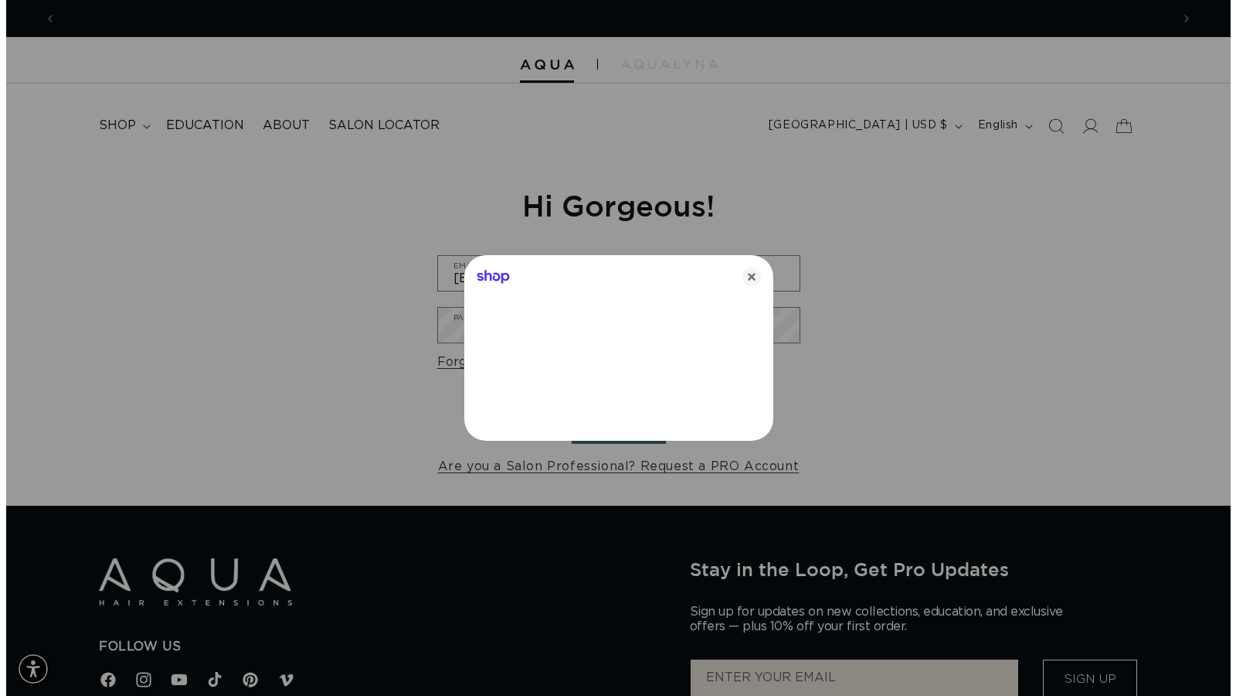
scroll to position [0, 2254]
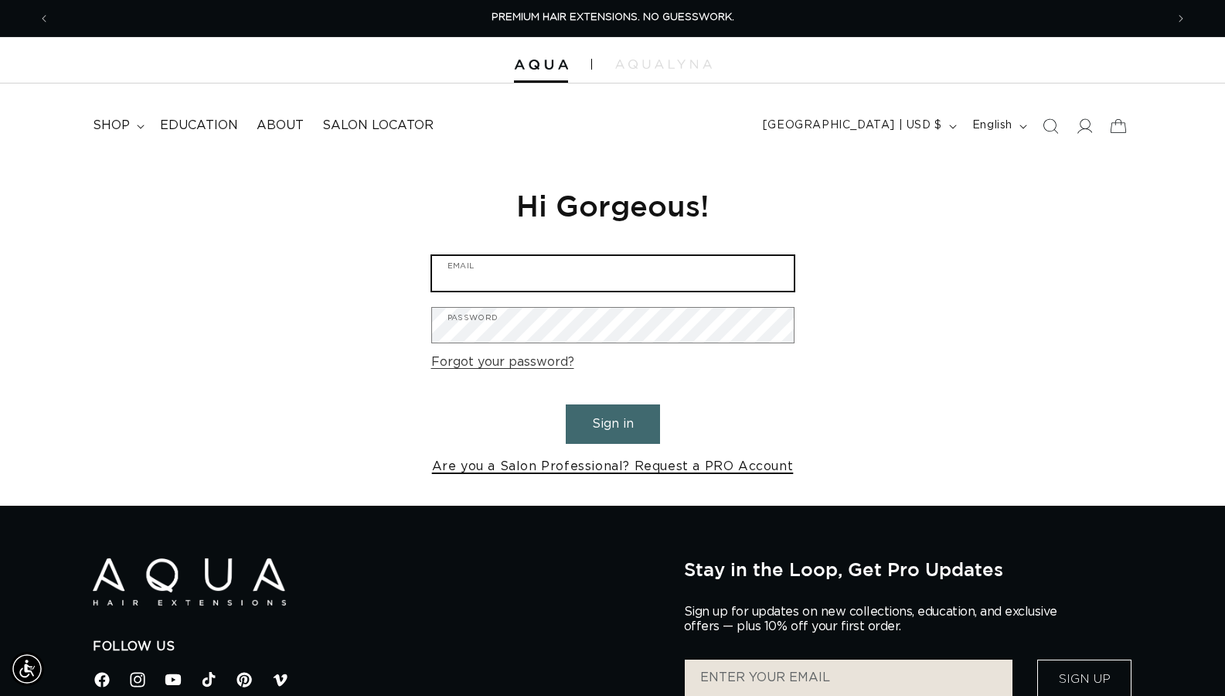
type input "[EMAIL_ADDRESS][DOMAIN_NAME]"
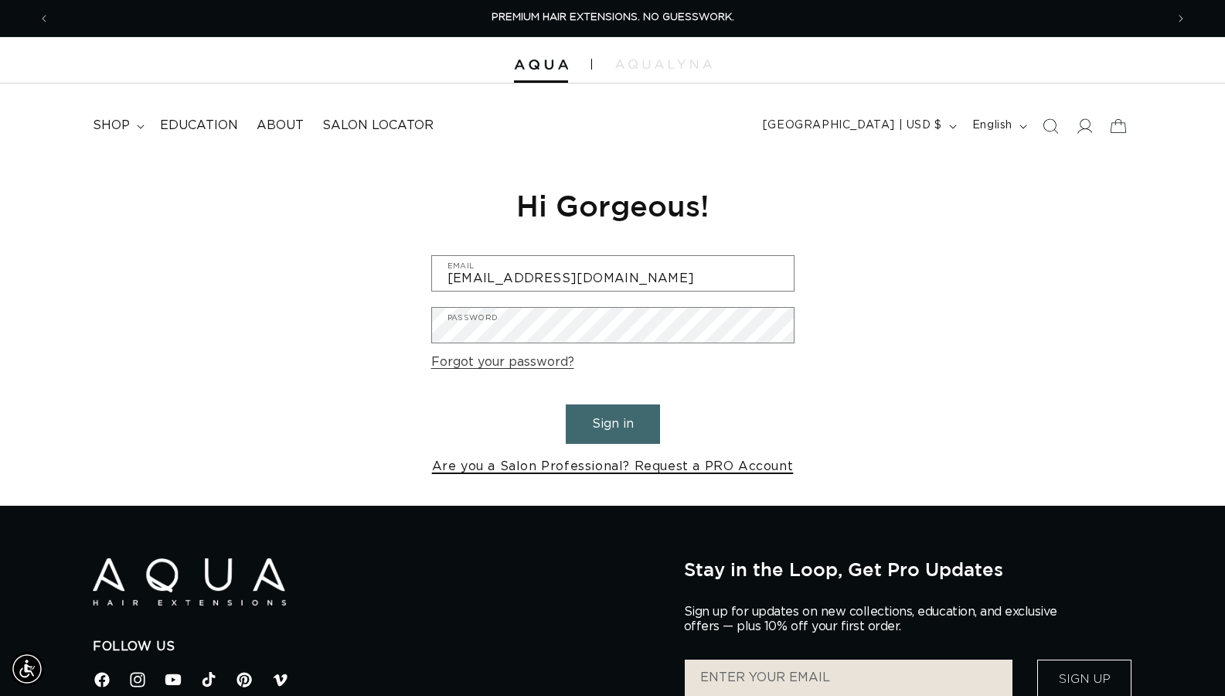
click at [617, 468] on link "Are you a Salon Professional? Request a PRO Account" at bounding box center [613, 466] width 362 height 22
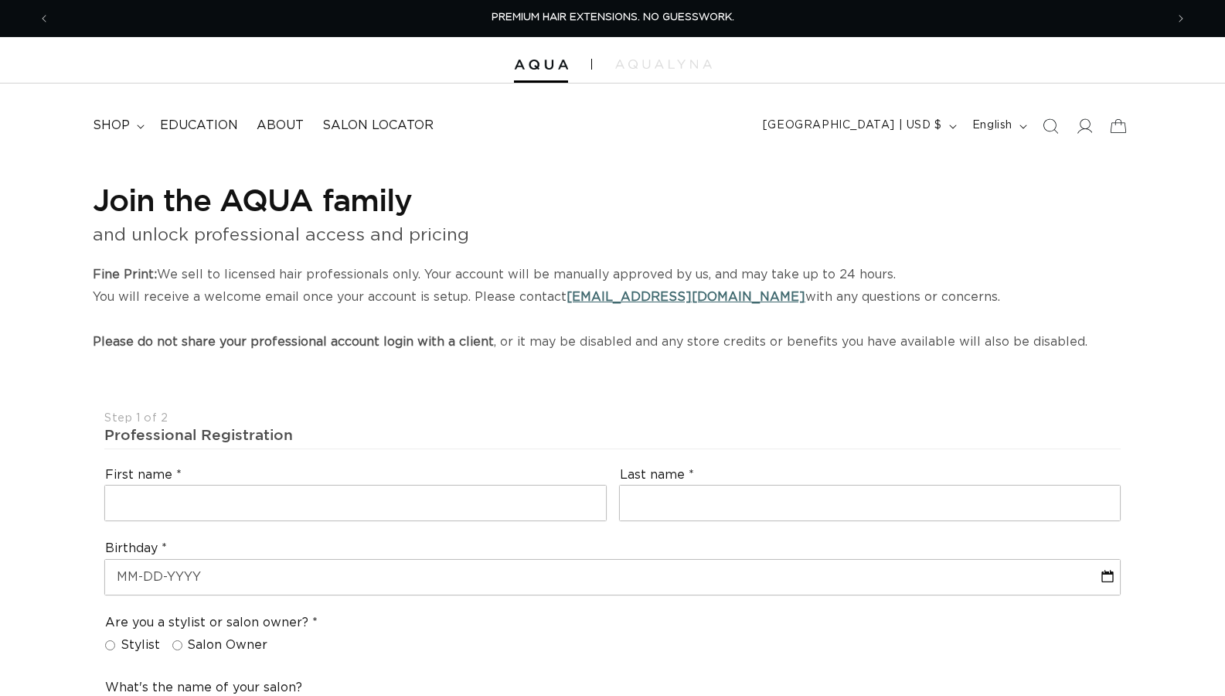
select select "US"
select select "[GEOGRAPHIC_DATA]"
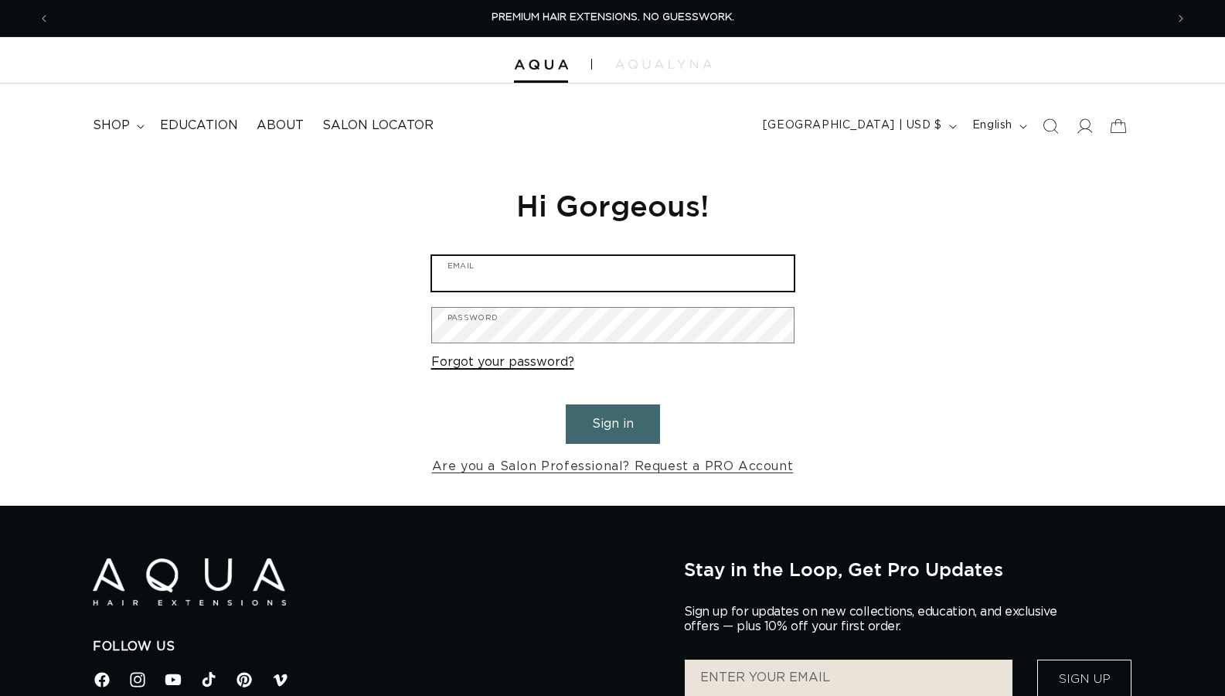
type input "[EMAIL_ADDRESS][DOMAIN_NAME]"
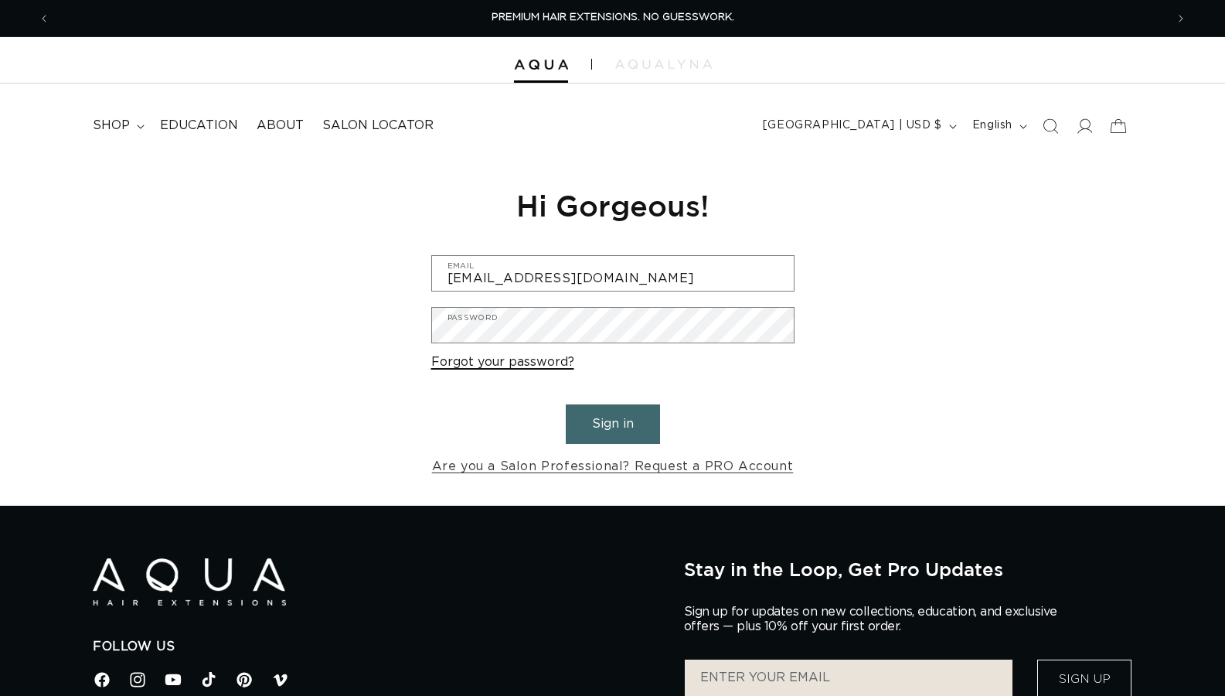
click at [517, 366] on link "Forgot your password?" at bounding box center [502, 362] width 143 height 22
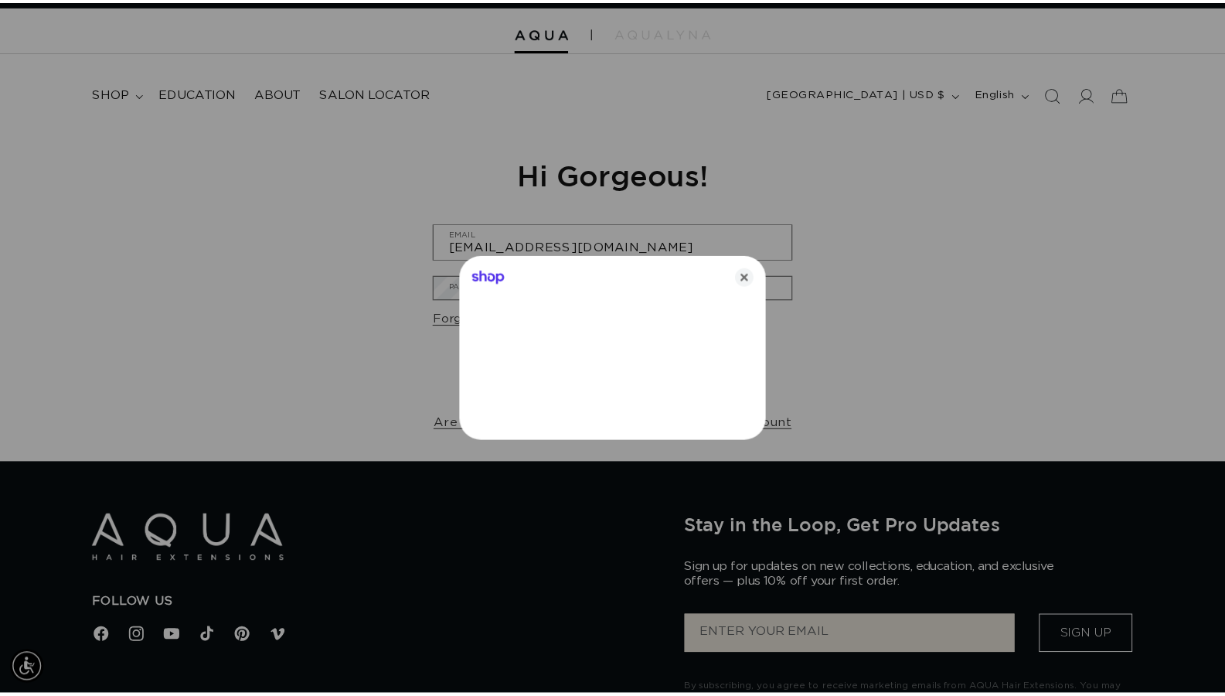
scroll to position [0, 1127]
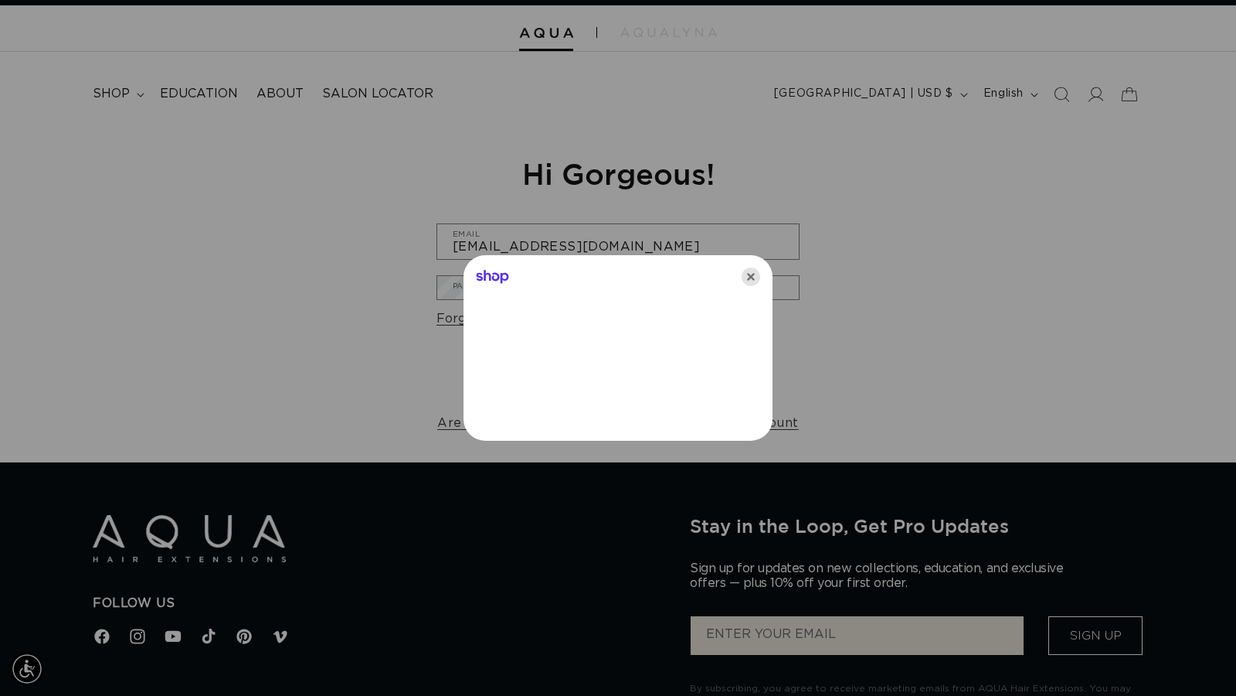
click at [757, 274] on icon "Close" at bounding box center [751, 276] width 19 height 19
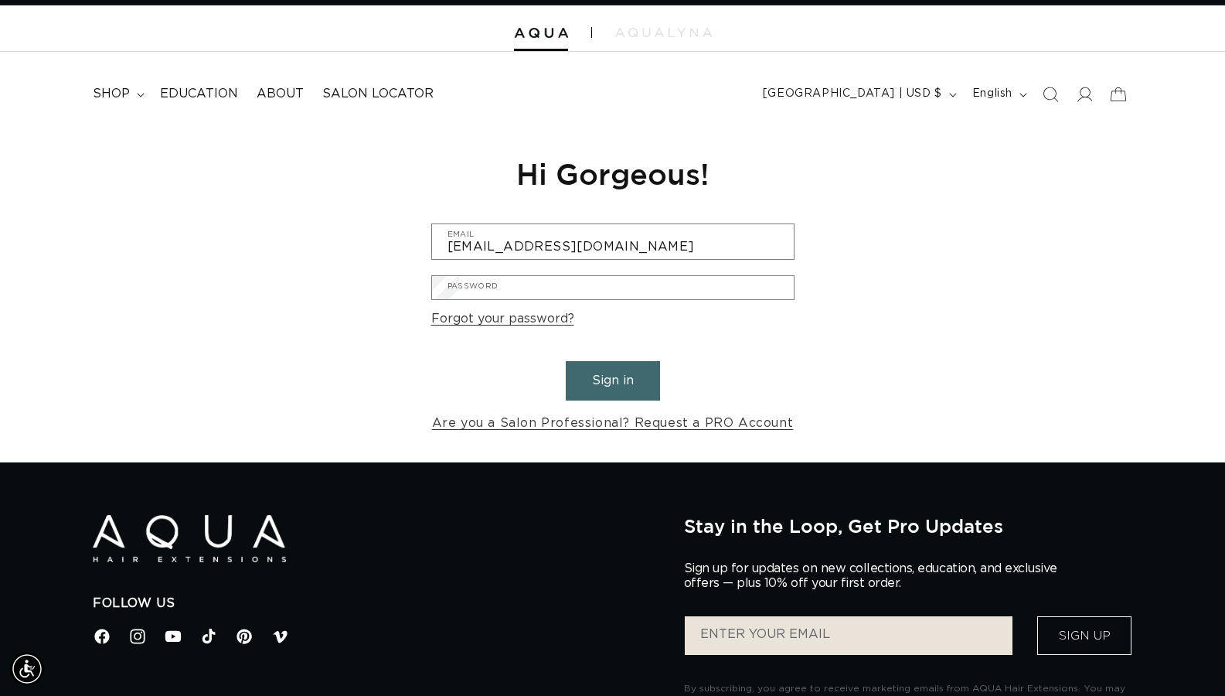
scroll to position [0, 1115]
click at [0, 0] on input "Email" at bounding box center [0, 0] width 0 height 0
type input "belleaventuresalon@gmail.com"
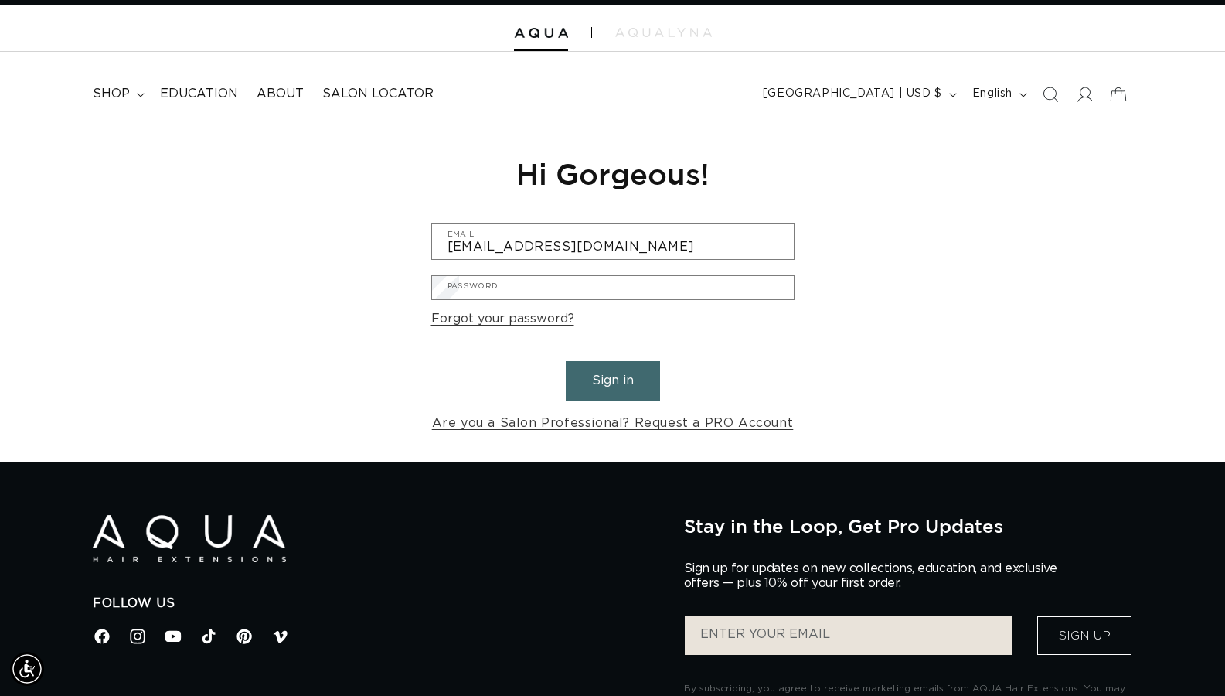
click at [0, 0] on button "Submit" at bounding box center [0, 0] width 0 height 0
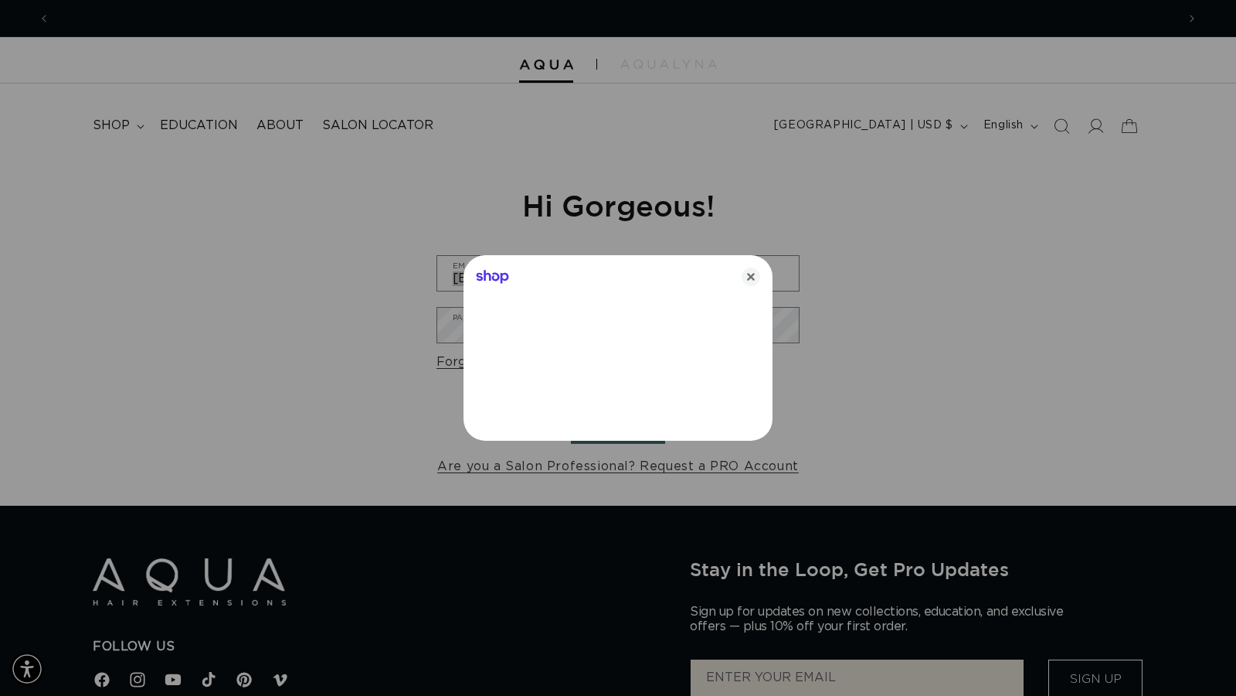
scroll to position [0, 2254]
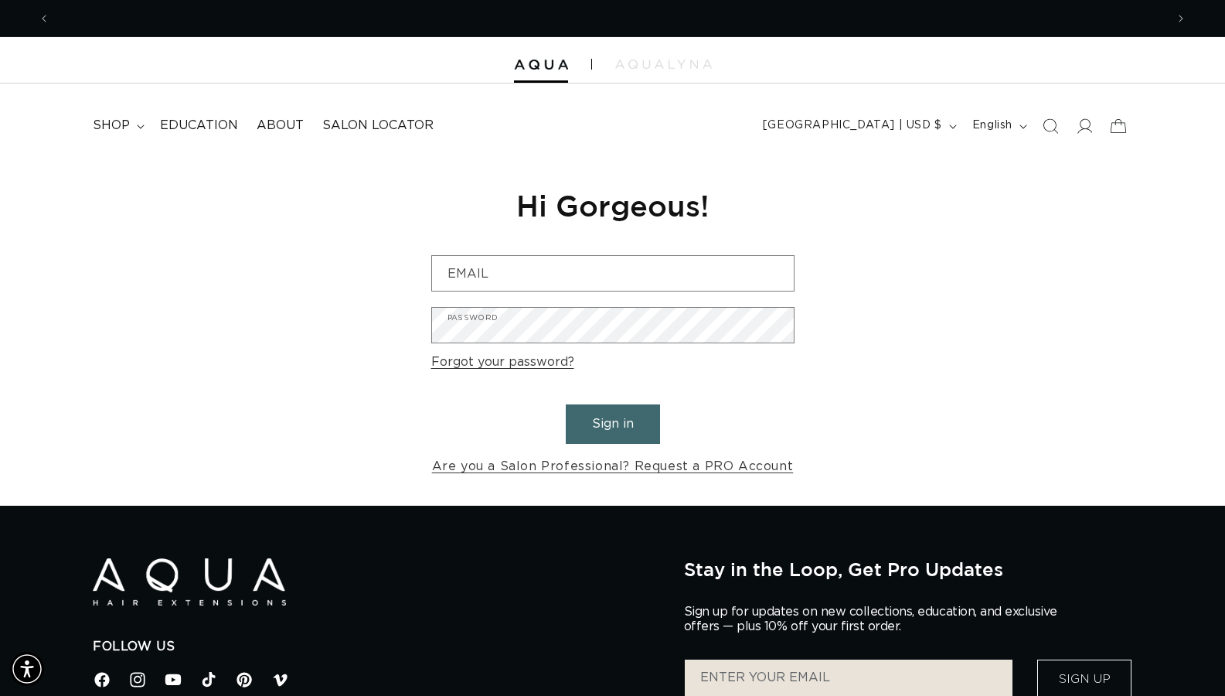
scroll to position [0, 1115]
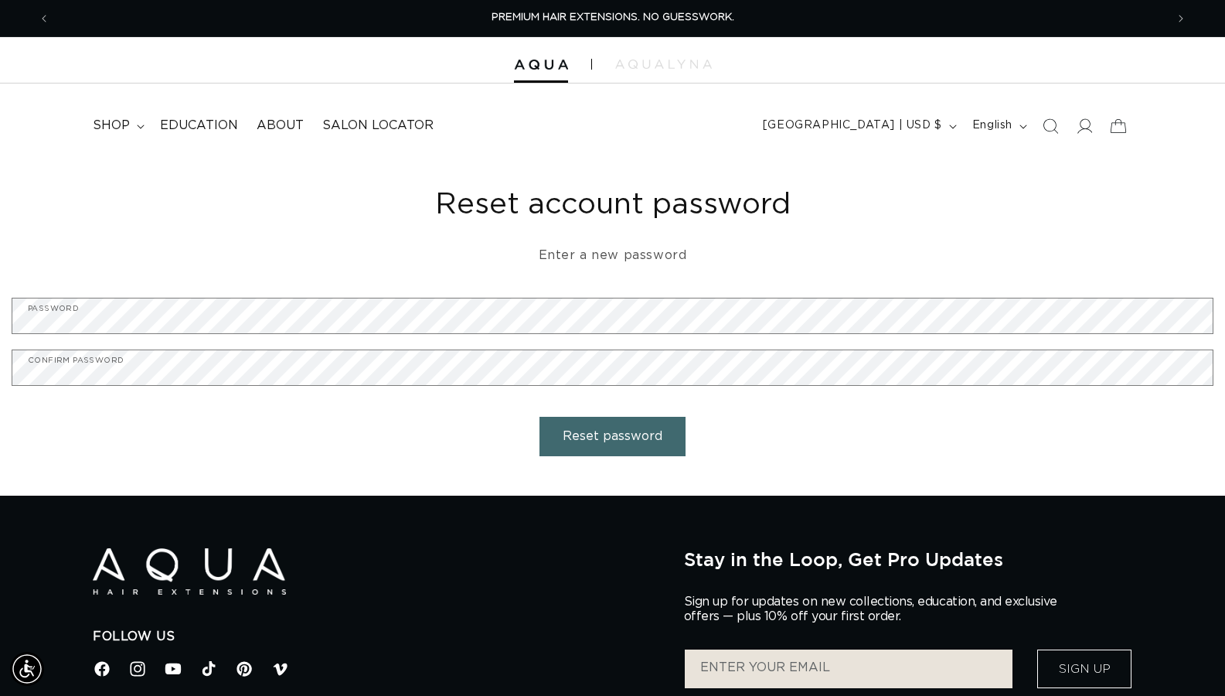
click at [585, 440] on button "Reset password" at bounding box center [612, 436] width 146 height 39
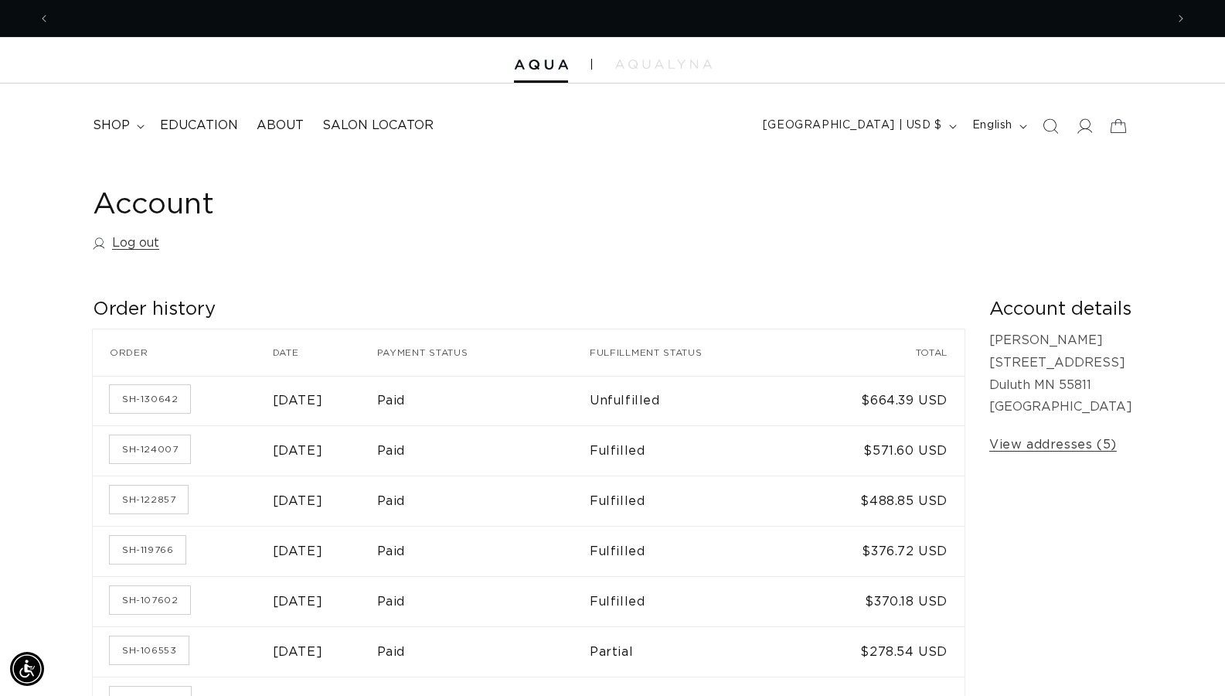
scroll to position [0, 1115]
click at [1089, 126] on icon at bounding box center [1085, 125] width 16 height 15
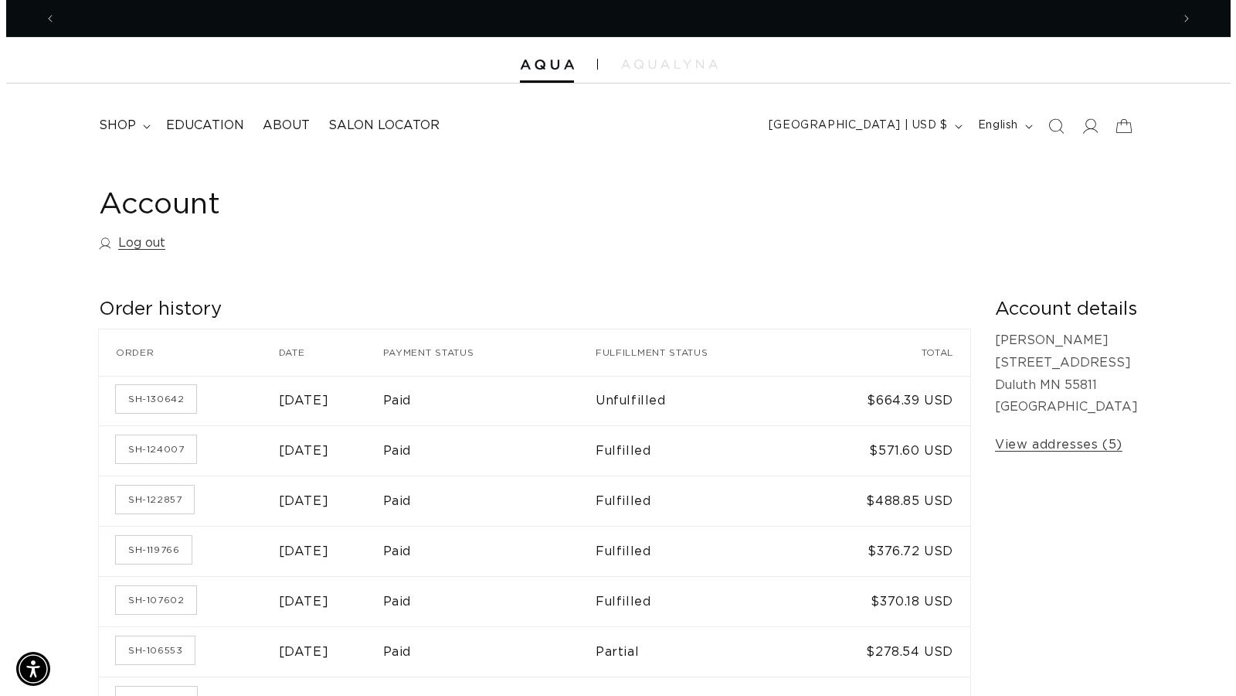
scroll to position [0, 2230]
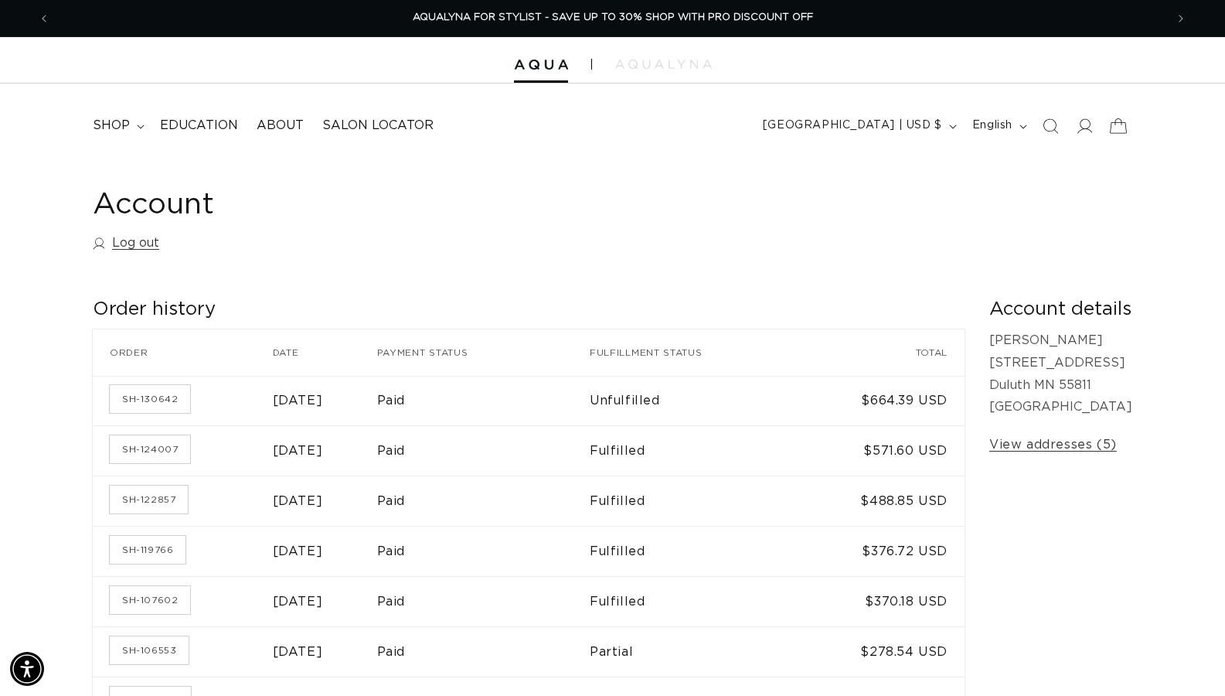
click at [1128, 127] on icon at bounding box center [1118, 125] width 36 height 36
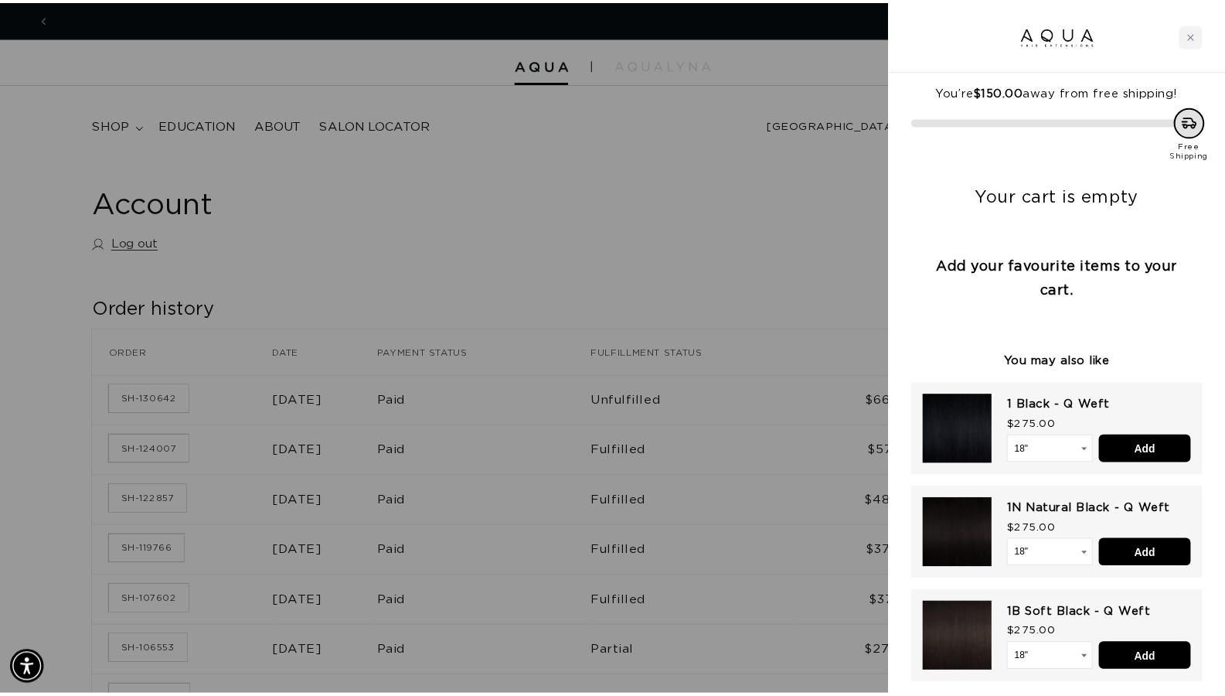
scroll to position [0, 1127]
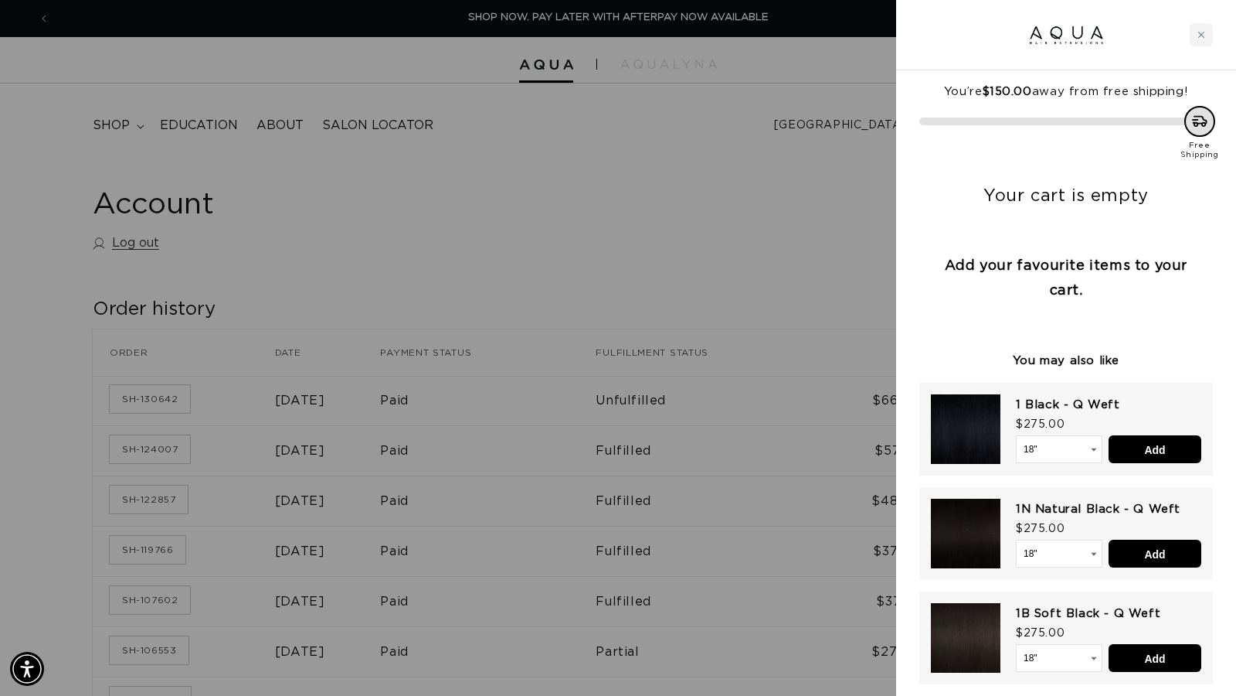
click at [796, 195] on div at bounding box center [618, 348] width 1236 height 696
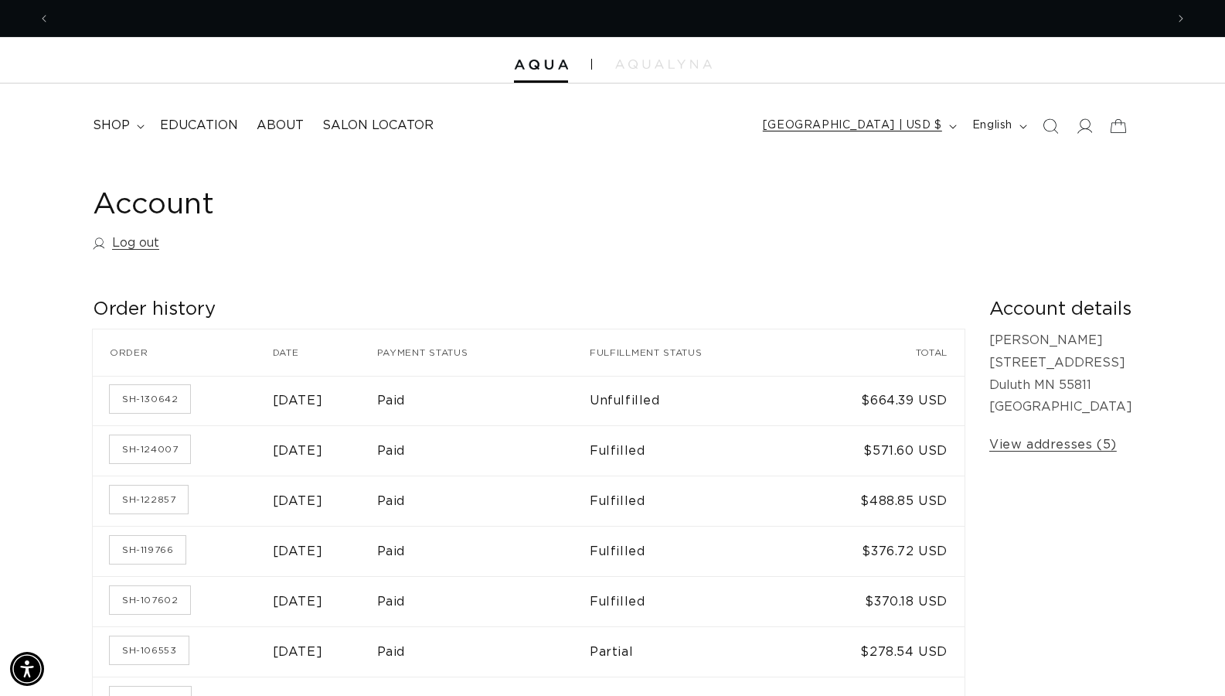
scroll to position [0, 2230]
click at [1003, 122] on span "English" at bounding box center [992, 125] width 40 height 16
click at [876, 125] on span "[GEOGRAPHIC_DATA] | USD $" at bounding box center [852, 125] width 179 height 16
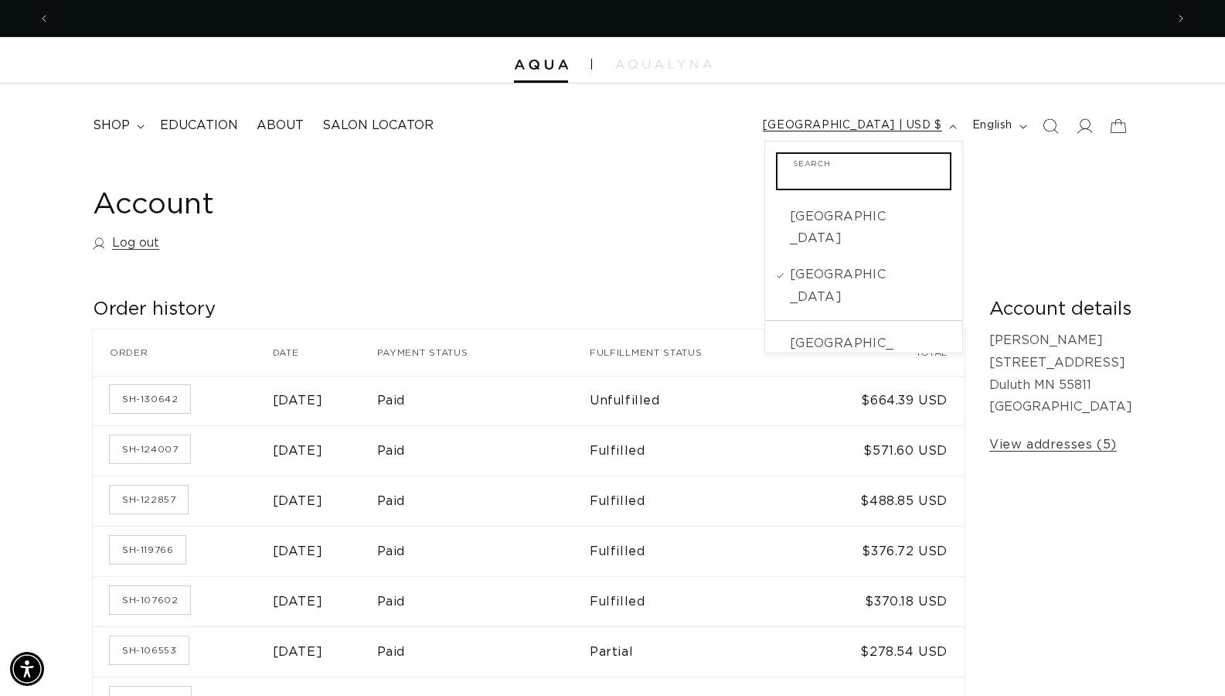
scroll to position [0, 0]
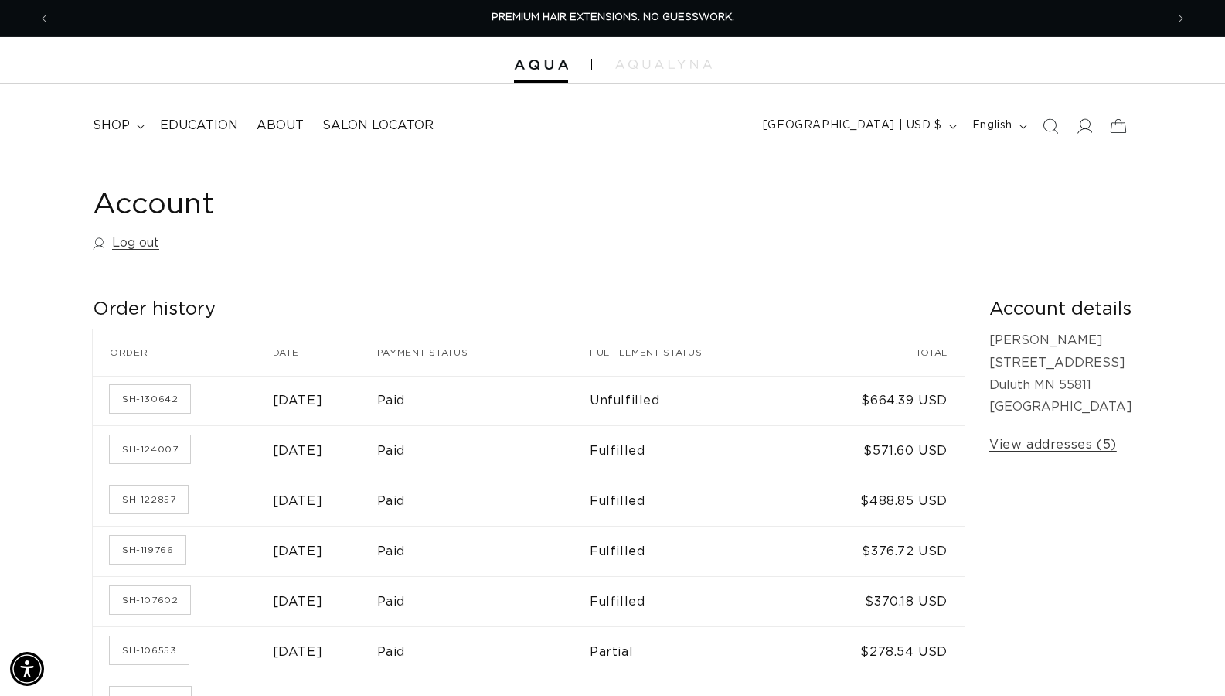
click at [1087, 120] on icon at bounding box center [1084, 125] width 16 height 16
click at [1052, 448] on link "View addresses (5)" at bounding box center [1053, 445] width 128 height 22
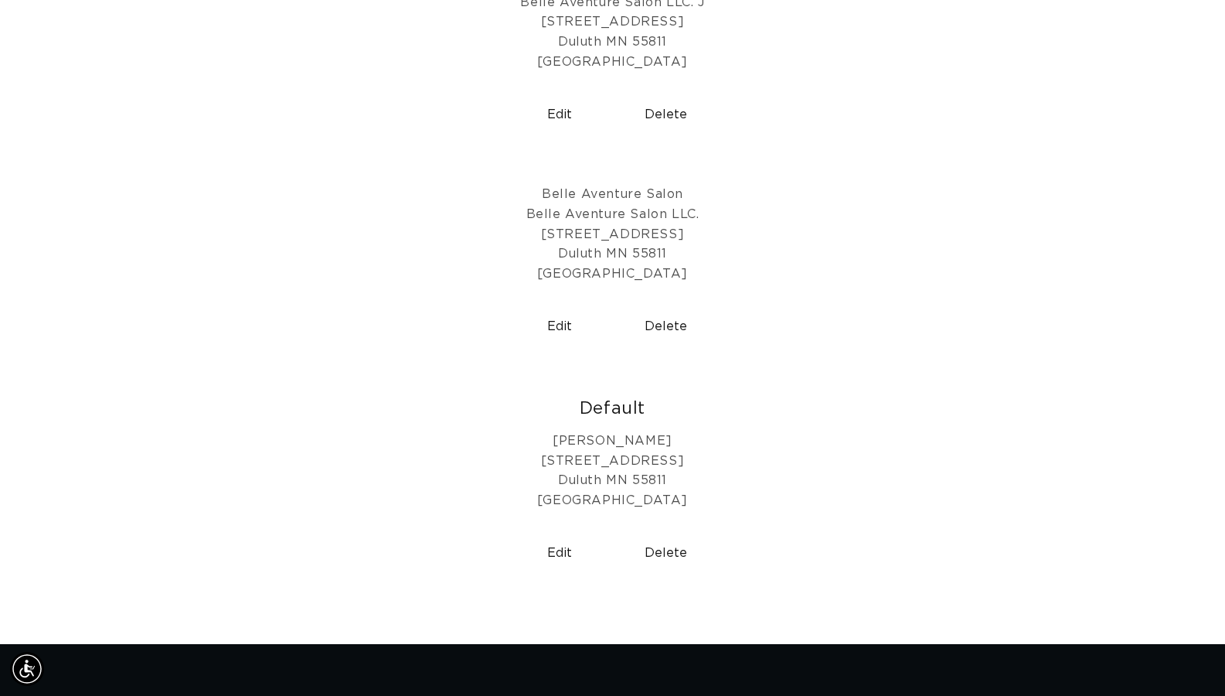
scroll to position [0, 2230]
click at [661, 557] on button "Delete" at bounding box center [665, 552] width 94 height 39
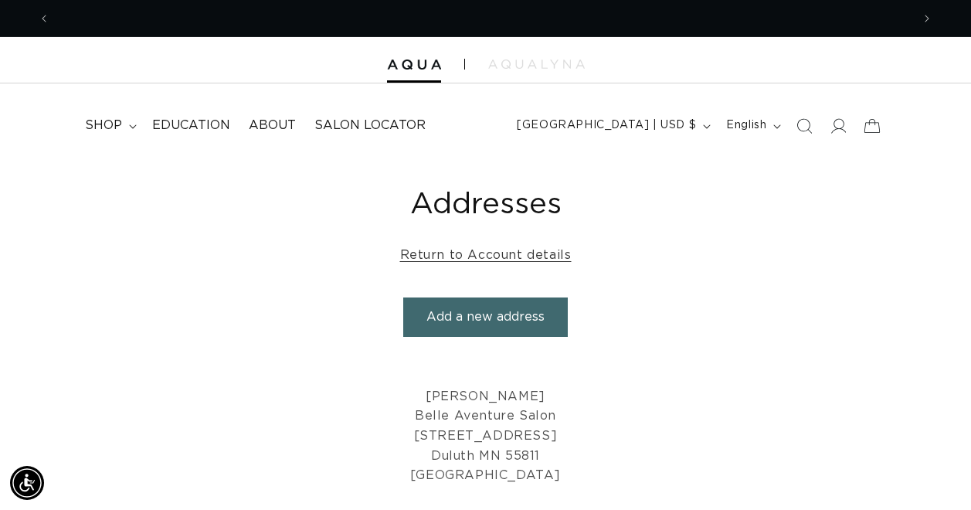
scroll to position [0, 0]
